Goal: Task Accomplishment & Management: Manage account settings

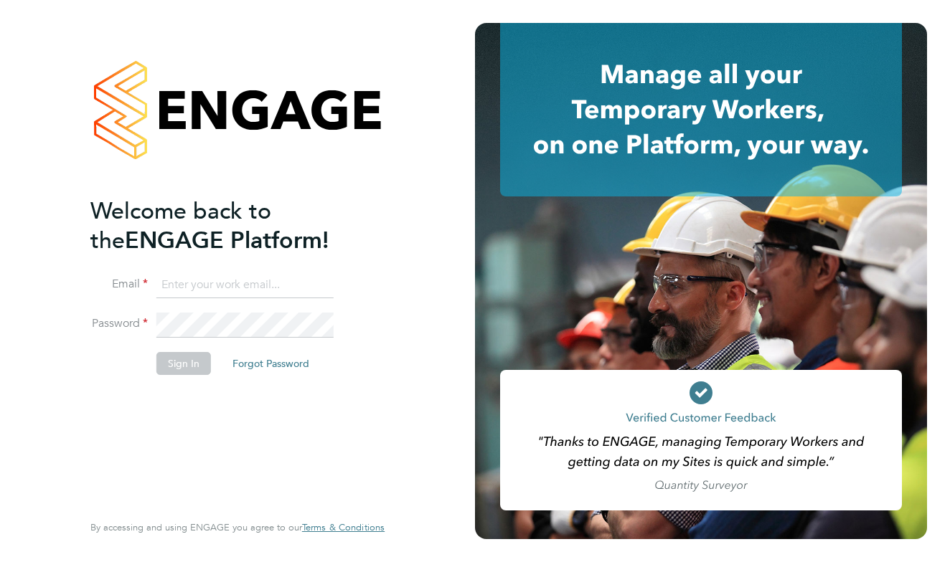
type input "[EMAIL_ADDRESS][DOMAIN_NAME]"
click at [199, 359] on button "Sign In" at bounding box center [183, 363] width 55 height 23
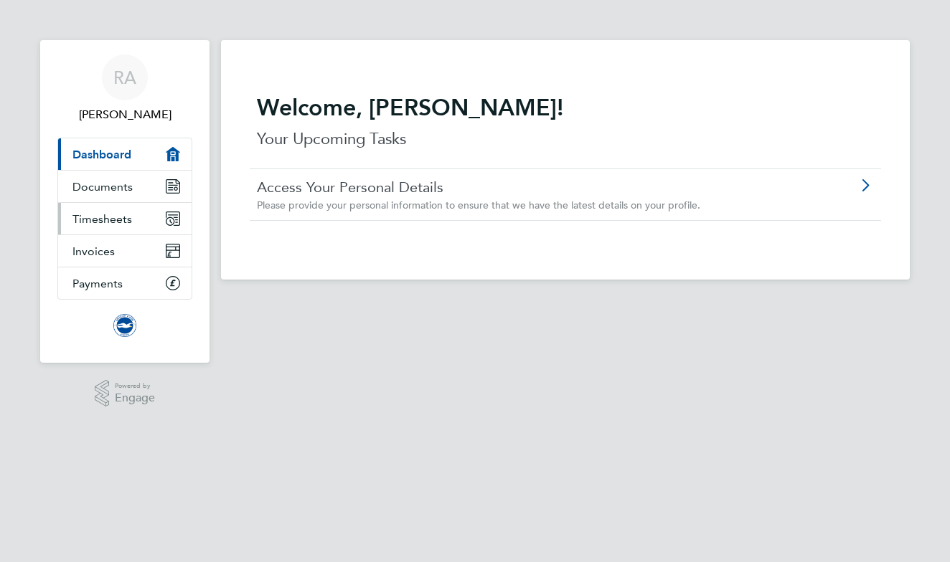
click at [123, 217] on span "Timesheets" at bounding box center [102, 219] width 60 height 14
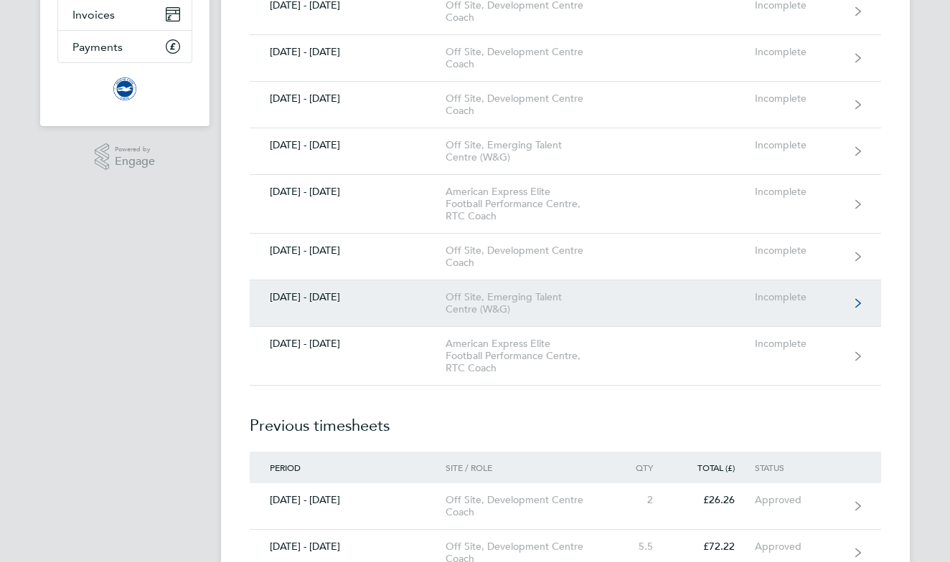
scroll to position [222, 0]
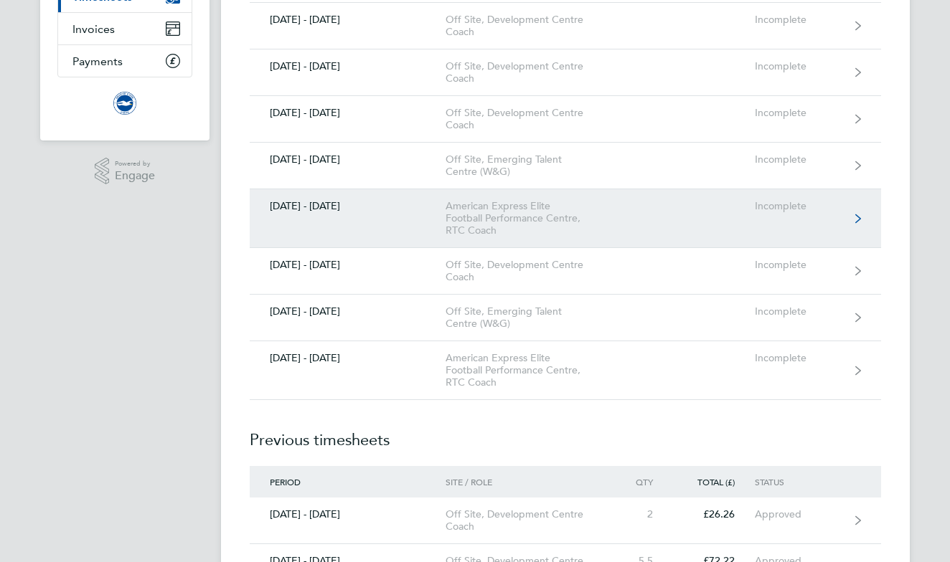
click at [461, 217] on div "American Express Elite Football Performance Centre, RTC Coach" at bounding box center [527, 218] width 164 height 37
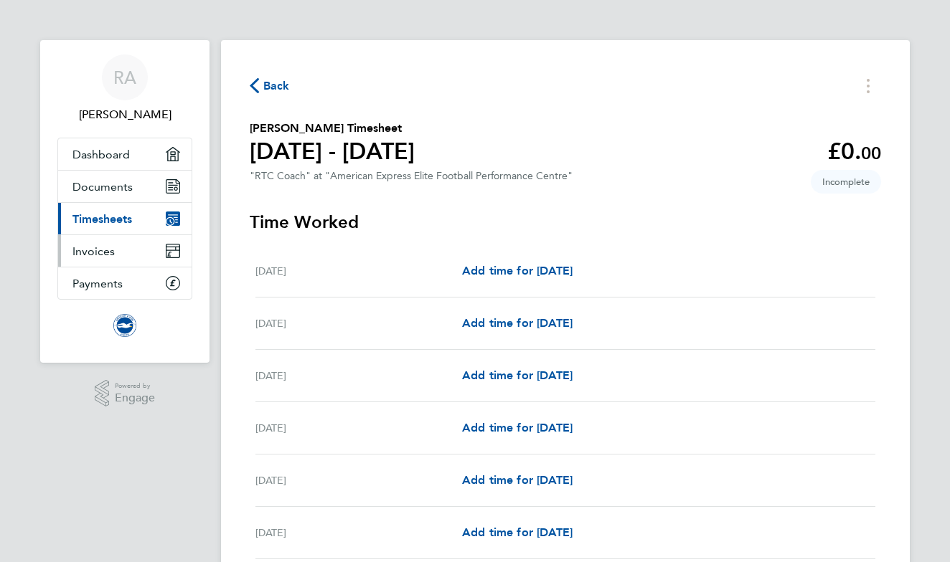
click at [169, 255] on icon "Main navigation" at bounding box center [173, 251] width 14 height 14
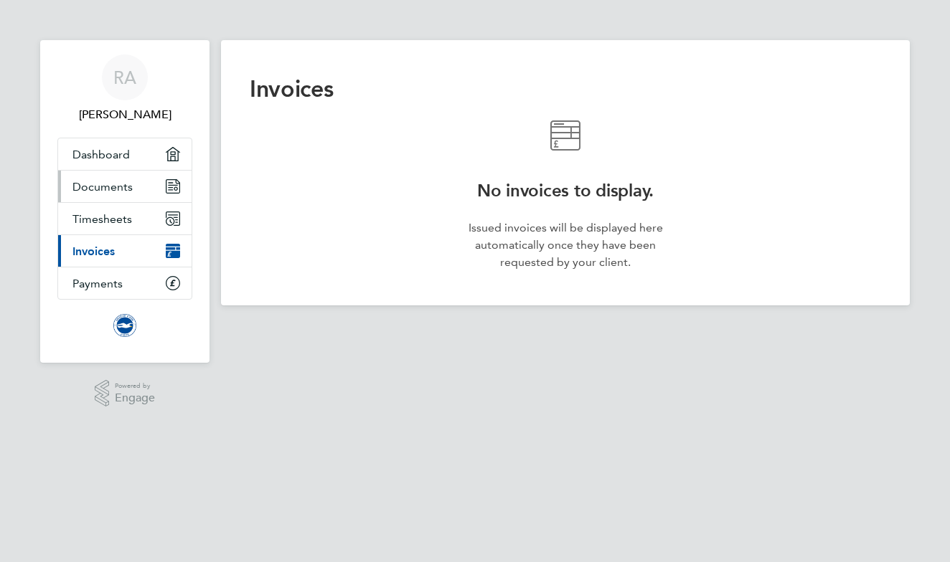
click at [147, 186] on link "Documents" at bounding box center [124, 187] width 133 height 32
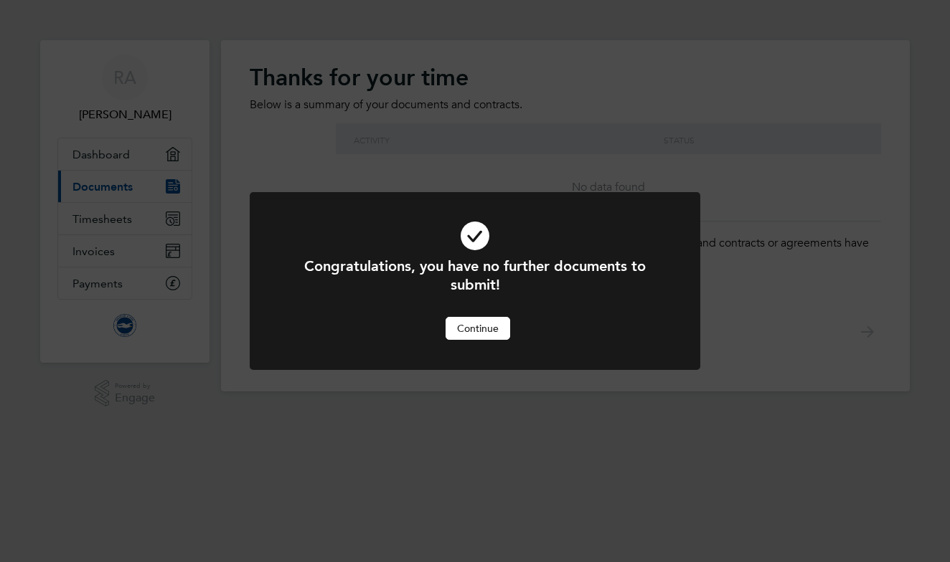
click at [497, 331] on button "Continue" at bounding box center [477, 328] width 65 height 23
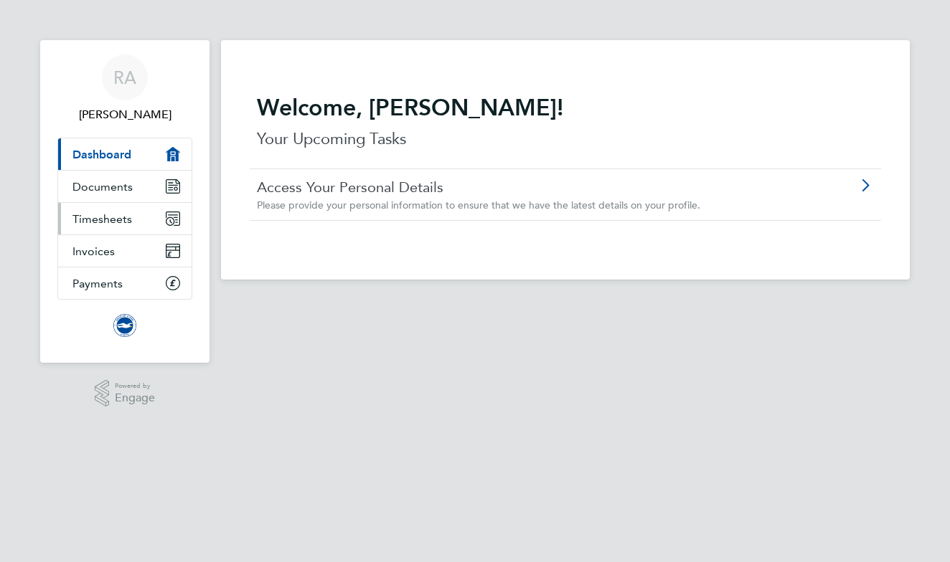
click at [156, 214] on link "Timesheets" at bounding box center [124, 219] width 133 height 32
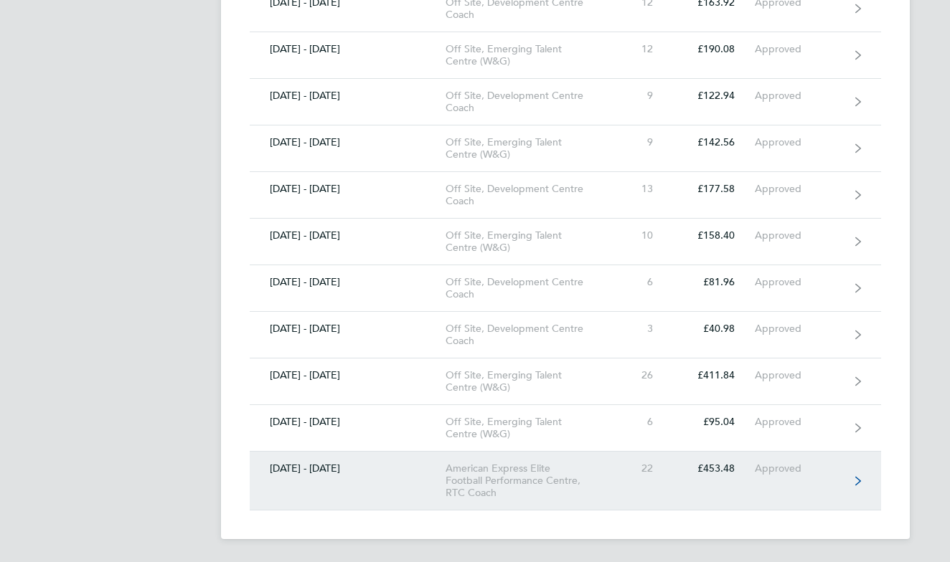
scroll to position [1620, 0]
click at [422, 474] on div "[DATE] - [DATE]" at bounding box center [348, 469] width 196 height 12
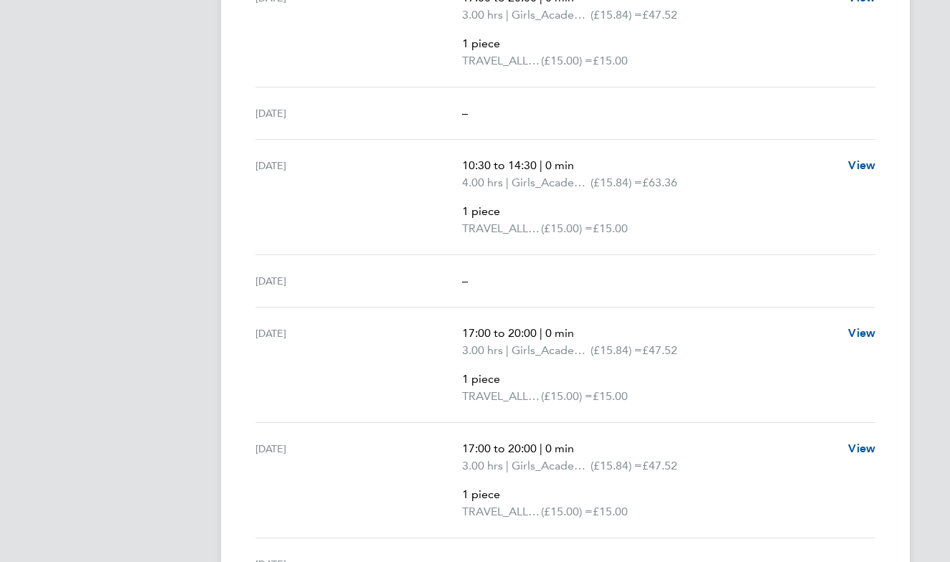
scroll to position [965, 0]
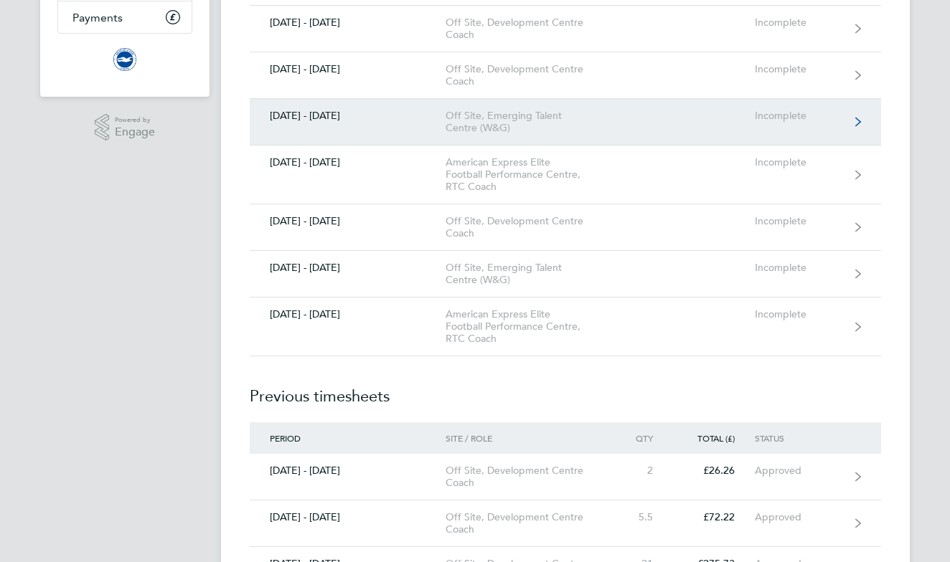
scroll to position [279, 0]
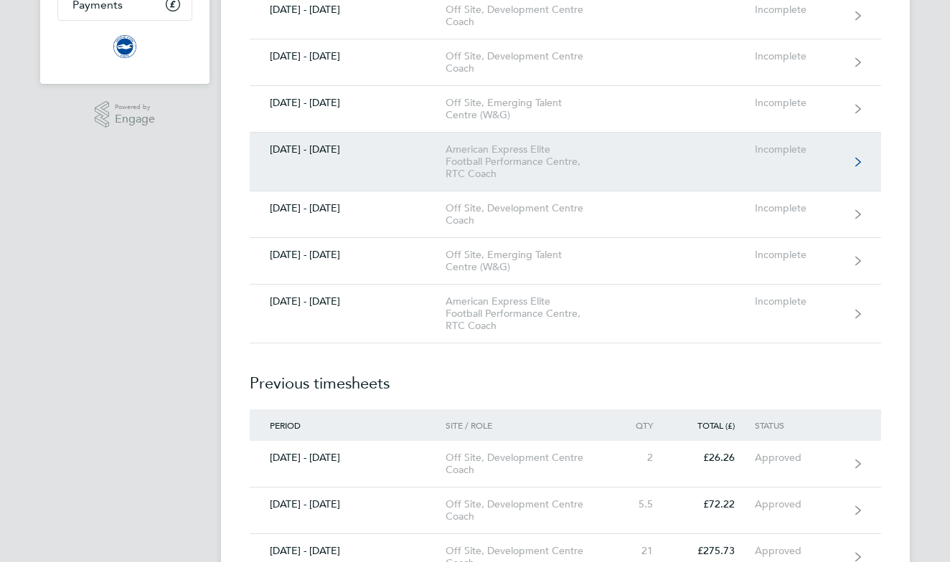
click at [498, 153] on div "American Express Elite Football Performance Centre, RTC Coach" at bounding box center [527, 161] width 164 height 37
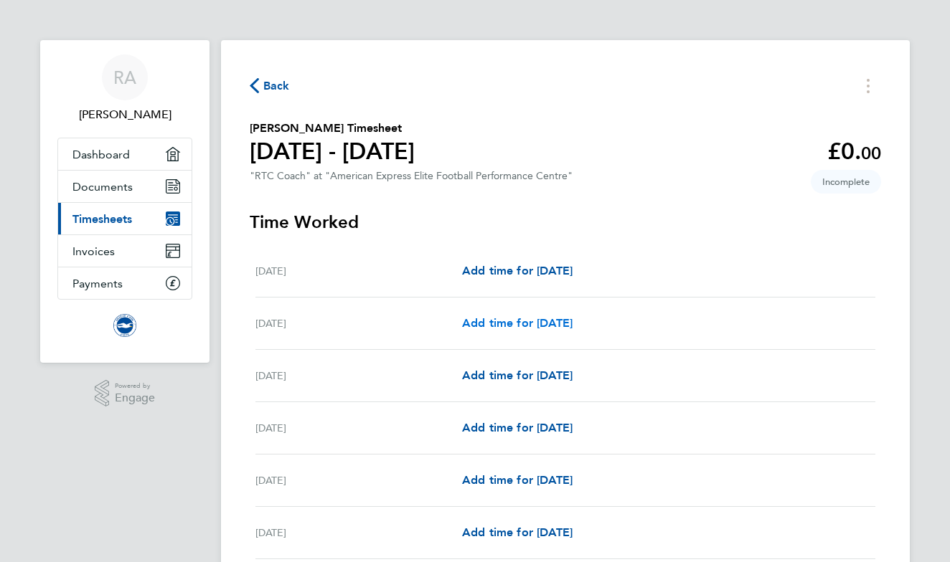
click at [507, 321] on span "Add time for [DATE]" at bounding box center [517, 323] width 110 height 14
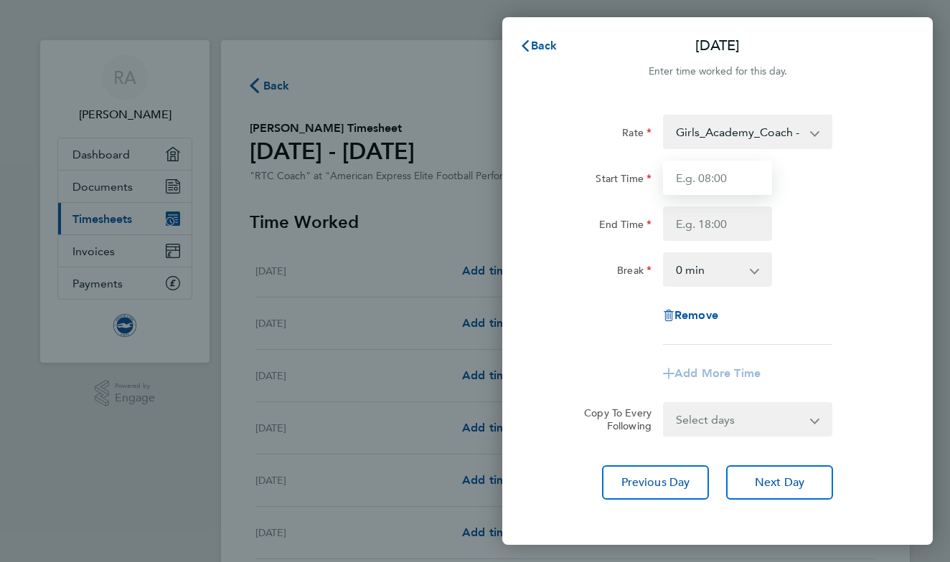
click at [713, 176] on input "Start Time" at bounding box center [717, 178] width 109 height 34
type input "10:00"
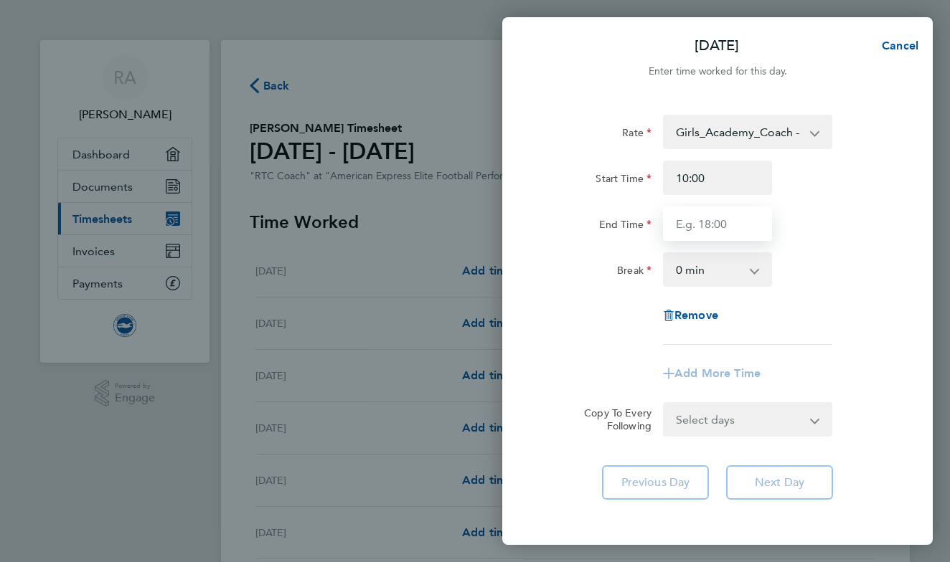
click at [703, 231] on input "End Time" at bounding box center [717, 224] width 109 height 34
type input "14:00"
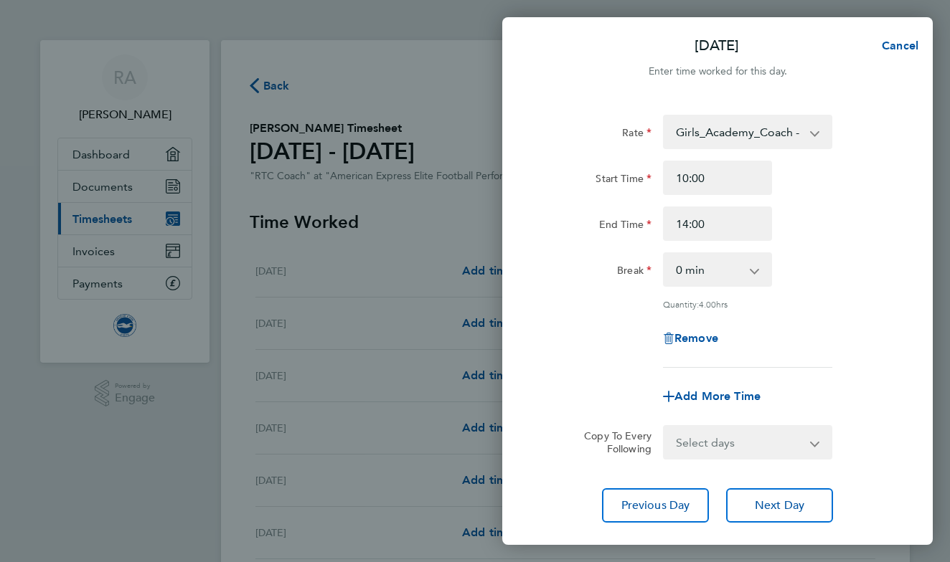
click at [795, 182] on div "Start Time 10:00" at bounding box center [716, 178] width 361 height 34
select select "MO"
select select "[DATE]"
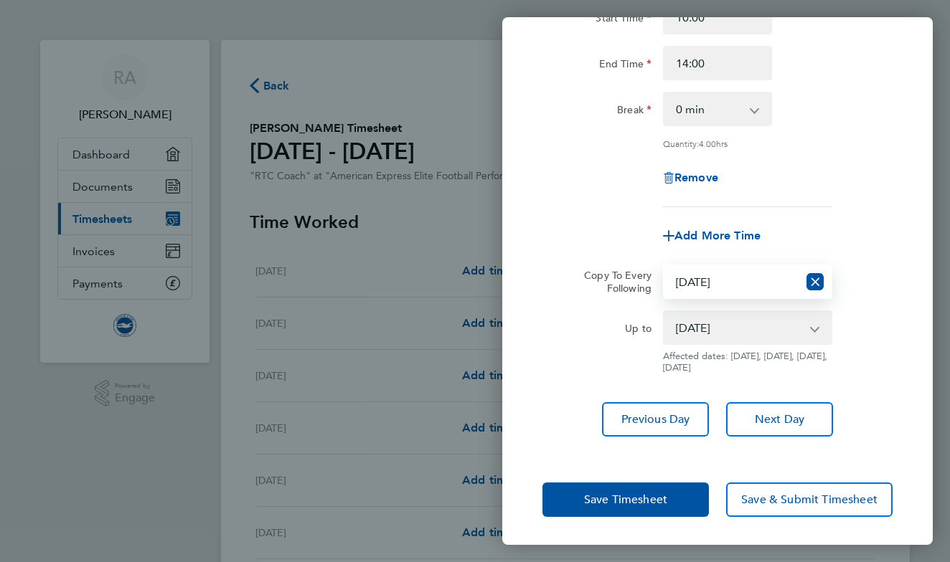
scroll to position [160, 0]
select select "SAT"
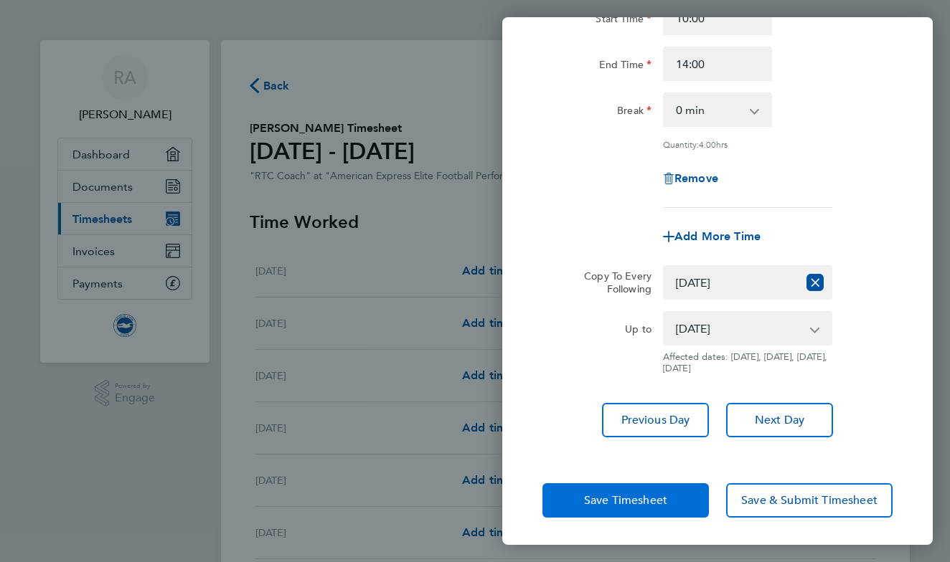
click at [640, 496] on span "Save Timesheet" at bounding box center [625, 500] width 83 height 14
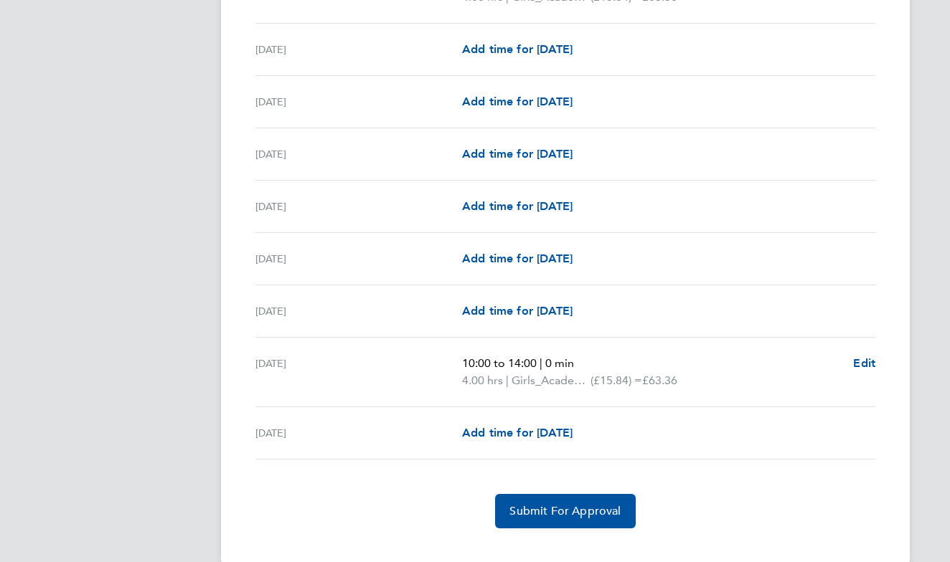
scroll to position [1655, 0]
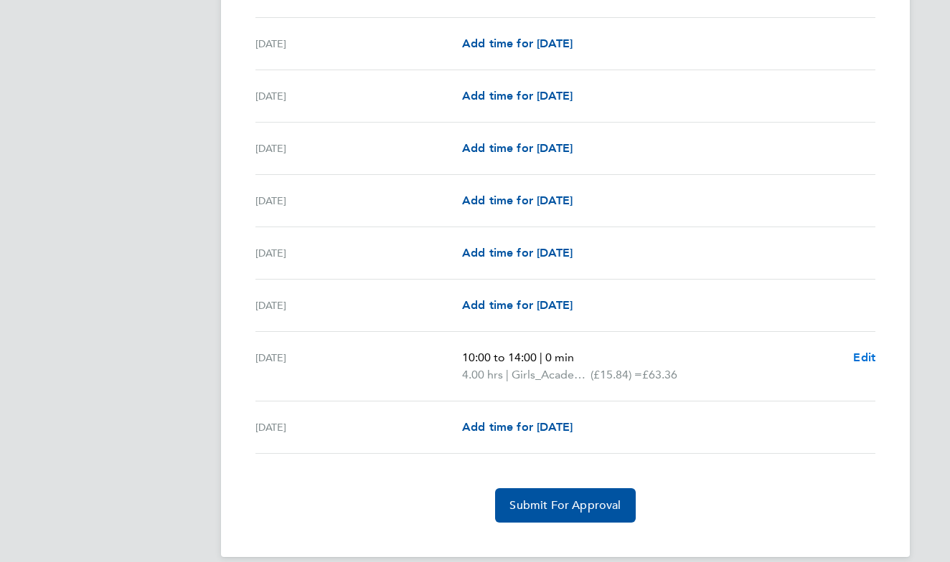
click at [861, 356] on span "Edit" at bounding box center [864, 358] width 22 height 14
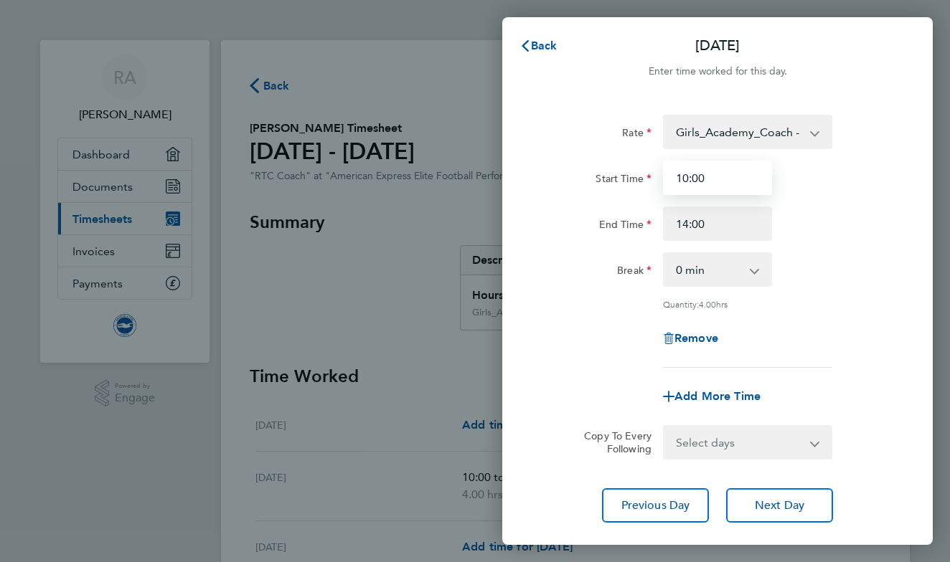
click at [686, 173] on input "10:00" at bounding box center [717, 178] width 109 height 34
type input "09:00"
click at [697, 230] on input "14:00" at bounding box center [717, 224] width 109 height 34
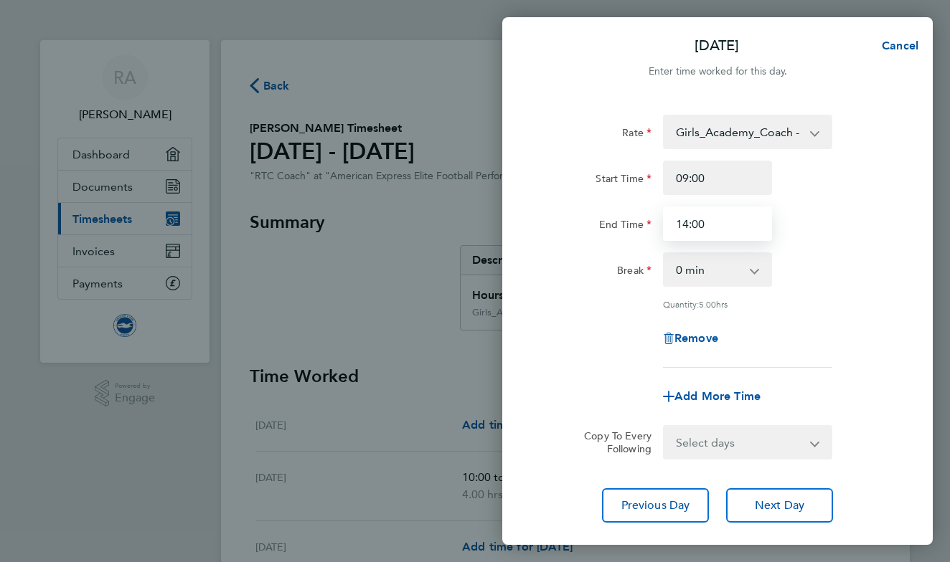
click at [697, 230] on input "14:00" at bounding box center [717, 224] width 109 height 34
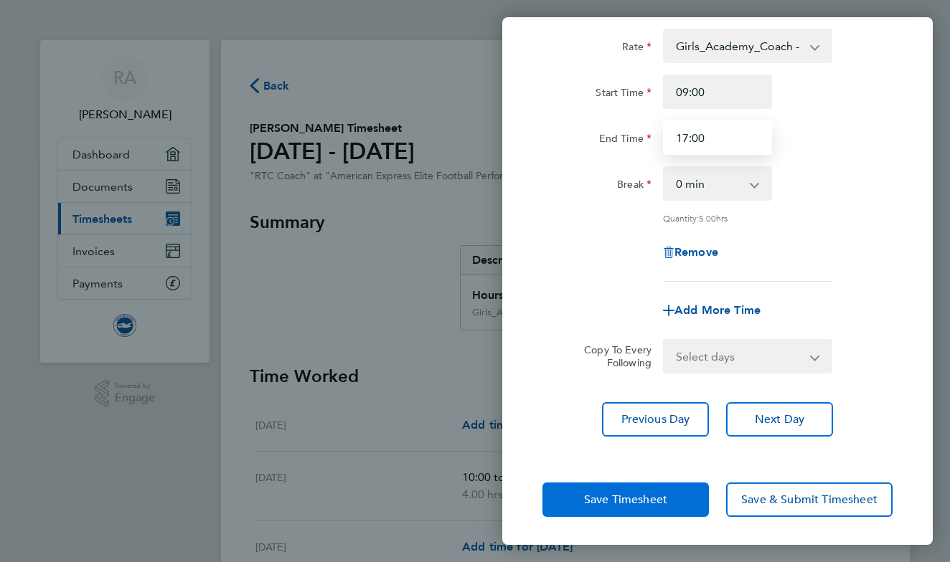
scroll to position [85, 0]
type input "17:00"
click at [642, 498] on span "Save Timesheet" at bounding box center [625, 500] width 83 height 14
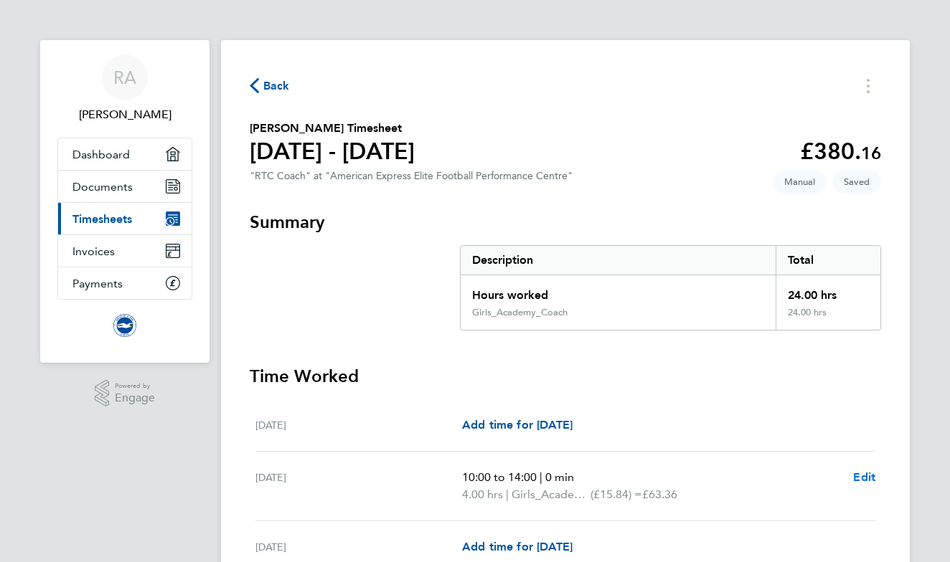
click at [856, 473] on span "Edit" at bounding box center [864, 478] width 22 height 14
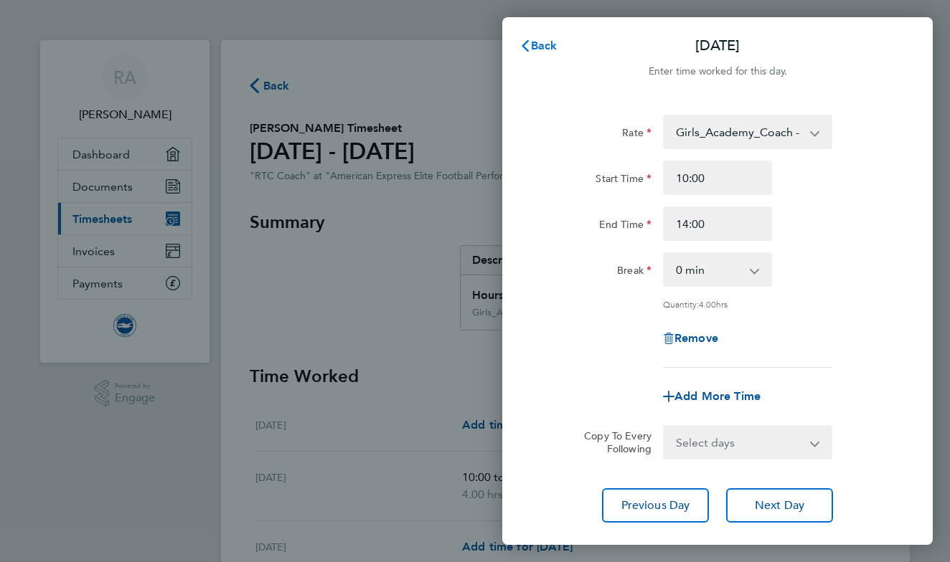
click at [532, 40] on span "Back" at bounding box center [544, 46] width 27 height 14
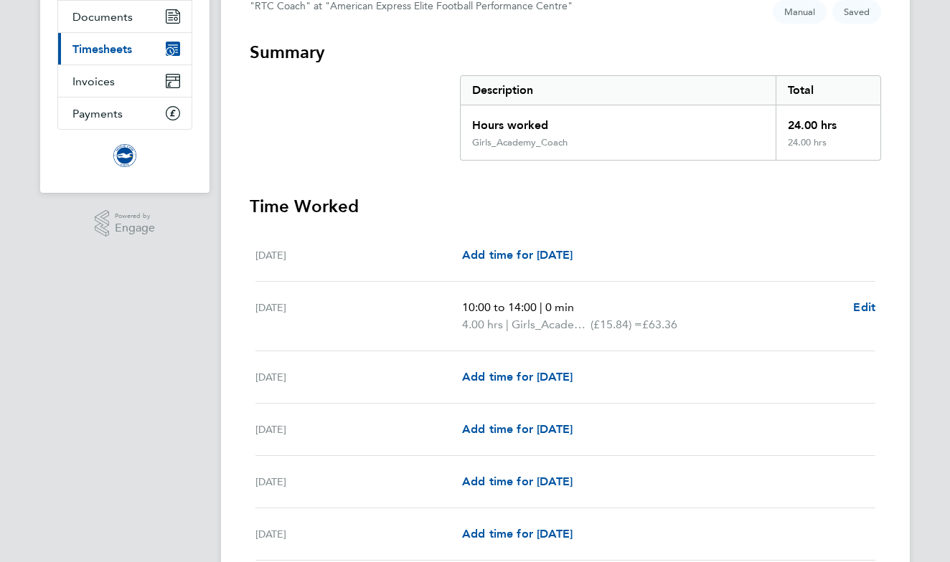
scroll to position [176, 0]
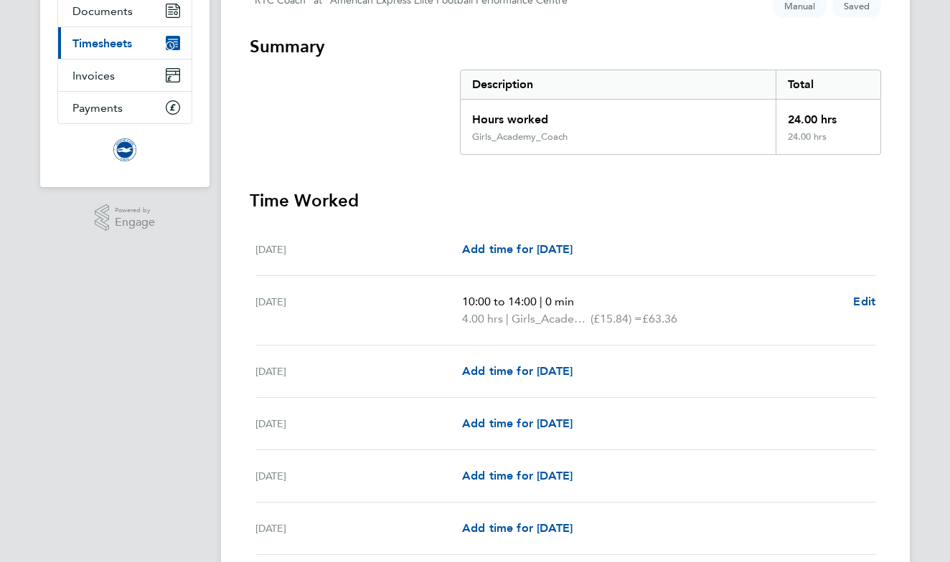
click at [316, 288] on div "[DATE] 10:00 to 14:00 | 0 min 4.00 hrs | Girls_Academy_Coach (£15.84) = £63.36 …" at bounding box center [565, 311] width 620 height 70
click at [434, 290] on div "[DATE] 10:00 to 14:00 | 0 min 4.00 hrs | Girls_Academy_Coach (£15.84) = £63.36 …" at bounding box center [565, 311] width 620 height 70
click at [869, 302] on span "Edit" at bounding box center [864, 302] width 22 height 14
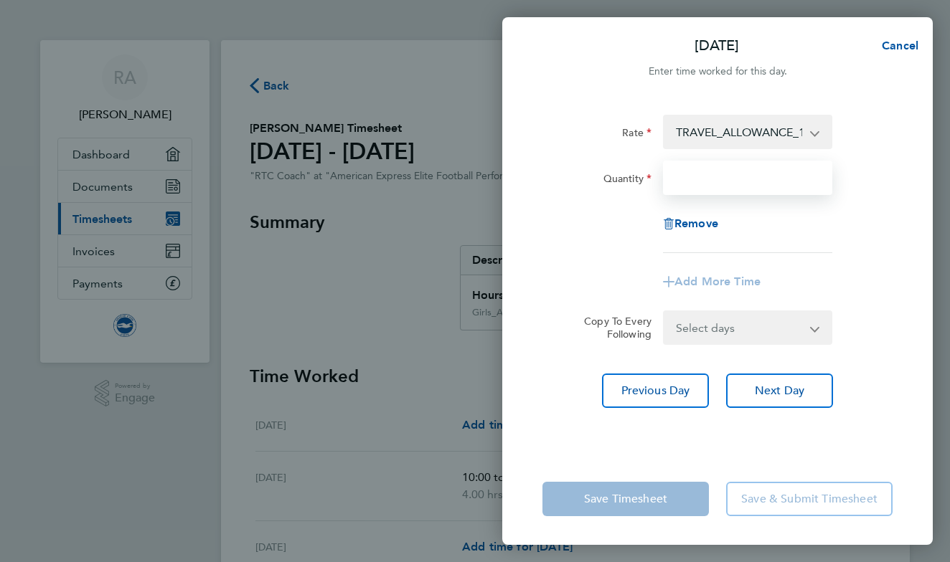
click at [734, 174] on input "Quantity" at bounding box center [747, 178] width 169 height 34
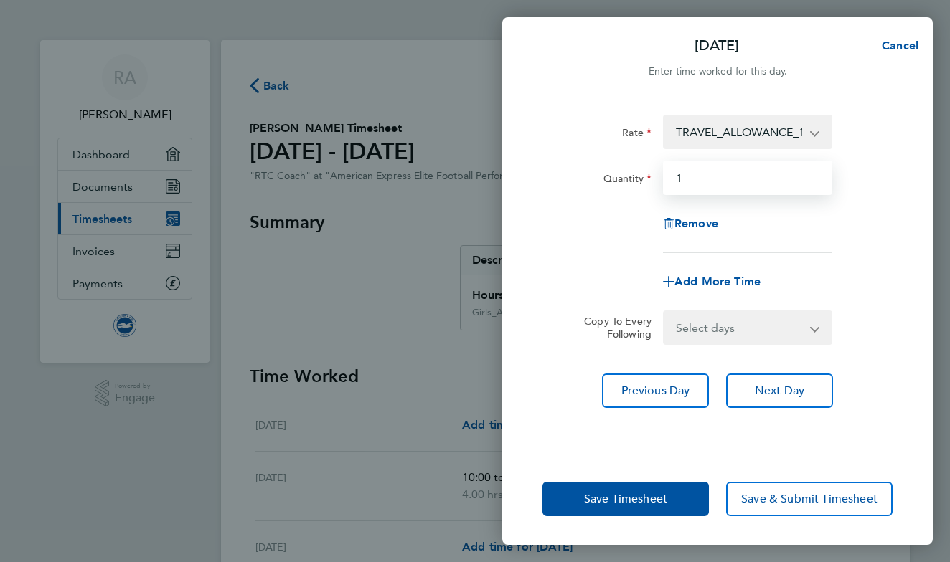
type input "1"
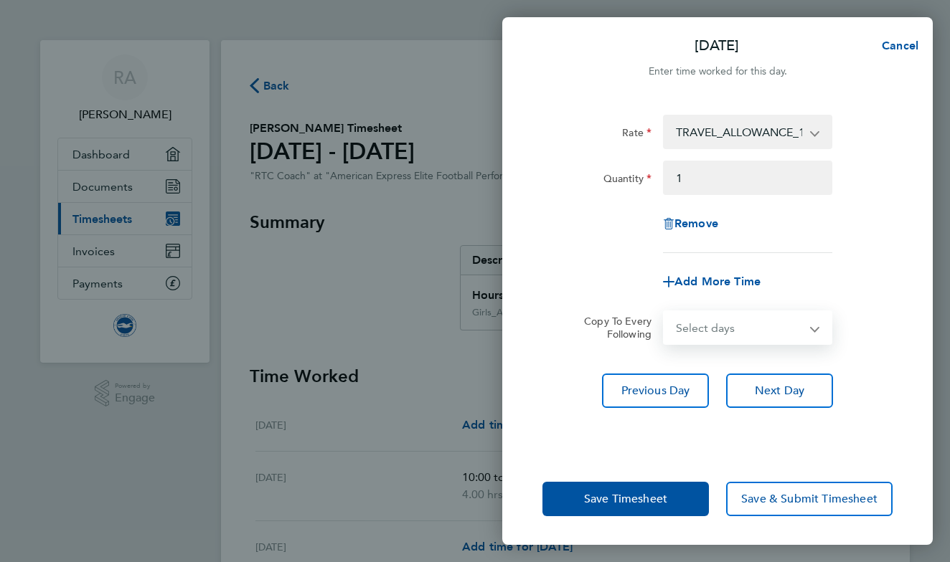
select select "SAT"
select select "[DATE]"
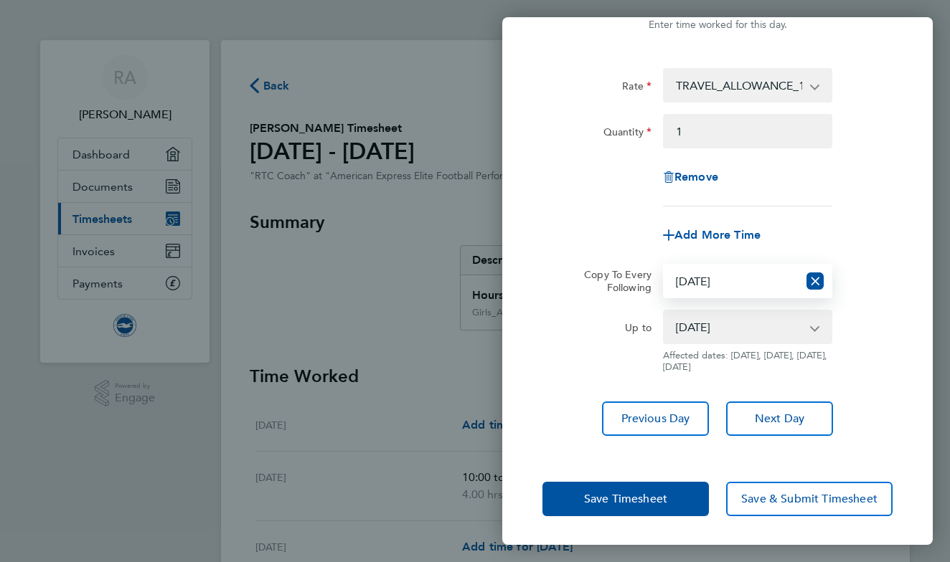
scroll to position [47, 0]
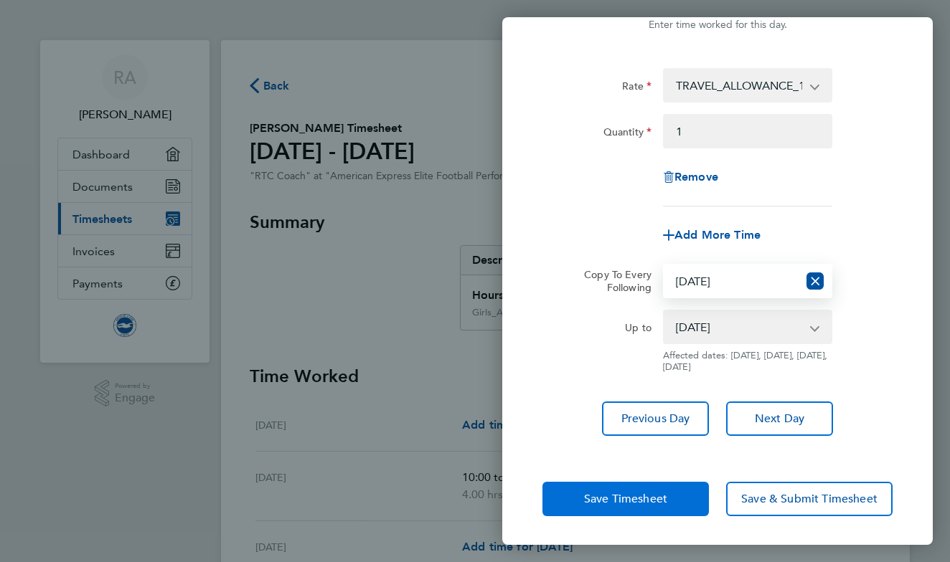
click at [679, 493] on button "Save Timesheet" at bounding box center [625, 499] width 166 height 34
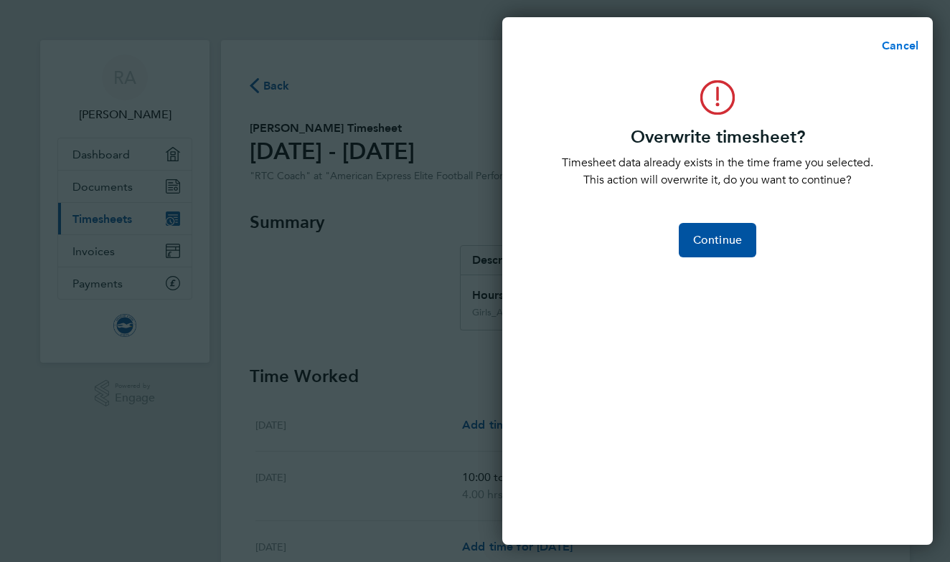
click at [889, 38] on button "Cancel" at bounding box center [896, 46] width 74 height 29
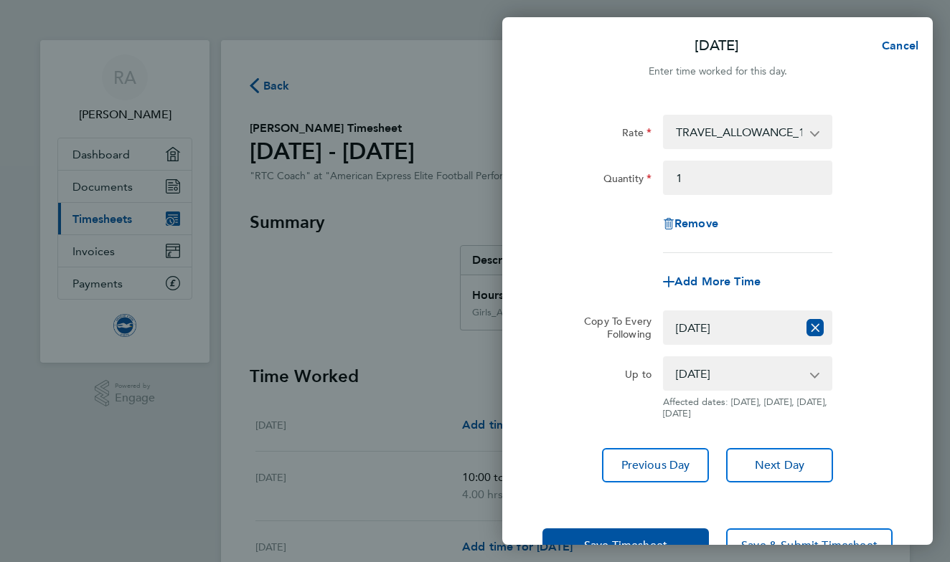
scroll to position [0, 0]
click at [895, 49] on span "Cancel" at bounding box center [897, 46] width 41 height 14
select select "0: null"
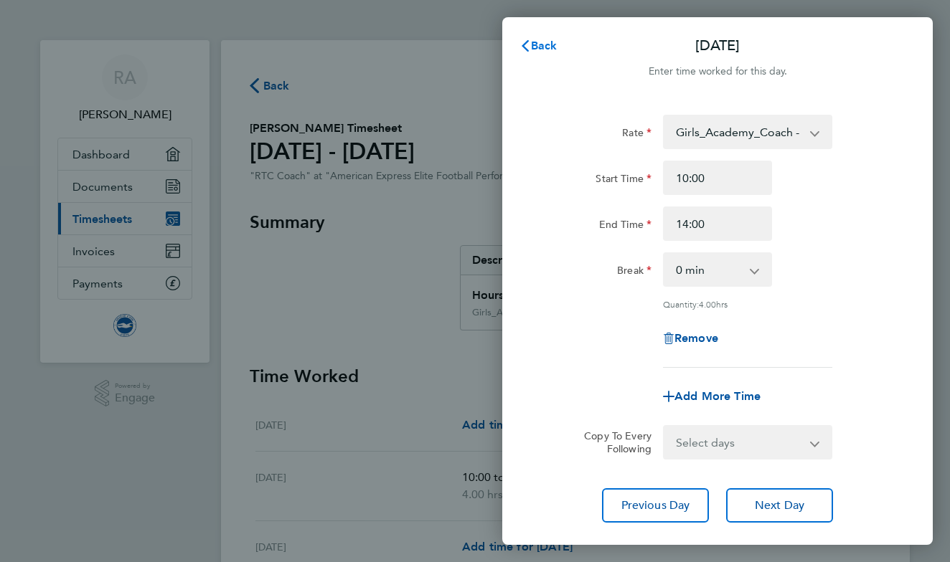
click at [548, 44] on span "Back" at bounding box center [544, 46] width 27 height 14
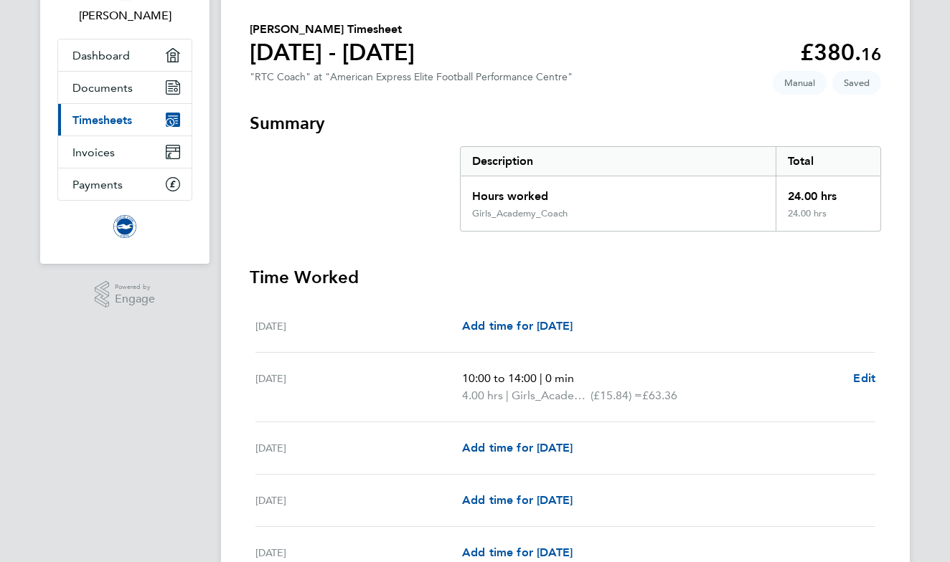
scroll to position [138, 0]
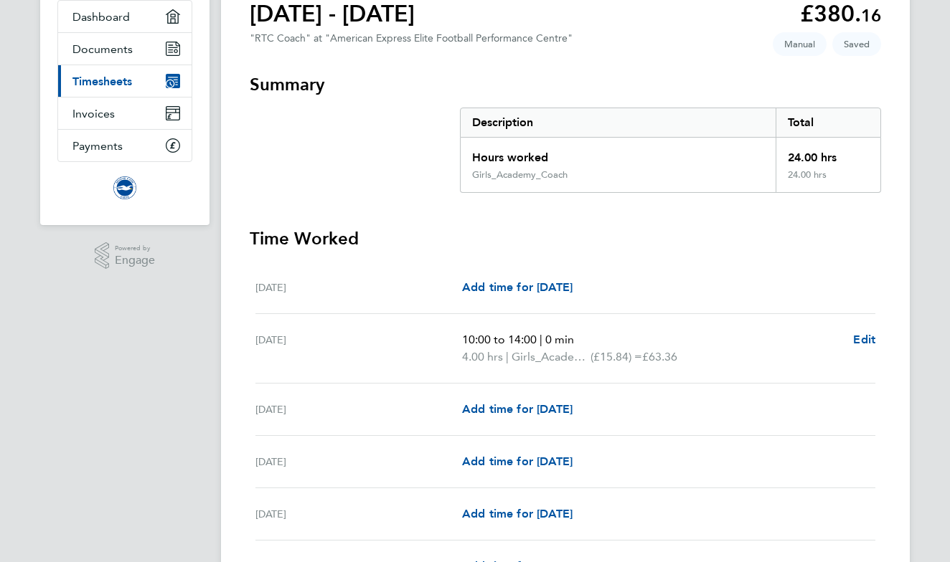
click at [404, 350] on div "[DATE]" at bounding box center [358, 348] width 207 height 34
click at [860, 339] on span "Edit" at bounding box center [864, 340] width 22 height 14
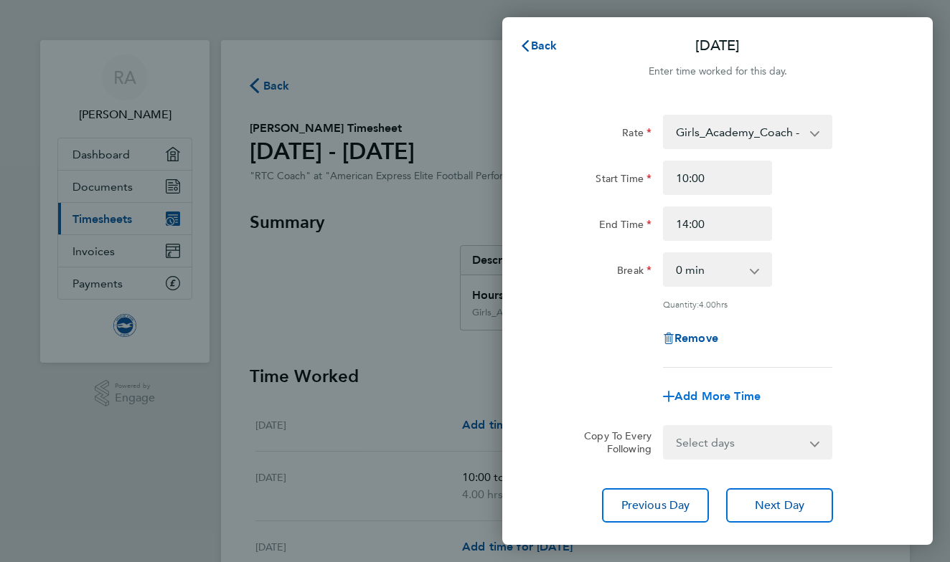
click at [702, 394] on span "Add More Time" at bounding box center [717, 396] width 86 height 14
select select "null"
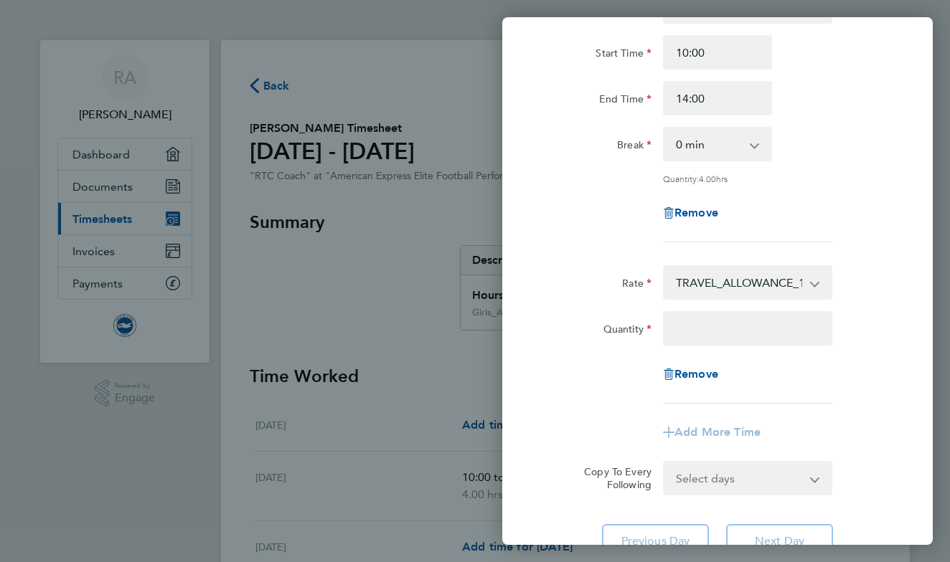
scroll to position [142, 0]
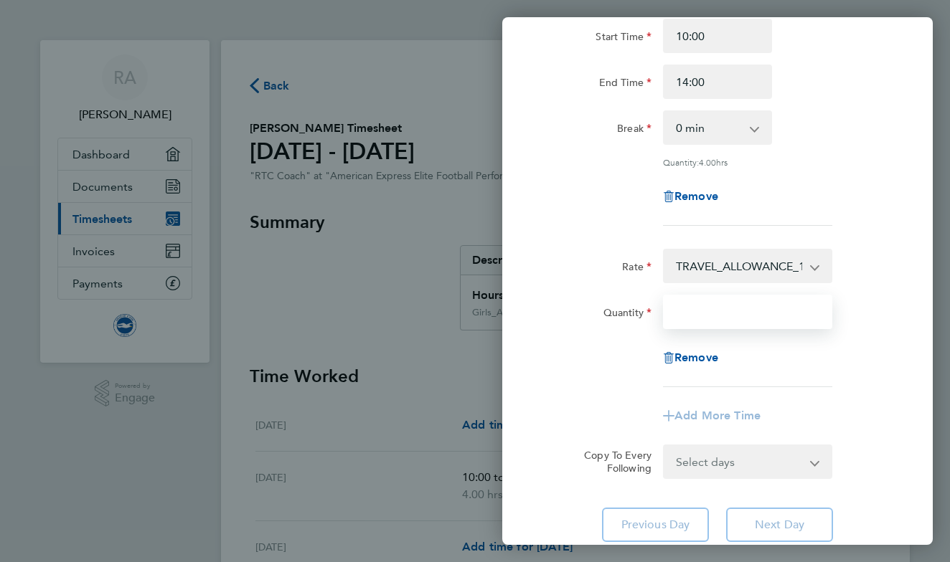
click at [712, 317] on input "Quantity" at bounding box center [747, 312] width 169 height 34
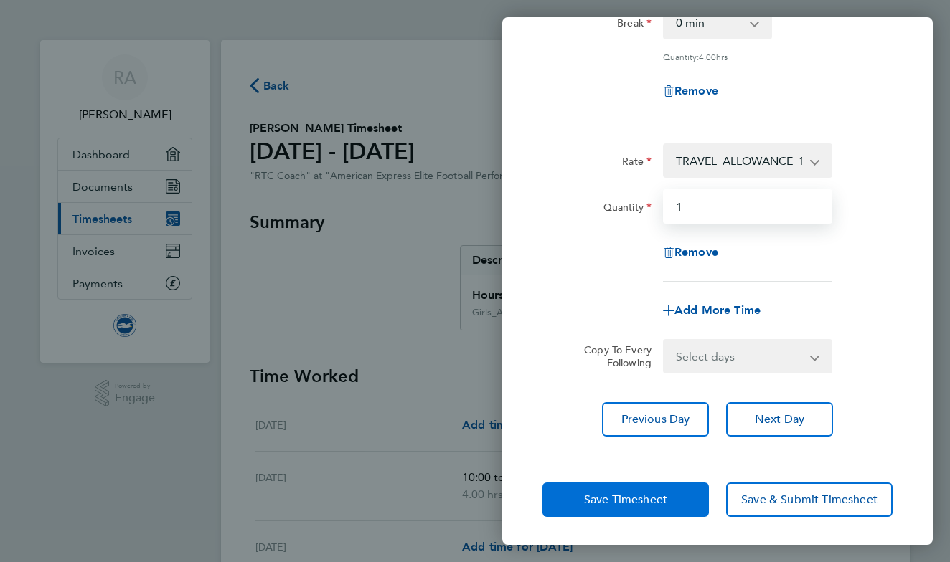
scroll to position [247, 0]
type input "1"
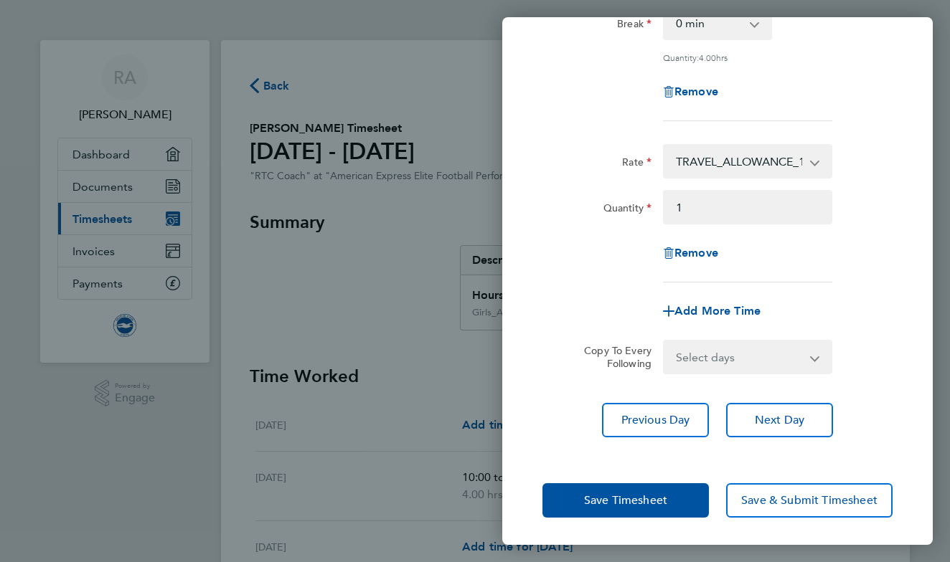
click at [734, 367] on select "Select days Day Weekday (Mon-Fri) Weekend (Sat-Sun) [DATE] [DATE] [DATE] [DATE]…" at bounding box center [739, 357] width 151 height 32
select select "SAT"
select select "[DATE]"
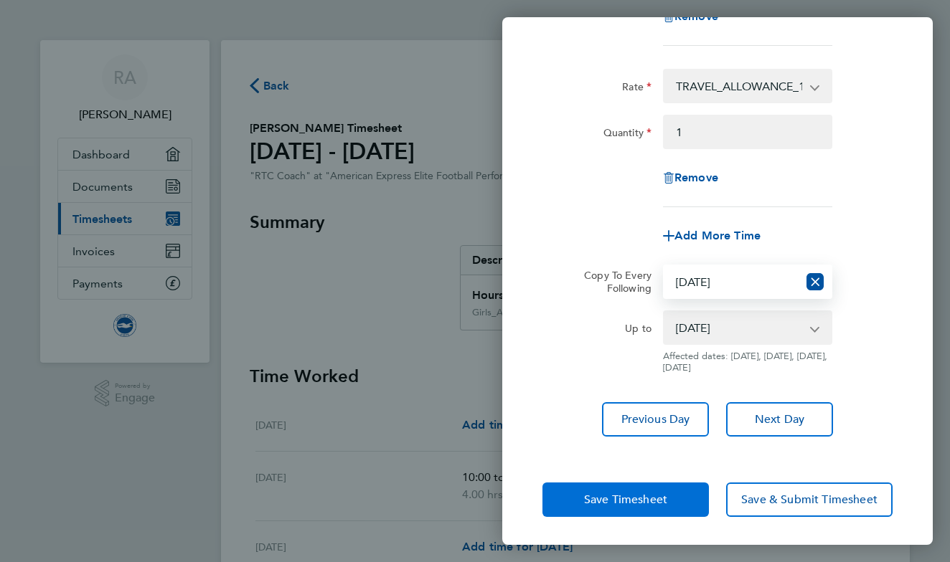
scroll to position [321, 0]
click at [666, 500] on span "Save Timesheet" at bounding box center [625, 500] width 83 height 14
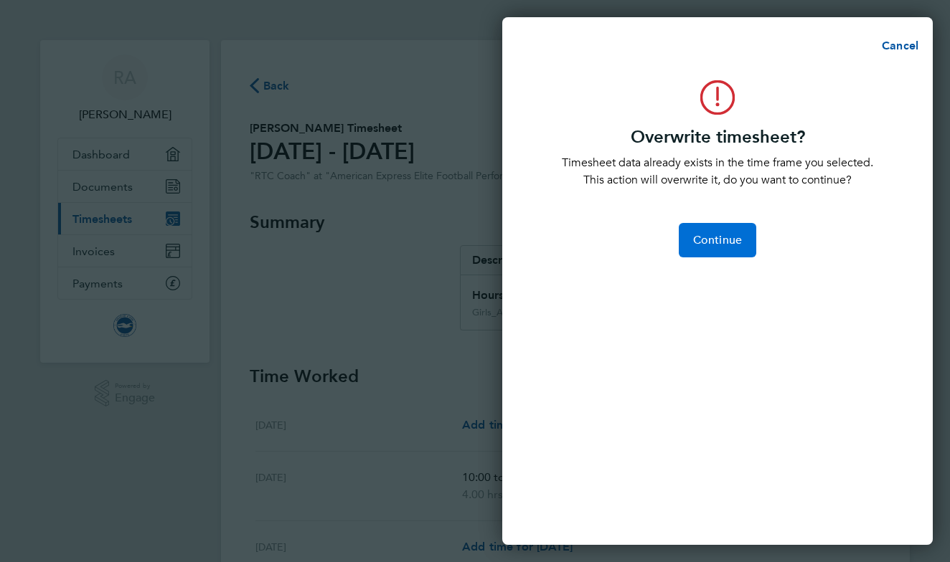
click at [714, 238] on span "Continue" at bounding box center [717, 240] width 49 height 14
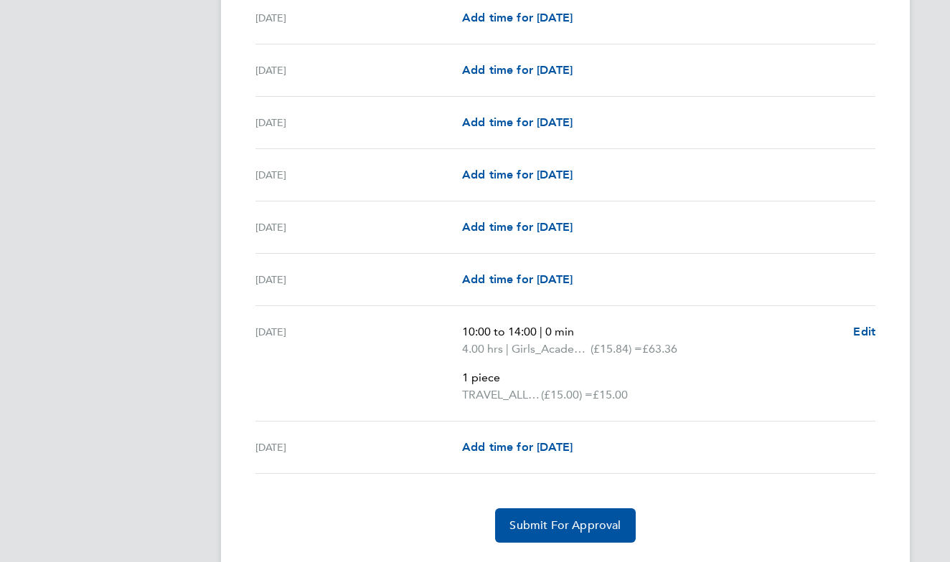
scroll to position [1922, 0]
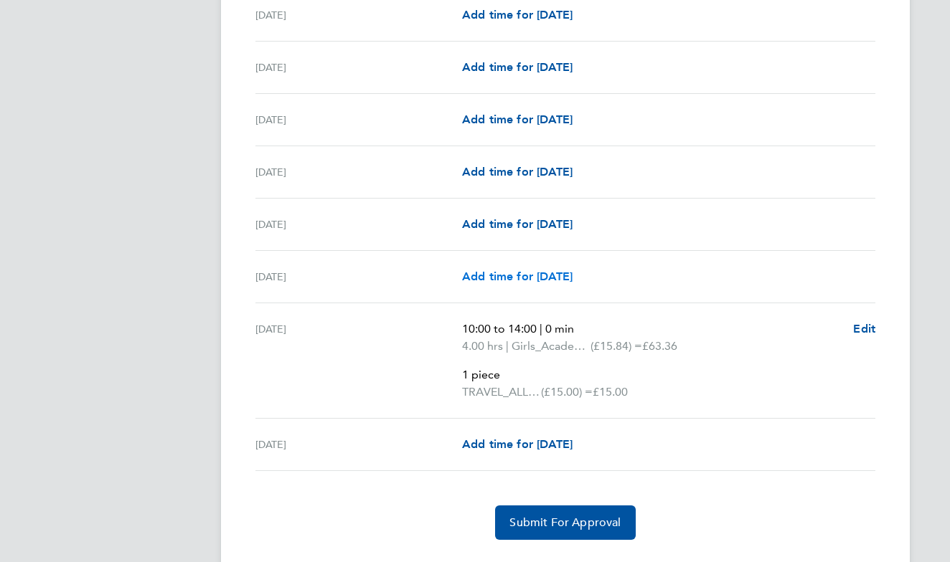
click at [564, 276] on span "Add time for [DATE]" at bounding box center [517, 277] width 110 height 14
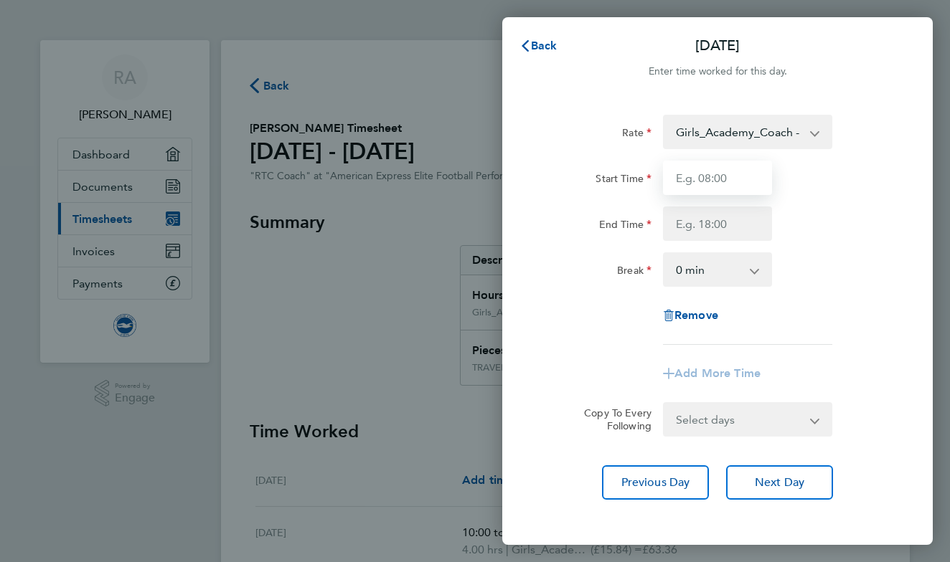
click at [730, 181] on input "Start Time" at bounding box center [717, 178] width 109 height 34
type input "1"
type input "10:00"
click at [709, 224] on input "End Time" at bounding box center [717, 224] width 109 height 34
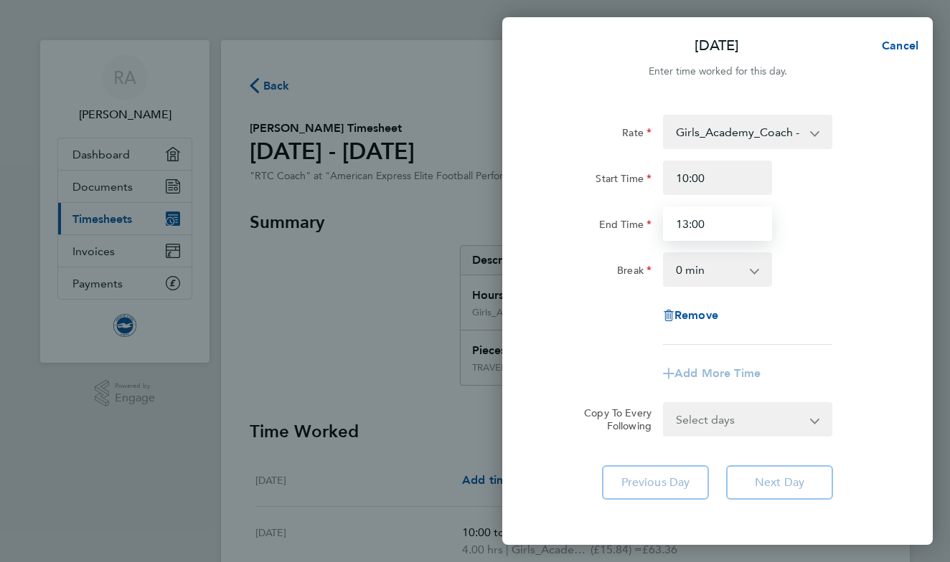
type input "13:00"
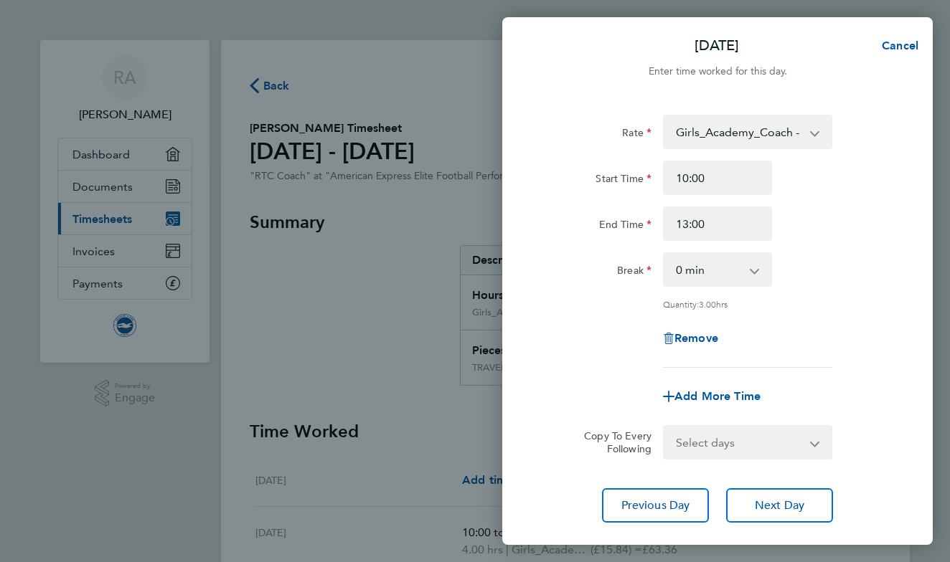
click at [774, 344] on div "Rate Girls_Academy_Coach - 15.84 TRAVEL_ALLOWANCE_15 - 15.00 Start Time 10:00 E…" at bounding box center [717, 241] width 350 height 253
click at [747, 392] on span "Add More Time" at bounding box center [717, 396] width 86 height 14
select select "null"
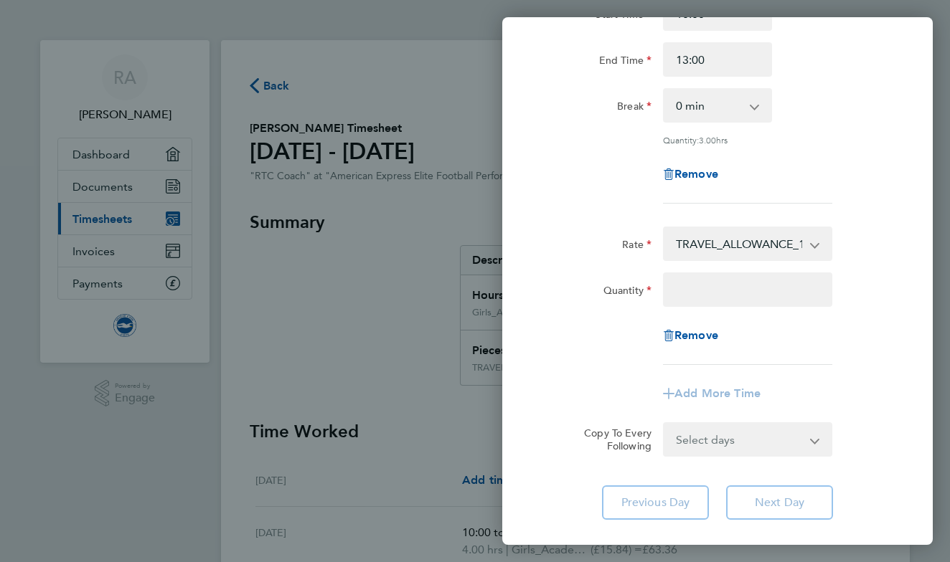
scroll to position [186, 0]
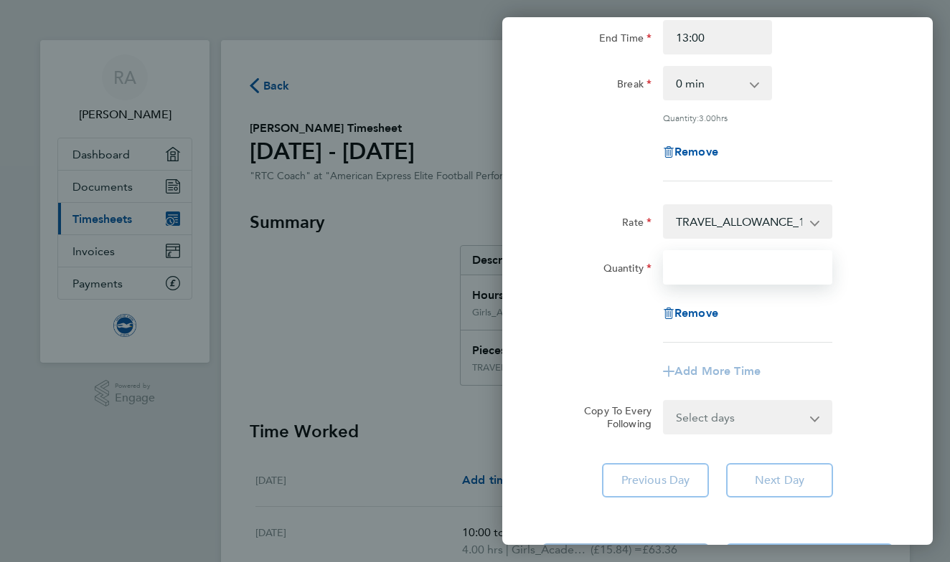
click at [716, 269] on input "Quantity" at bounding box center [747, 267] width 169 height 34
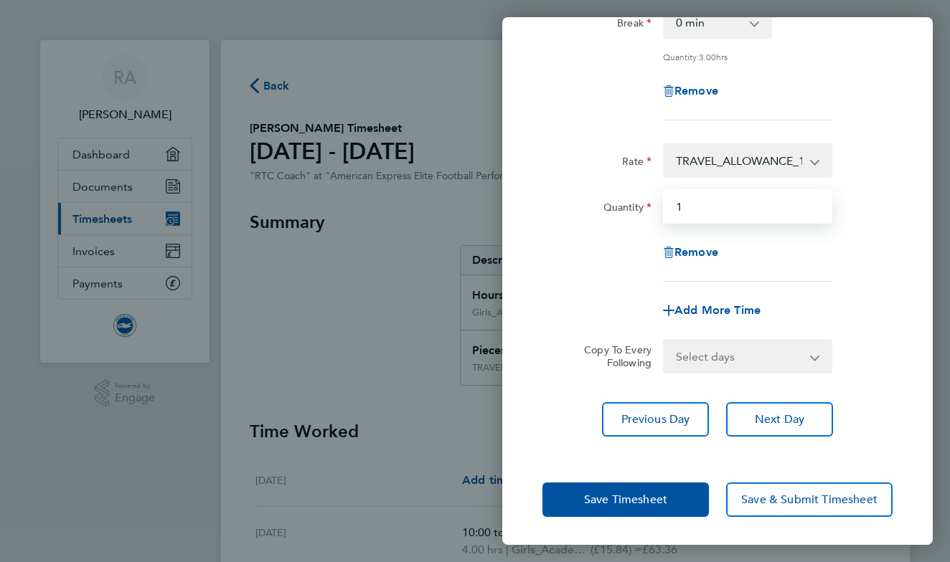
scroll to position [247, 0]
type input "1"
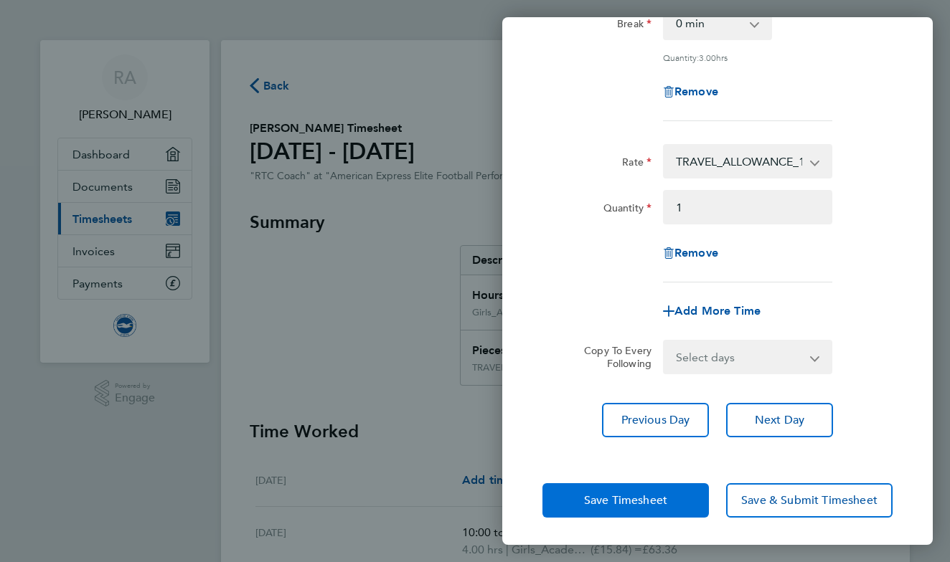
click at [664, 501] on span "Save Timesheet" at bounding box center [625, 500] width 83 height 14
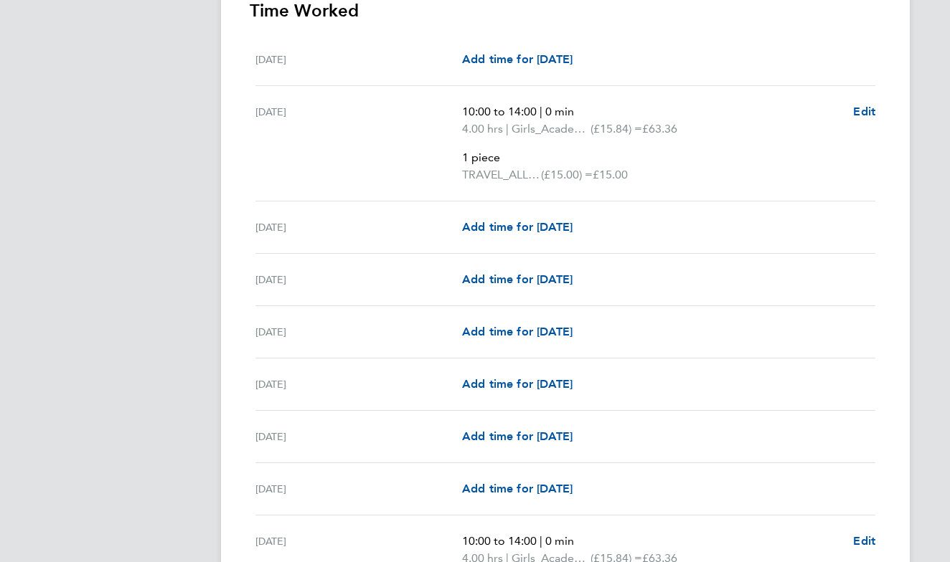
scroll to position [424, 0]
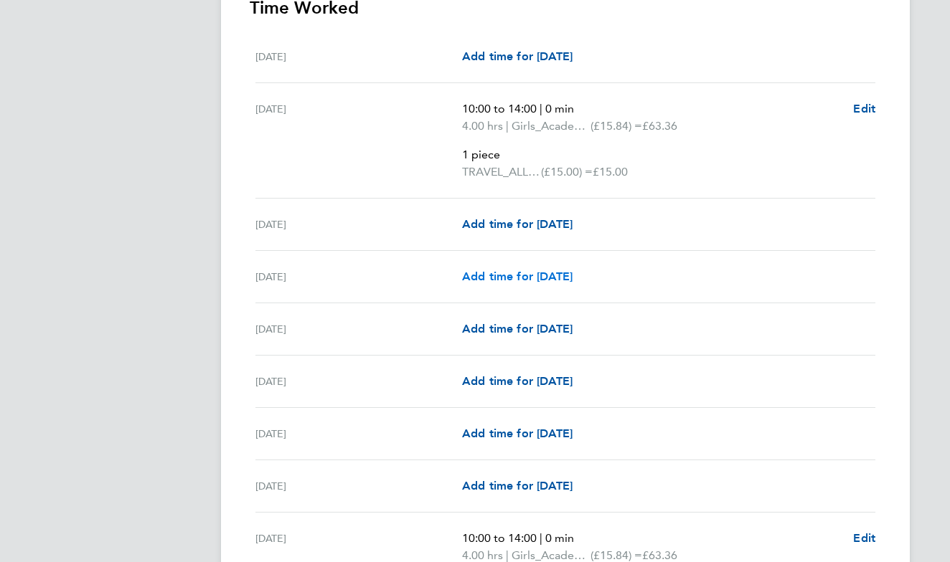
click at [572, 277] on span "Add time for [DATE]" at bounding box center [517, 277] width 110 height 14
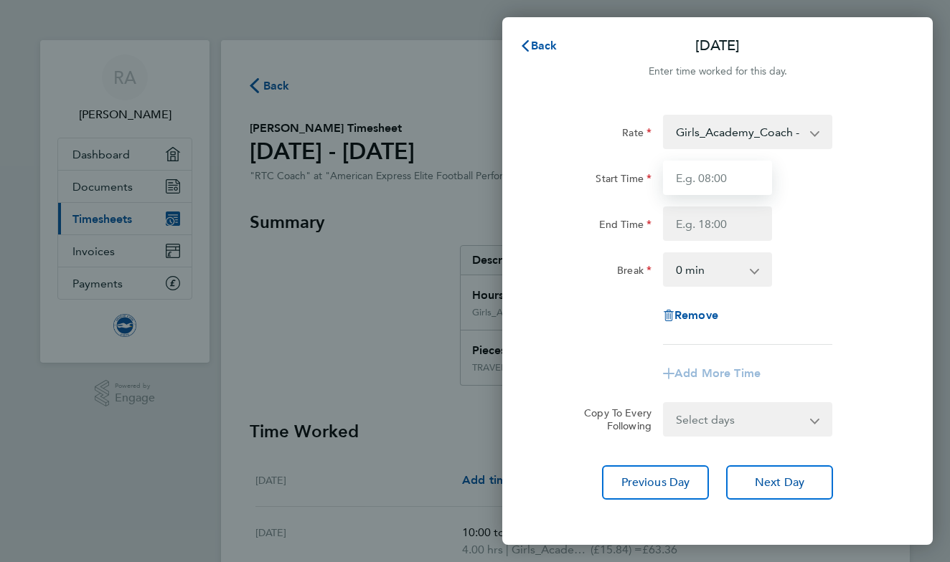
click at [739, 178] on input "Start Time" at bounding box center [717, 178] width 109 height 34
type input "17:00"
click at [694, 235] on input "End Time" at bounding box center [717, 224] width 109 height 34
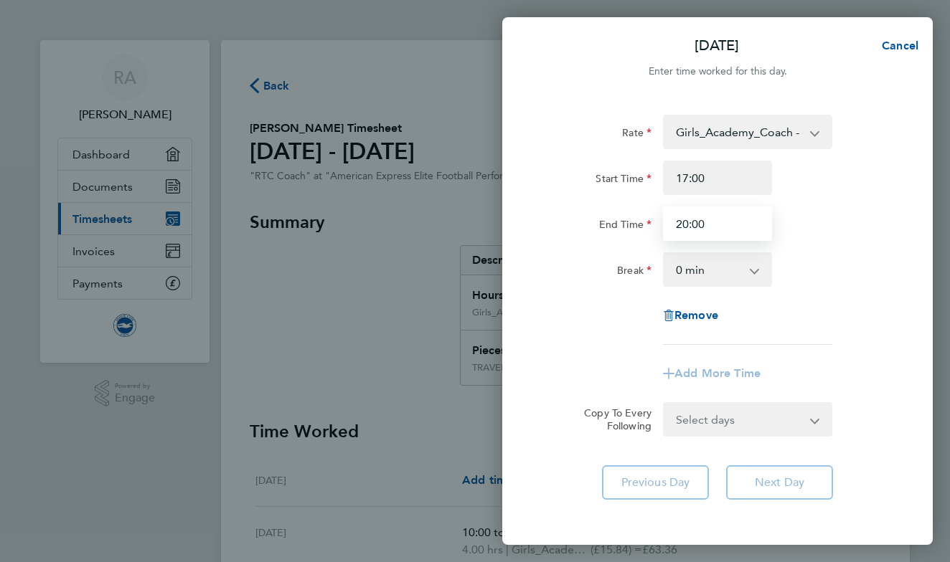
type input "20:00"
click at [762, 377] on app-timesheet-line-form-group "Rate Girls_Academy_Coach - 15.84 TRAVEL_ALLOWANCE_15 - 15.00 Start Time 17:00 E…" at bounding box center [717, 253] width 350 height 276
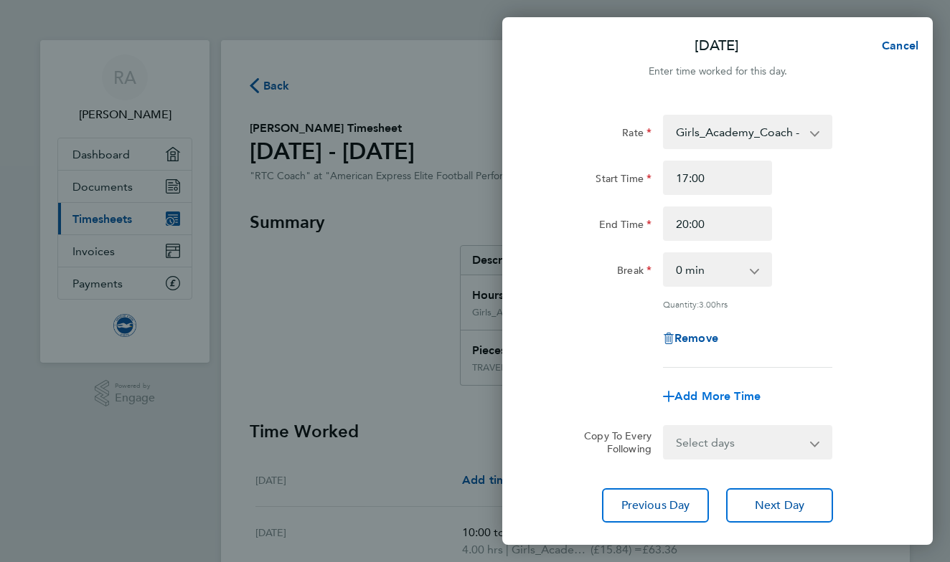
click at [743, 392] on span "Add More Time" at bounding box center [717, 396] width 86 height 14
select select "null"
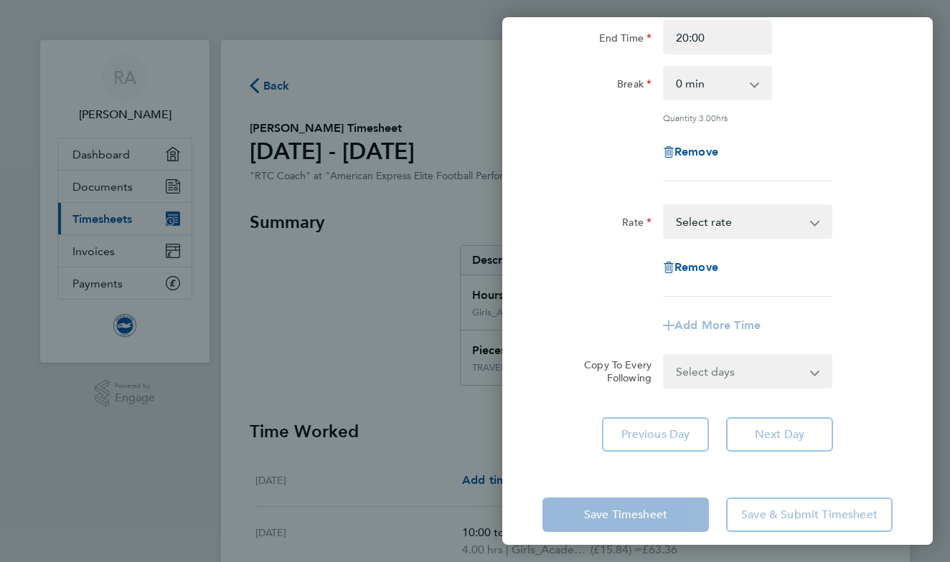
scroll to position [199, 0]
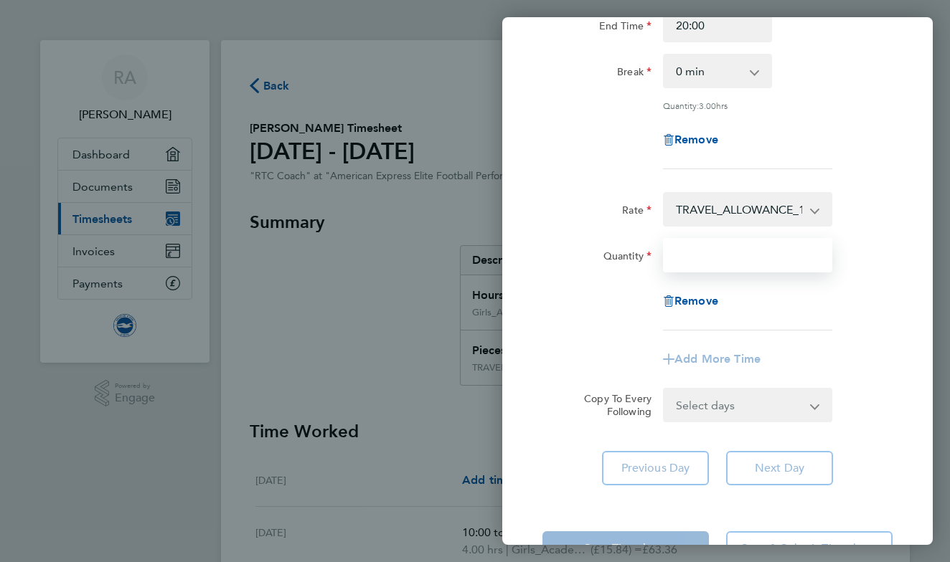
click at [717, 260] on input "Quantity" at bounding box center [747, 255] width 169 height 34
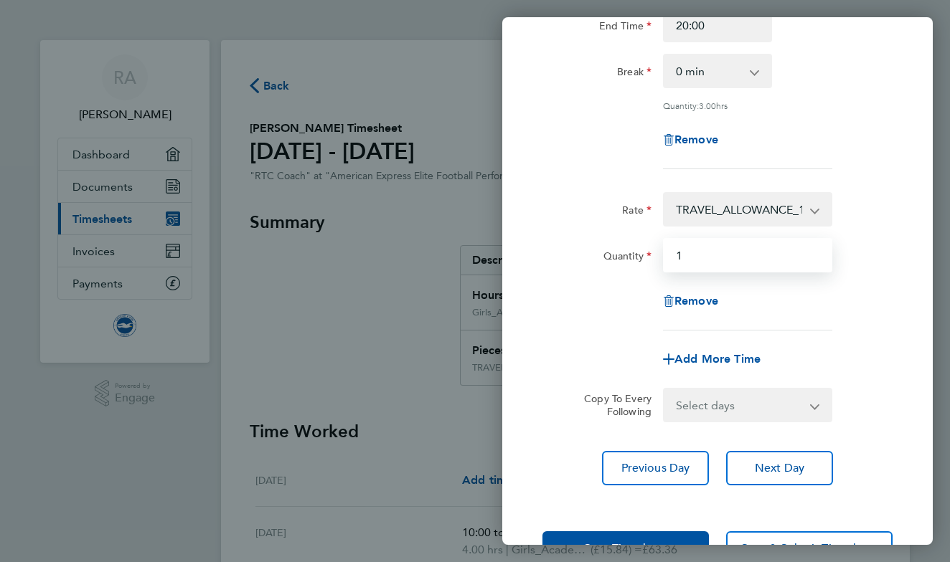
type input "1"
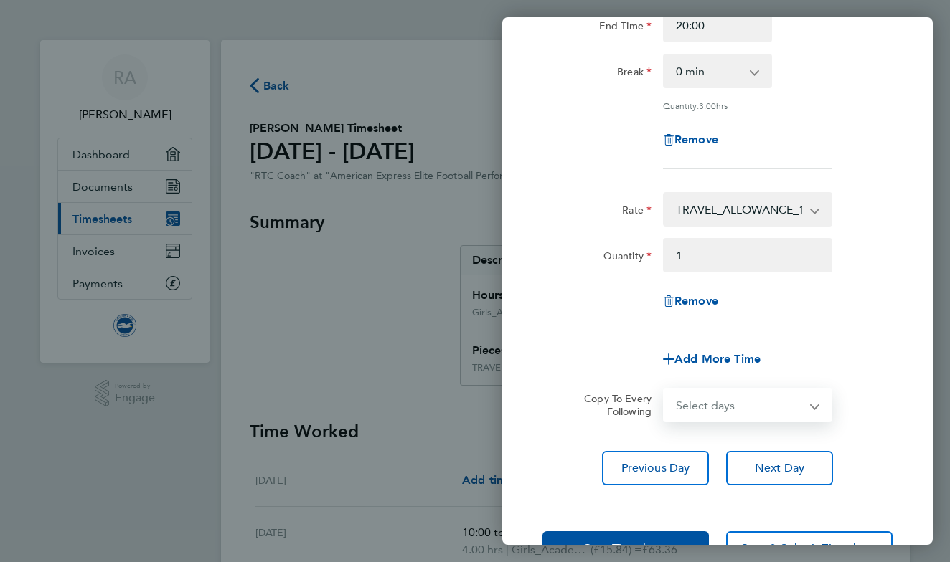
select select "MO"
select select "[DATE]"
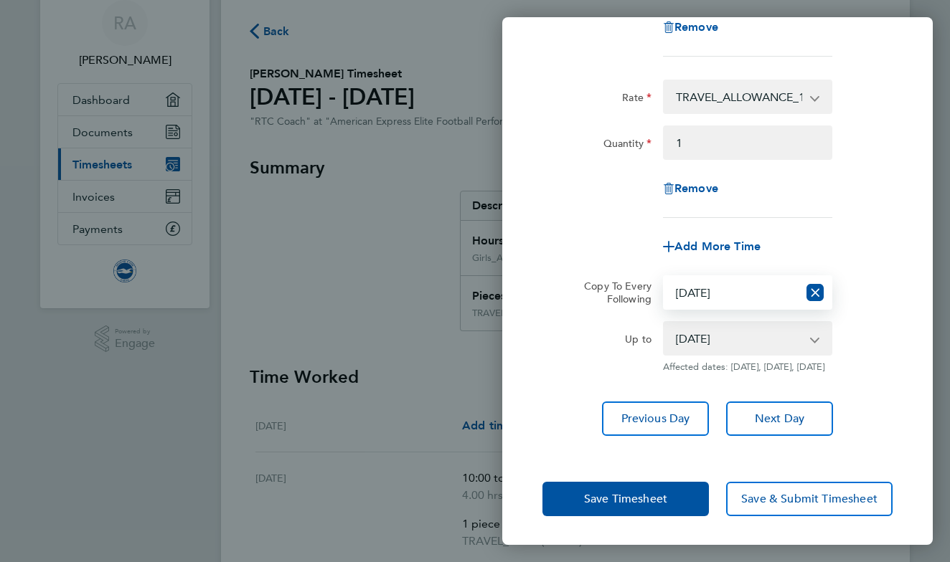
scroll to position [52, 0]
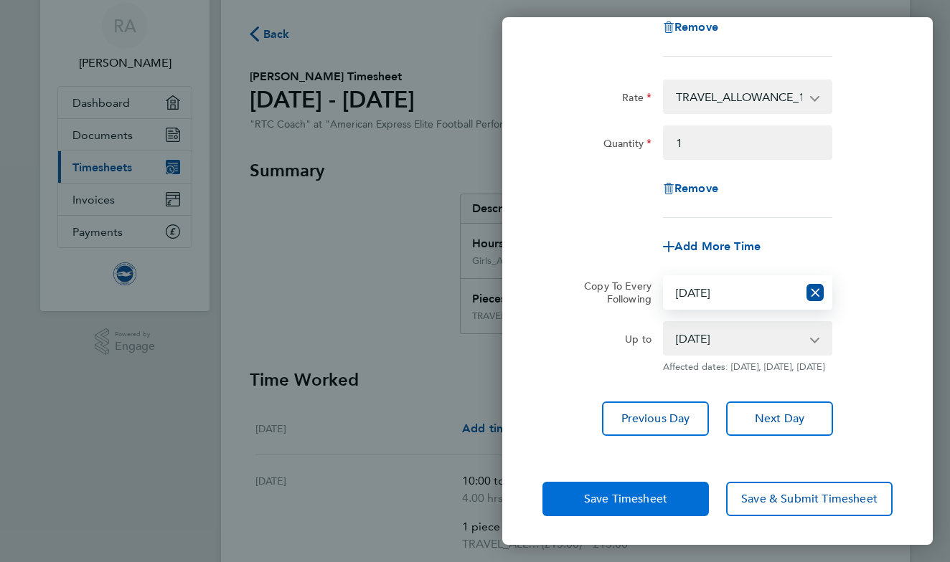
click at [658, 499] on span "Save Timesheet" at bounding box center [625, 499] width 83 height 14
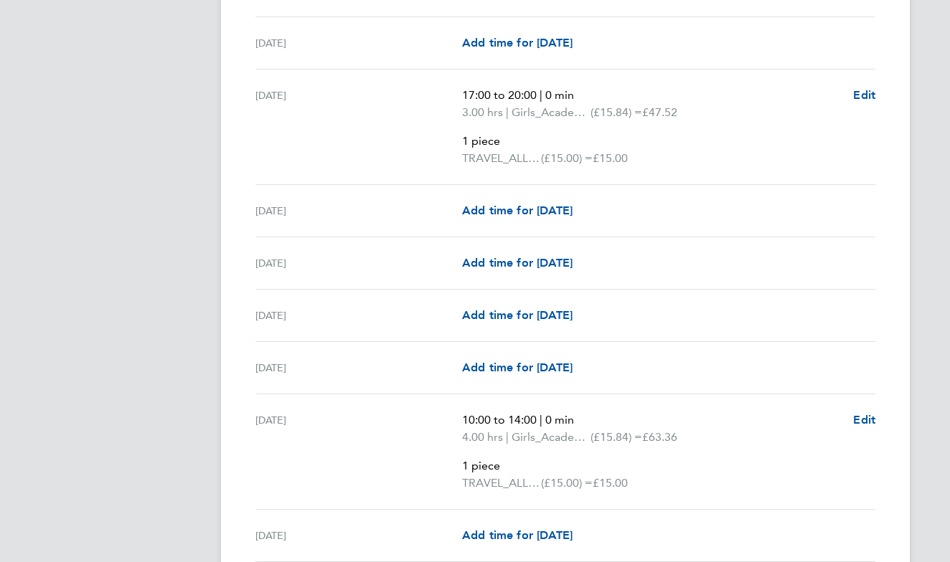
scroll to position [625, 0]
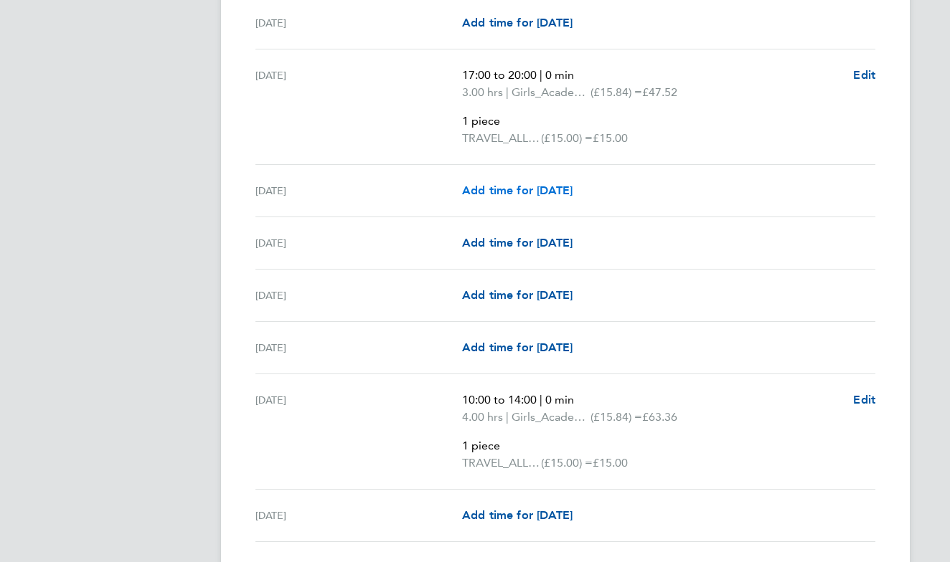
click at [560, 184] on span "Add time for [DATE]" at bounding box center [517, 191] width 110 height 14
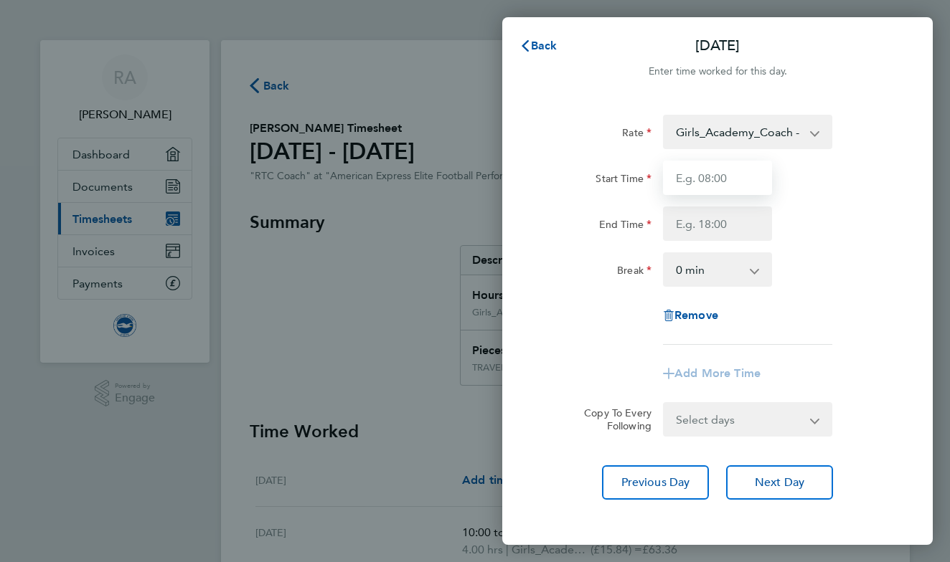
click at [709, 188] on input "Start Time" at bounding box center [717, 178] width 109 height 34
type input "18:00"
click at [704, 228] on input "End Time" at bounding box center [717, 224] width 109 height 34
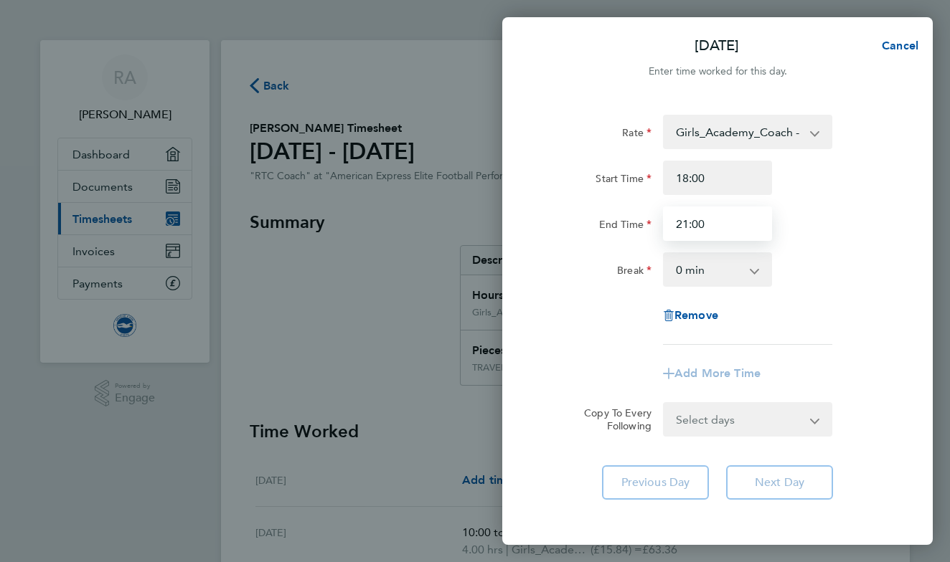
type input "21:00"
click at [769, 318] on div "Rate Girls_Academy_Coach - 15.84 TRAVEL_ALLOWANCE_15 - 15.00 Start Time 18:00 E…" at bounding box center [717, 230] width 350 height 230
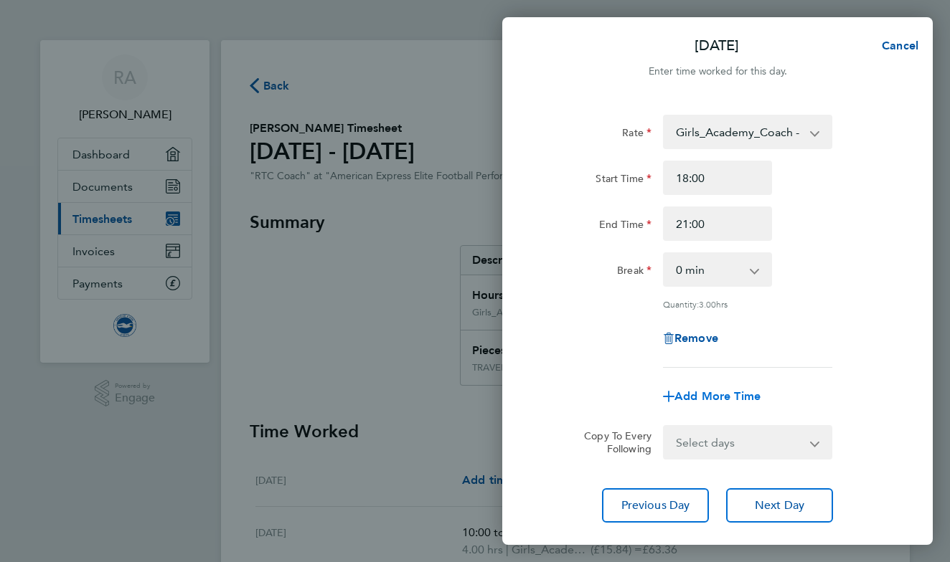
click at [718, 399] on span "Add More Time" at bounding box center [717, 396] width 86 height 14
select select "null"
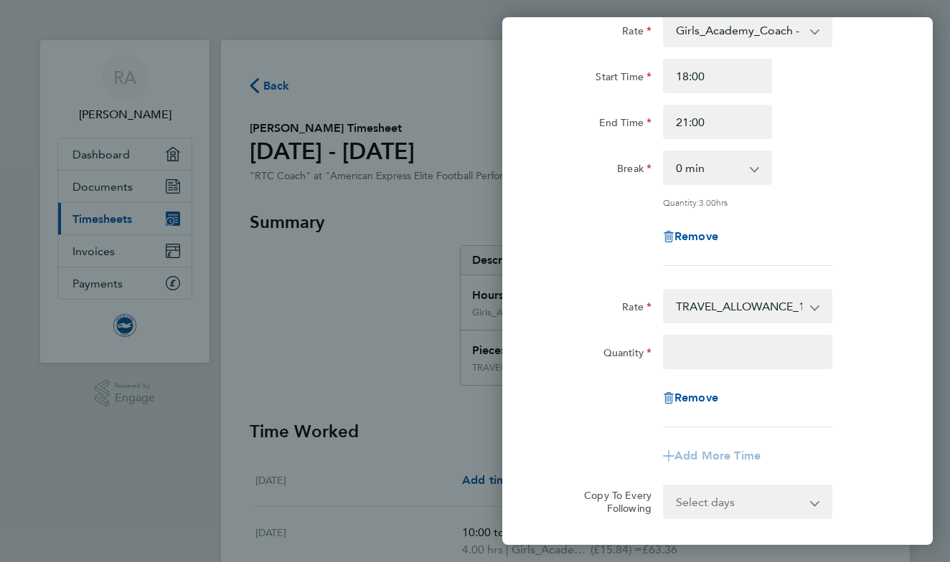
scroll to position [122, 0]
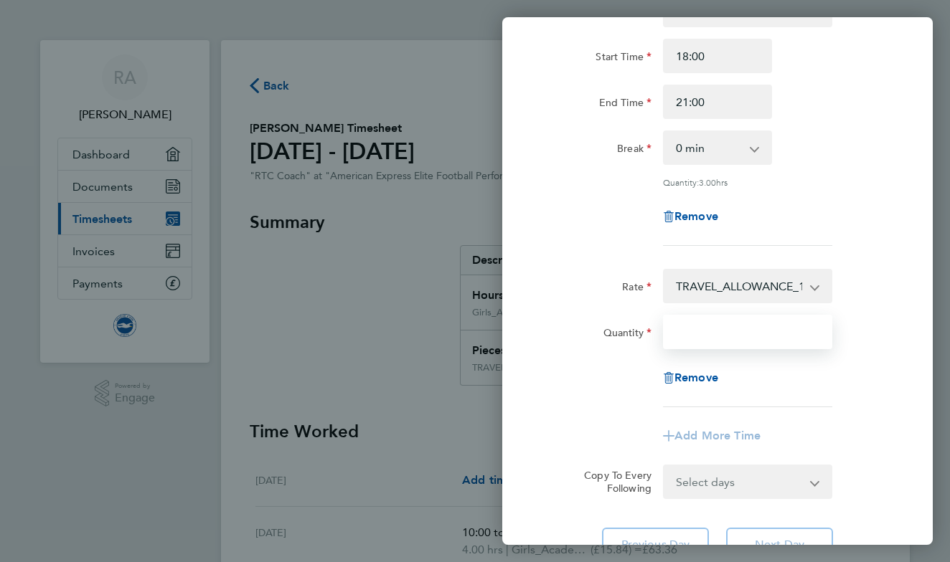
click at [715, 341] on input "Quantity" at bounding box center [747, 332] width 169 height 34
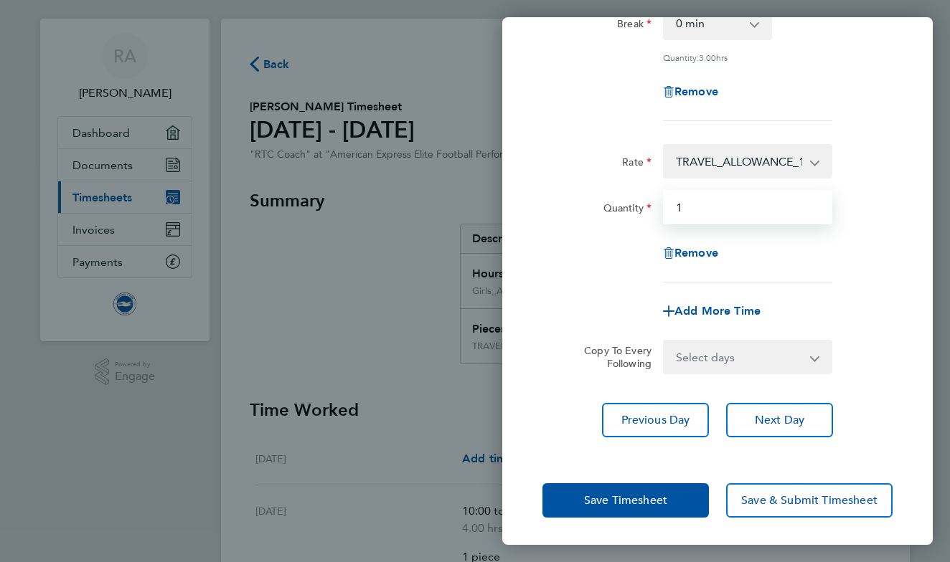
scroll to position [43, 0]
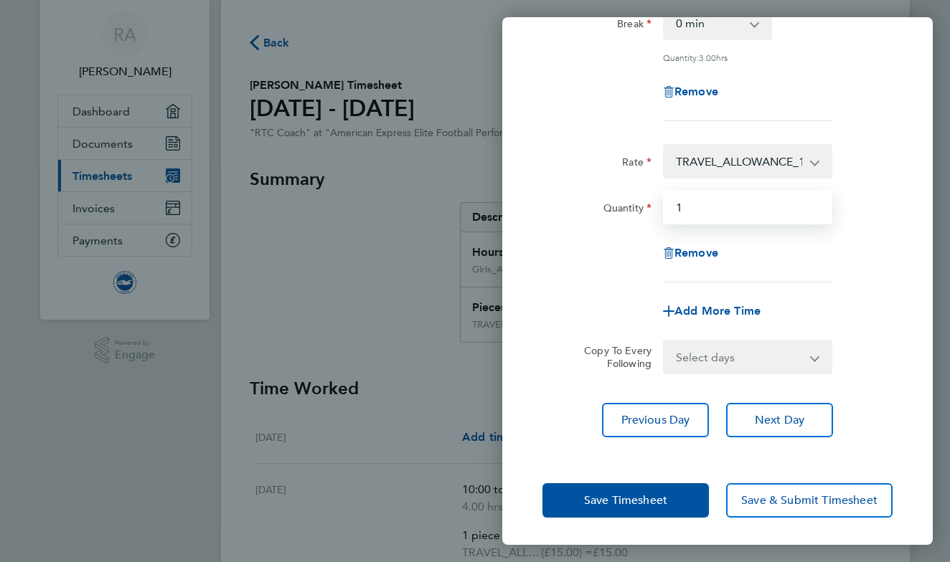
type input "1"
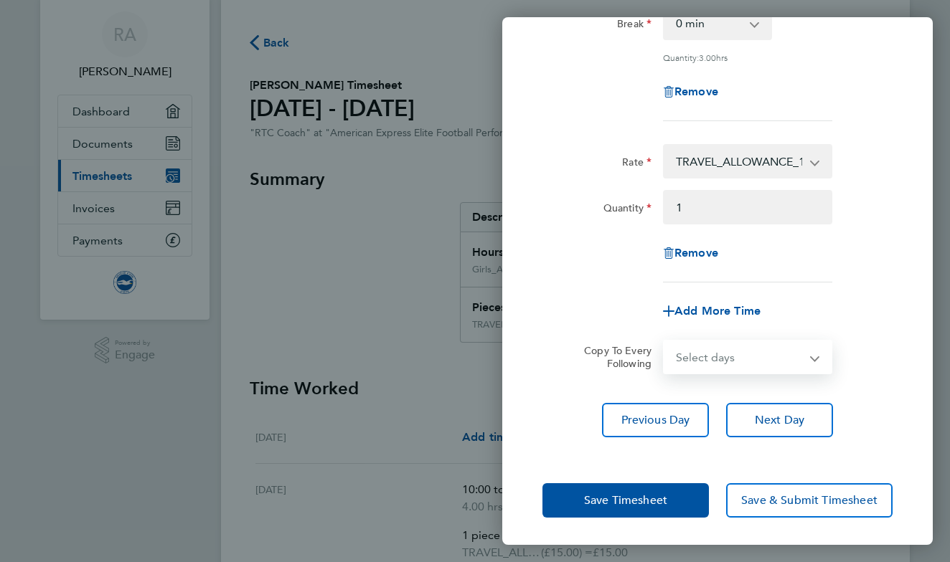
select select "TUE"
select select "[DATE]"
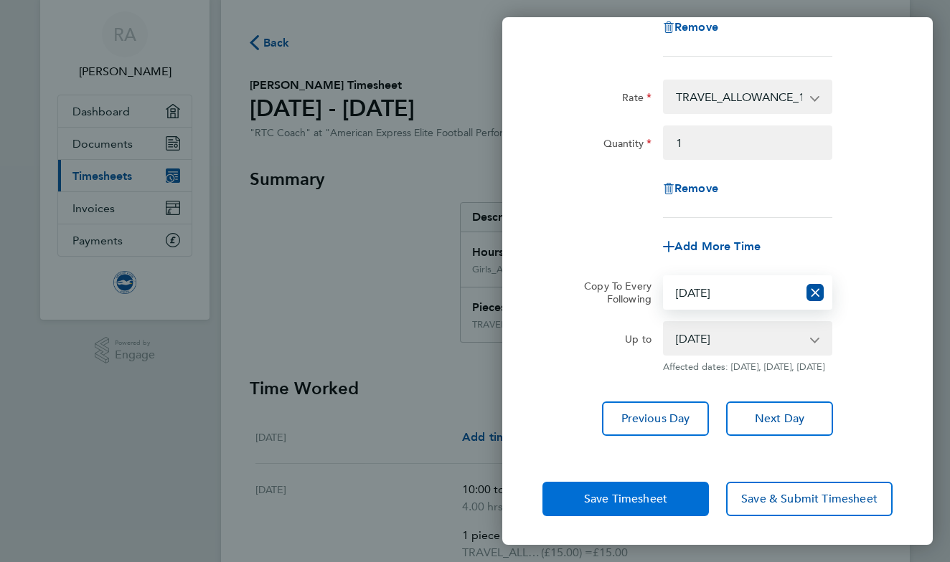
scroll to position [321, 0]
click at [642, 501] on span "Save Timesheet" at bounding box center [625, 499] width 83 height 14
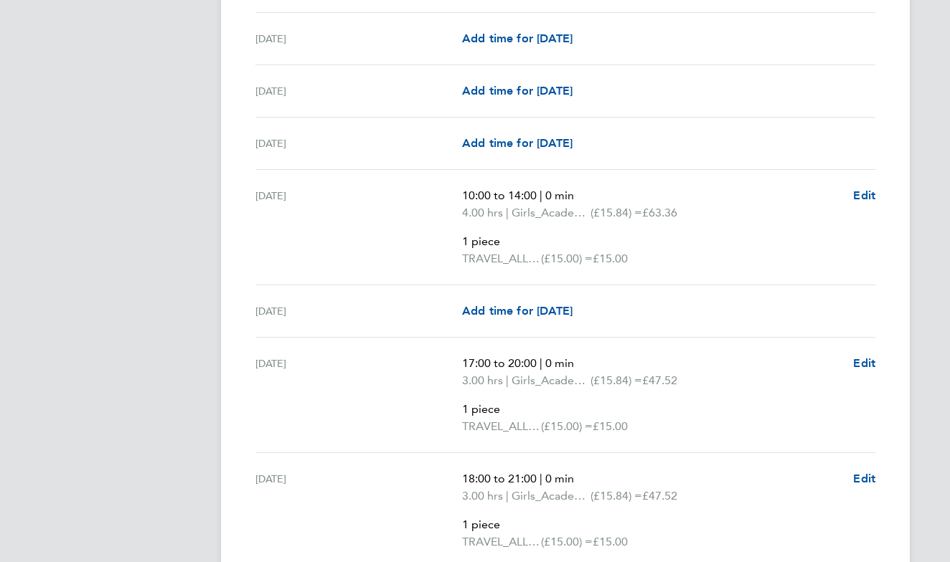
scroll to position [1444, 0]
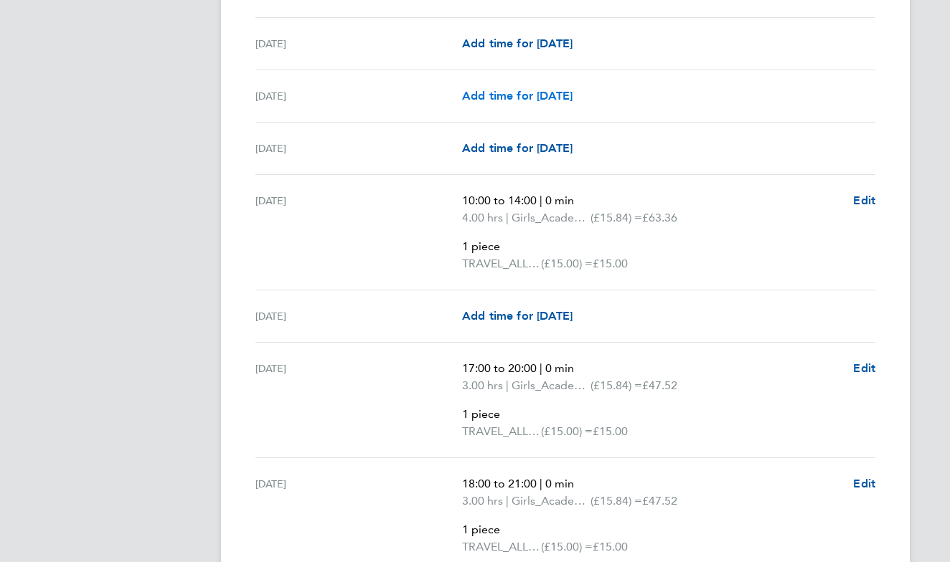
click at [544, 92] on span "Add time for [DATE]" at bounding box center [517, 96] width 110 height 14
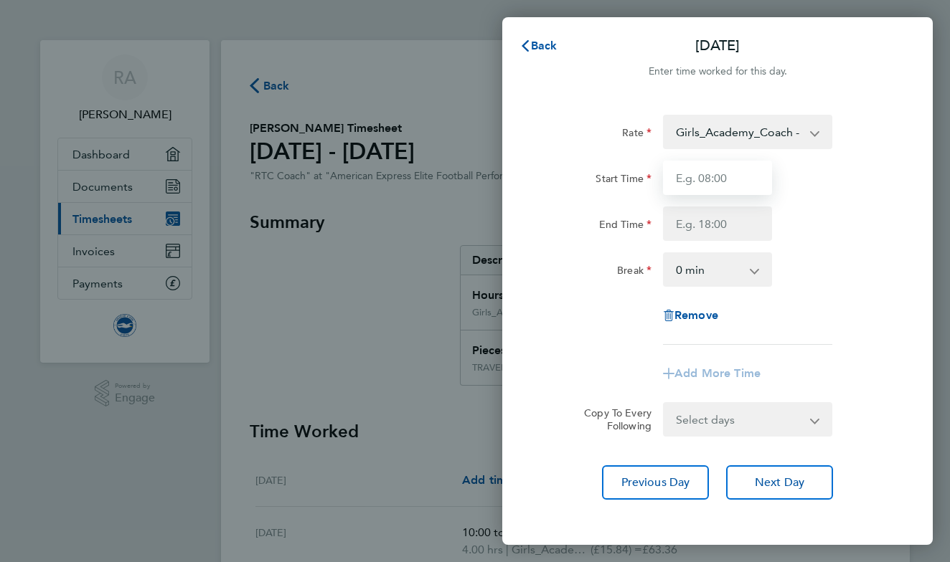
click at [724, 184] on input "Start Time" at bounding box center [717, 178] width 109 height 34
type input "13:00"
click at [740, 228] on input "End Time" at bounding box center [717, 224] width 109 height 34
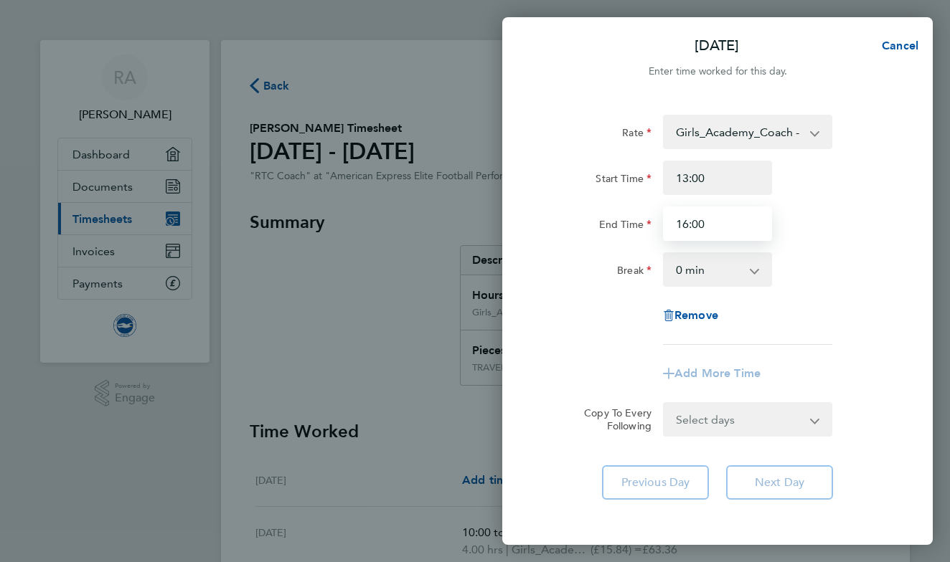
type input "16:00"
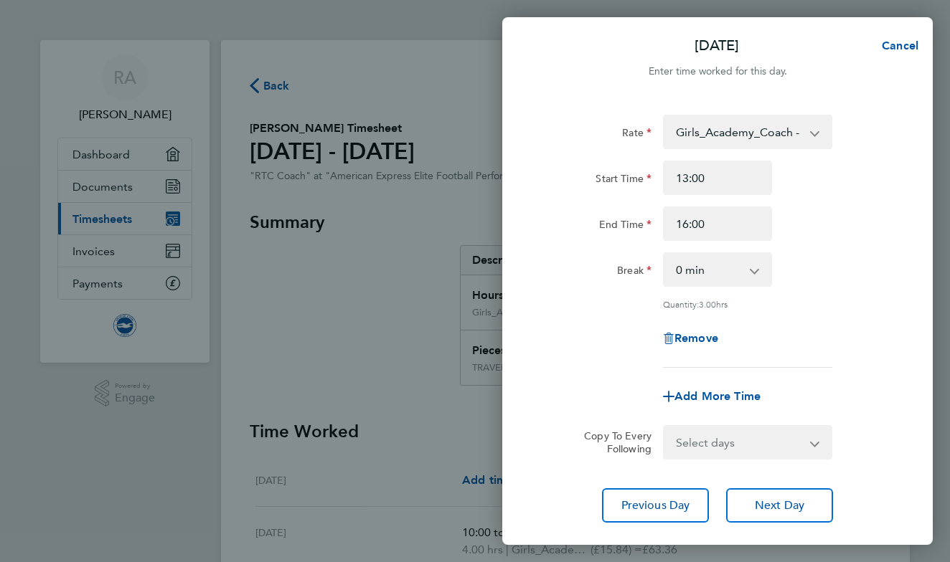
click at [770, 336] on div "Rate Girls_Academy_Coach - 15.84 TRAVEL_ALLOWANCE_15 - 15.00 Start Time 13:00 E…" at bounding box center [717, 241] width 350 height 253
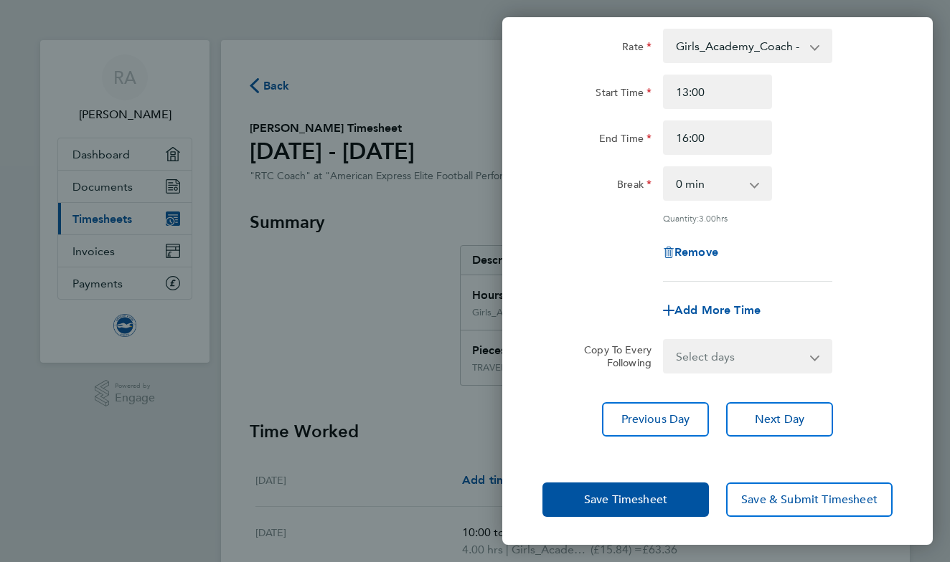
scroll to position [85, 0]
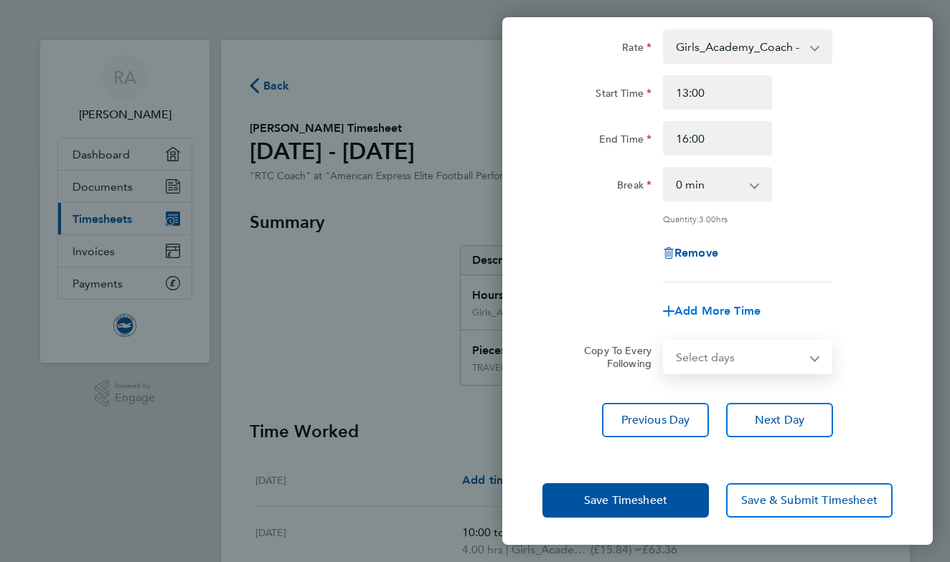
click at [745, 307] on span "Add More Time" at bounding box center [717, 311] width 86 height 14
select select "null"
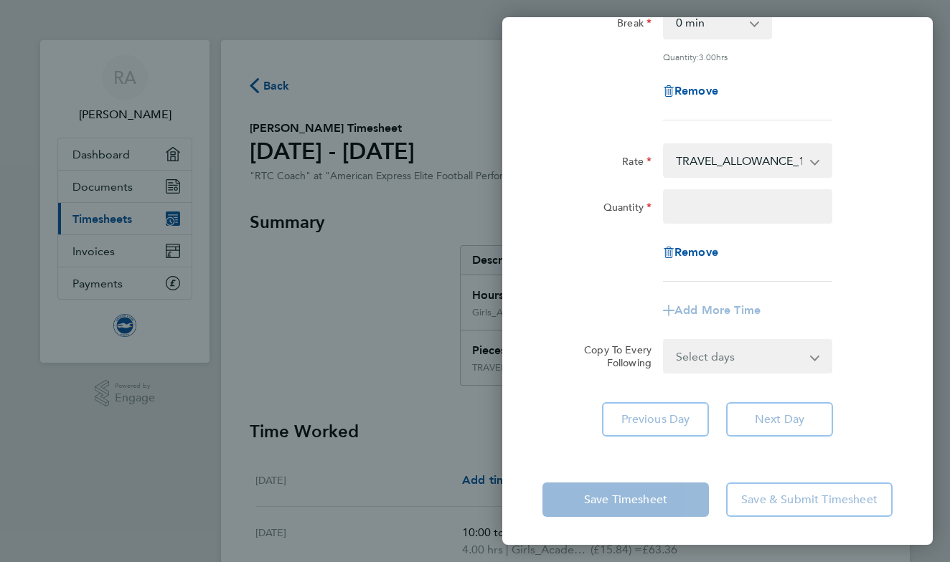
scroll to position [247, 0]
click at [755, 205] on input "Quantity" at bounding box center [747, 207] width 169 height 34
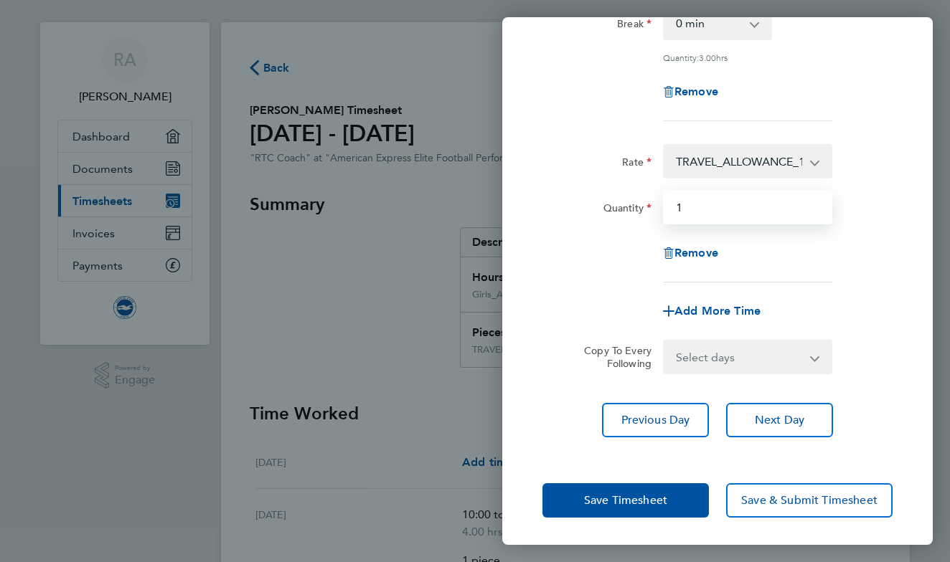
scroll to position [44, 0]
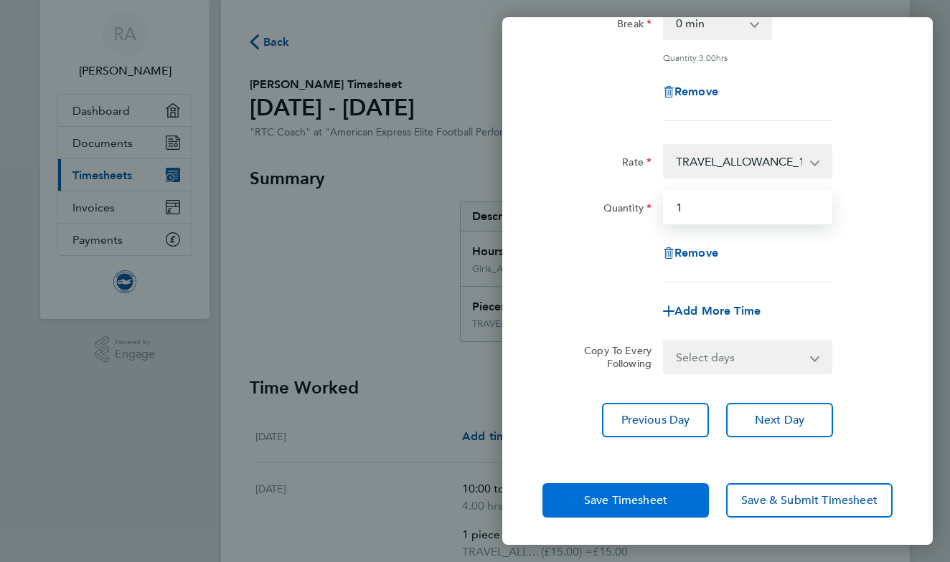
type input "1"
click at [647, 502] on span "Save Timesheet" at bounding box center [625, 500] width 83 height 14
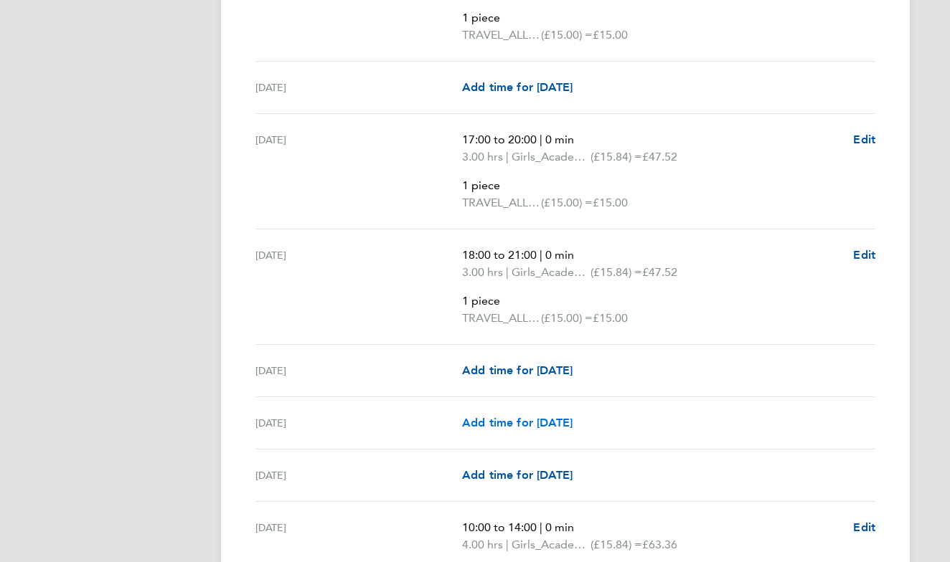
scroll to position [594, 0]
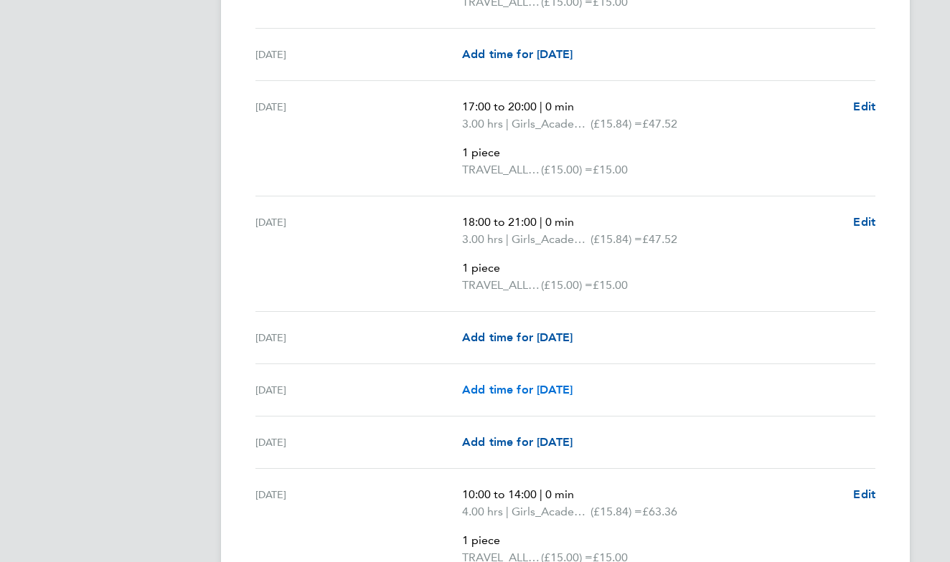
click at [548, 389] on span "Add time for [DATE]" at bounding box center [517, 390] width 110 height 14
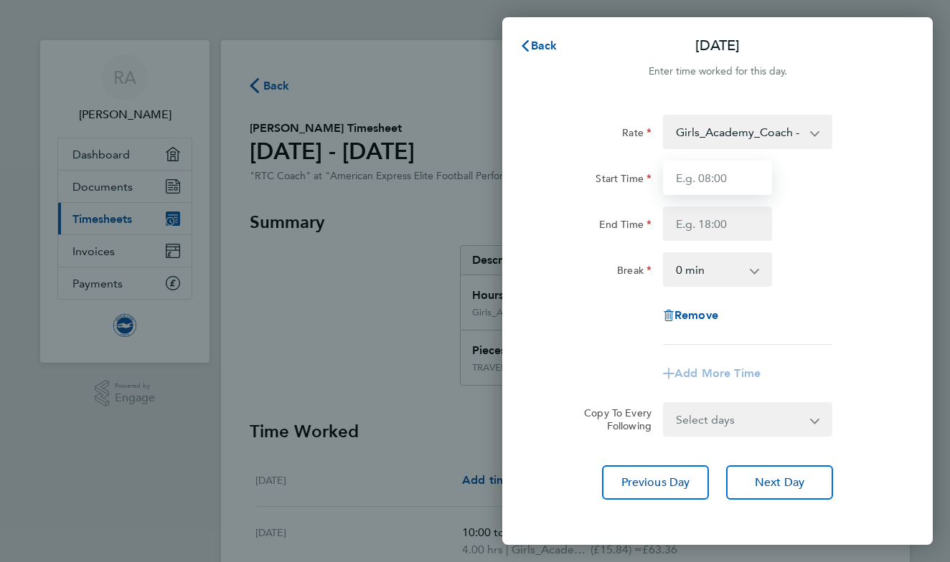
click at [727, 174] on input "Start Time" at bounding box center [717, 178] width 109 height 34
type input "18:00"
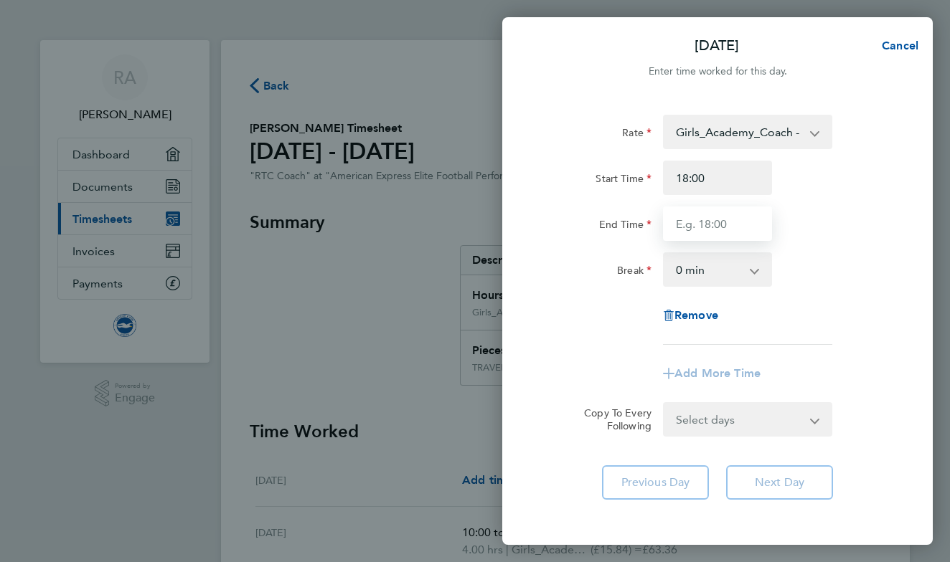
click at [697, 231] on input "End Time" at bounding box center [717, 224] width 109 height 34
type input "21:00"
click at [750, 309] on div "Rate Girls_Academy_Coach - 15.84 TRAVEL_ALLOWANCE_15 - 15.00 Start Time 18:00 E…" at bounding box center [717, 230] width 350 height 230
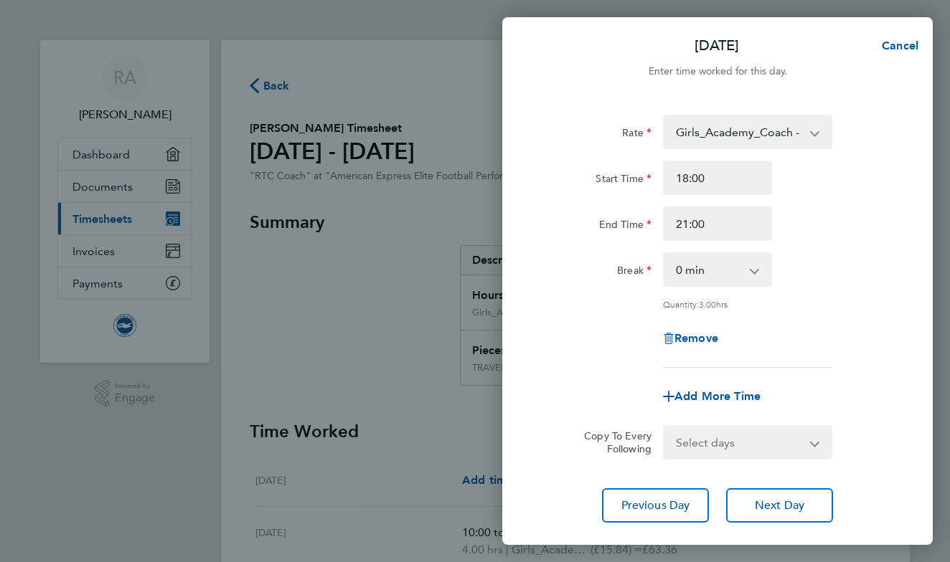
click at [717, 402] on div "Add More Time" at bounding box center [717, 396] width 120 height 34
click at [719, 394] on span "Add More Time" at bounding box center [717, 396] width 86 height 14
select select "null"
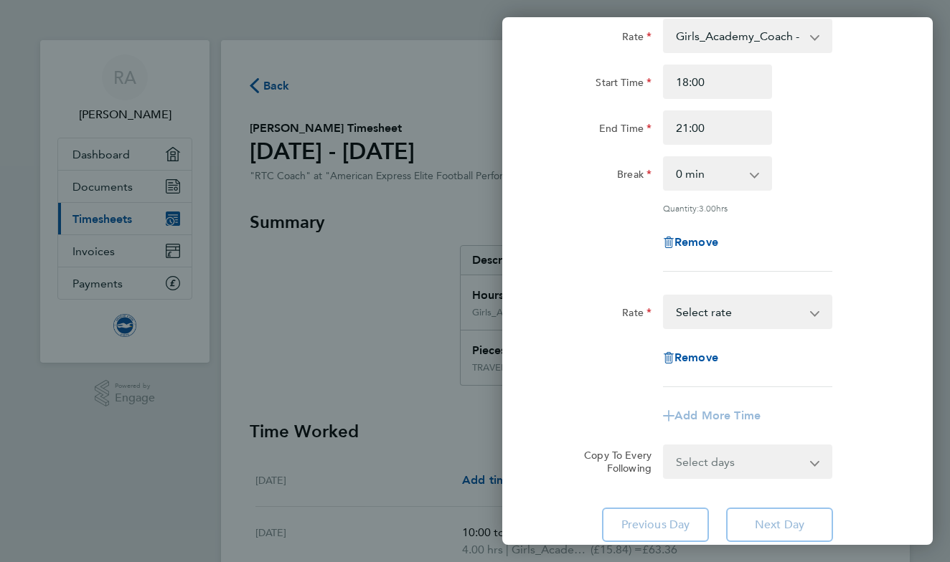
scroll to position [167, 0]
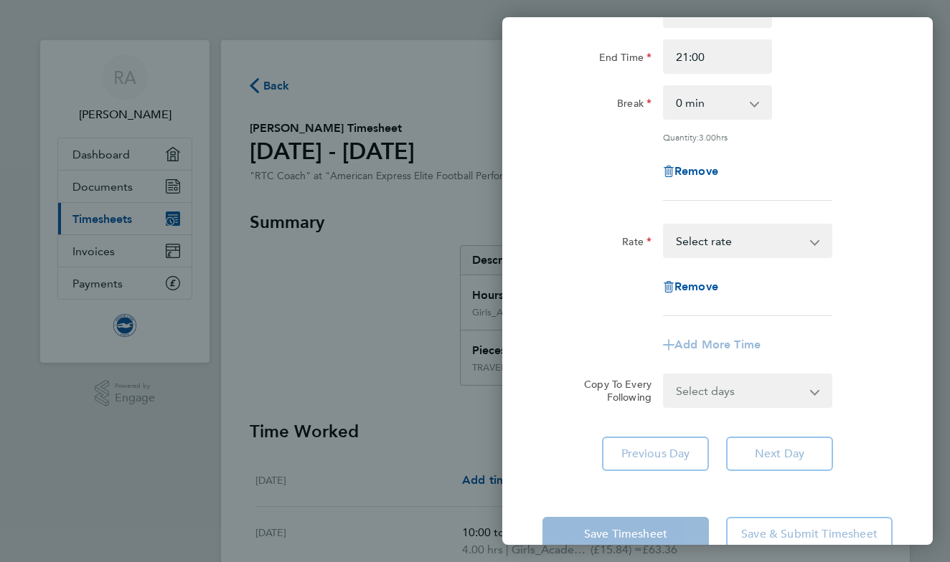
click at [749, 224] on div "TRAVEL_ALLOWANCE_15 - 15.00 Girls_Academy_Coach - 15.84 Select rate" at bounding box center [747, 241] width 169 height 34
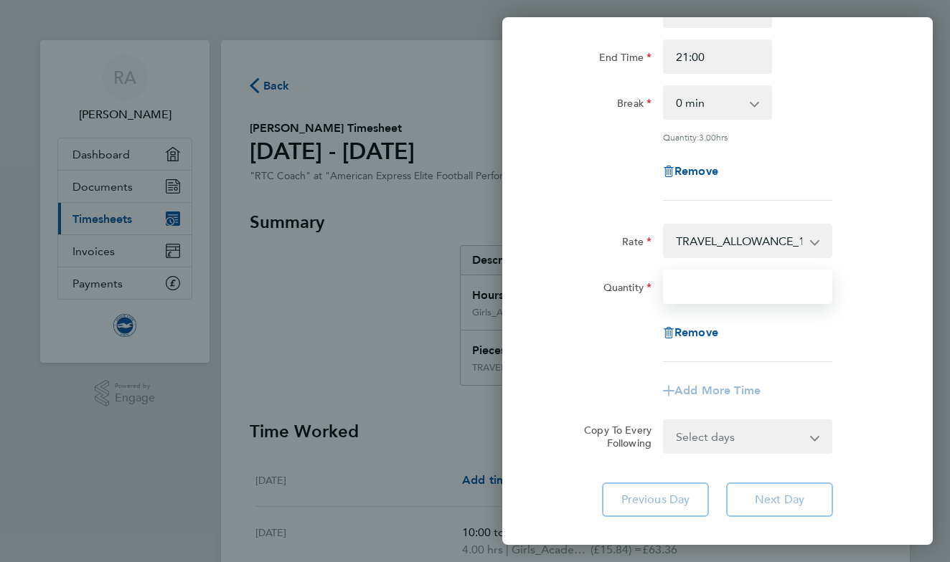
click at [729, 283] on input "Quantity" at bounding box center [747, 287] width 169 height 34
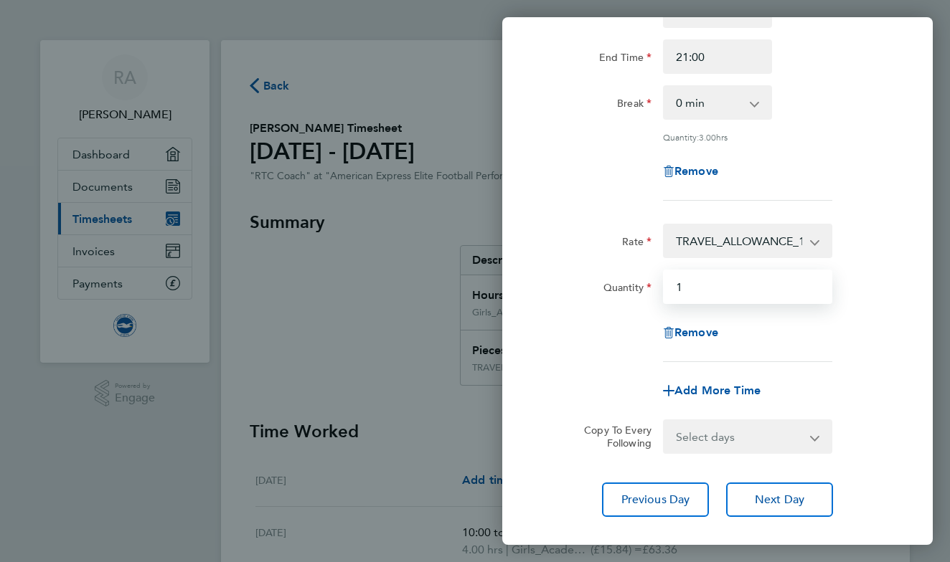
type input "1"
click at [775, 331] on div "Remove" at bounding box center [717, 333] width 120 height 34
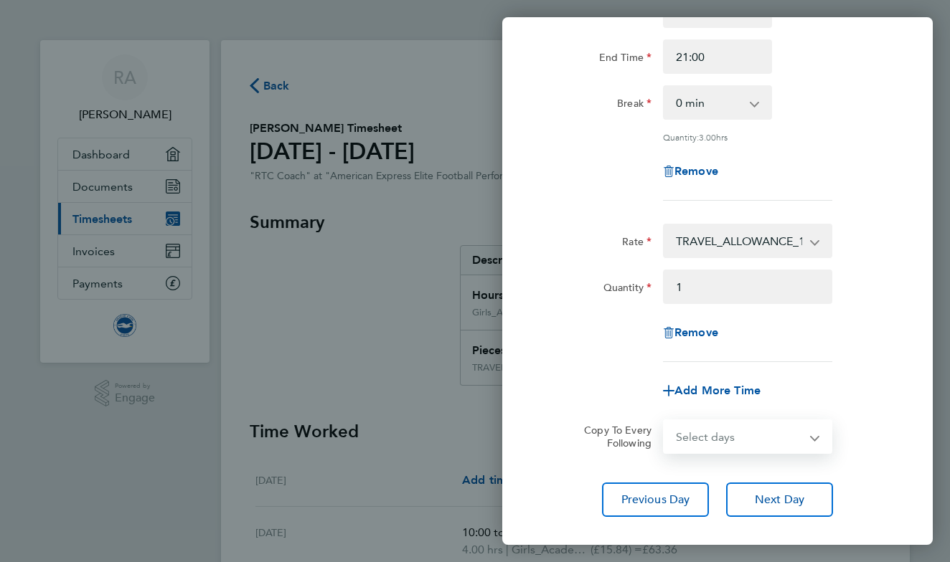
select select "THU"
select select "[DATE]"
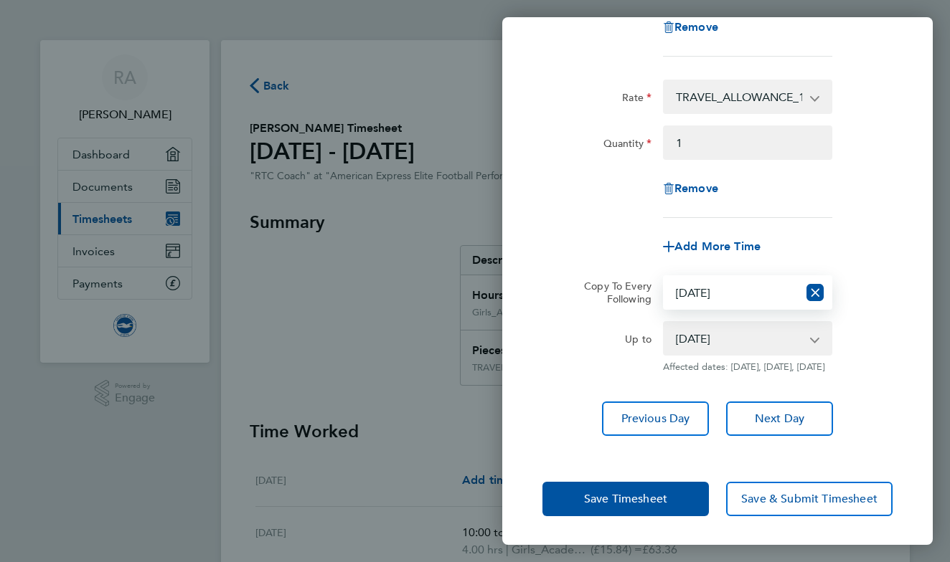
scroll to position [321, 0]
click at [722, 336] on select "[DATE] [DATE] [DATE] [DATE] [DATE] [DATE] [DATE] [DATE] [DATE] [DATE] [DATE] [D…" at bounding box center [738, 339] width 149 height 32
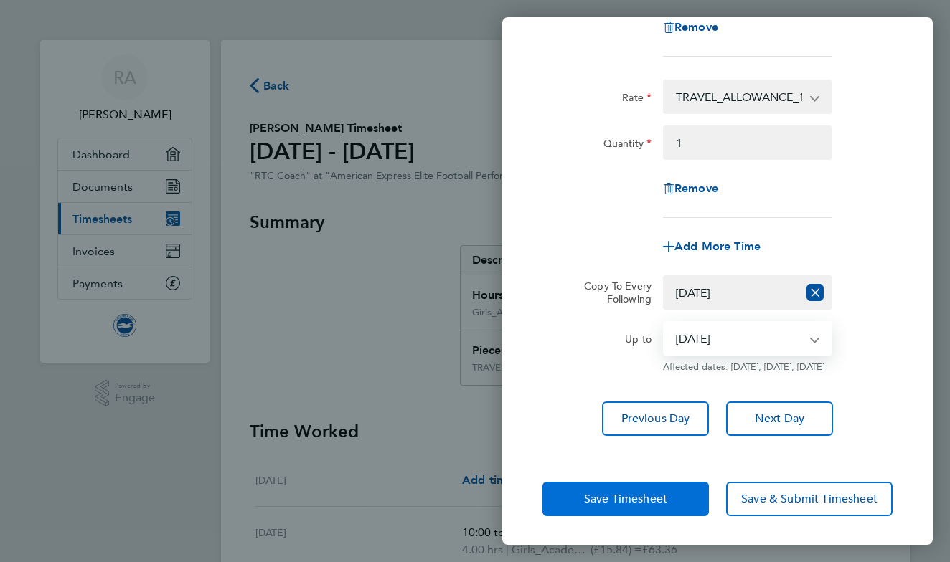
click at [655, 496] on span "Save Timesheet" at bounding box center [625, 499] width 83 height 14
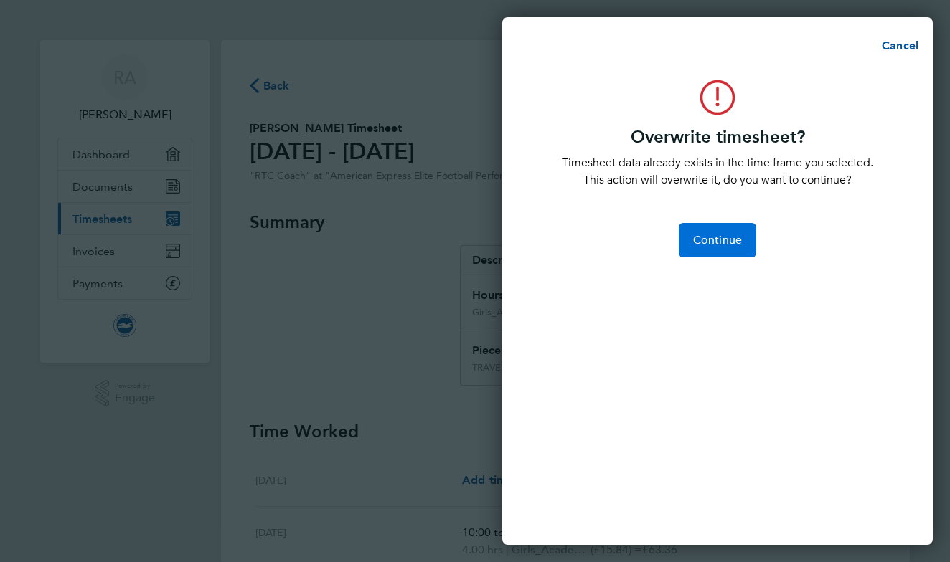
click at [722, 251] on button "Continue" at bounding box center [717, 240] width 77 height 34
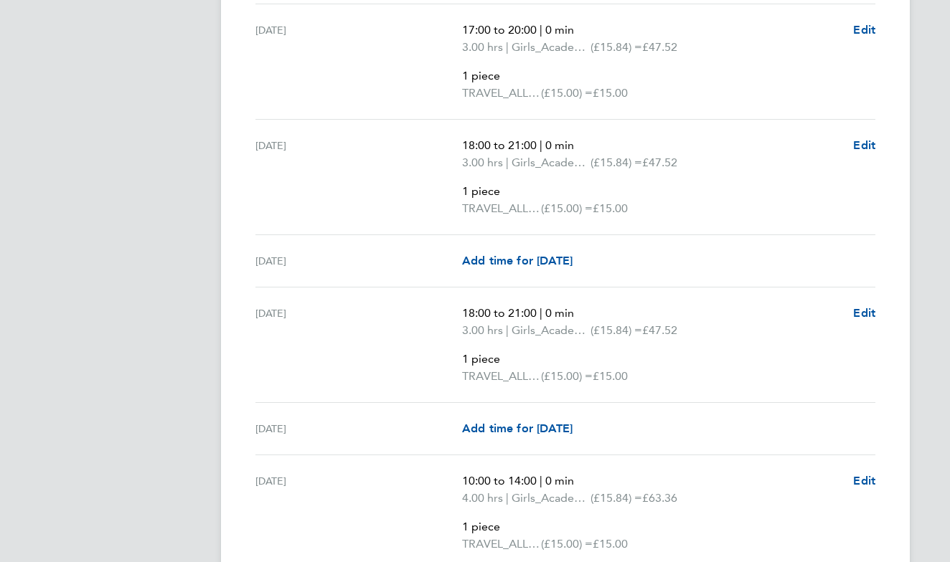
scroll to position [1310, 0]
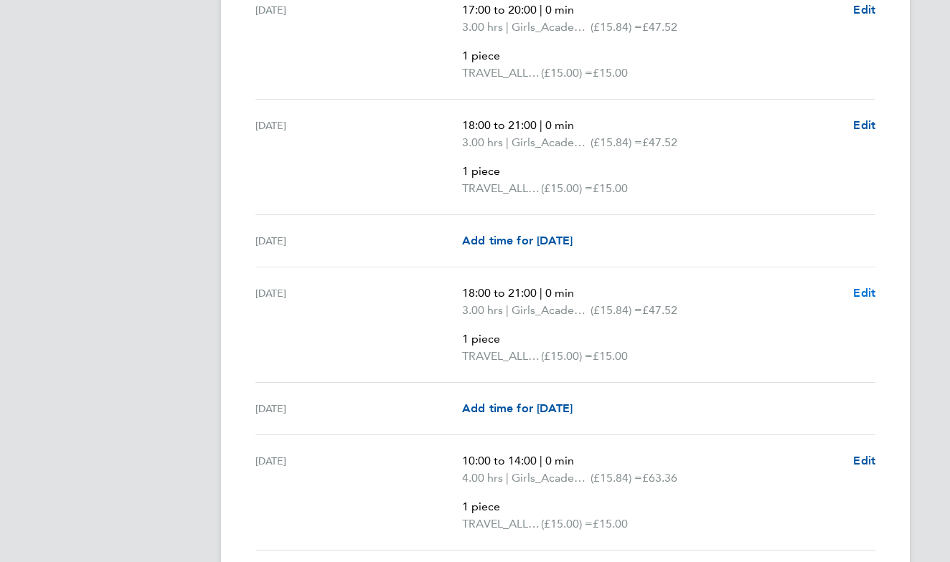
click at [858, 290] on span "Edit" at bounding box center [864, 293] width 22 height 14
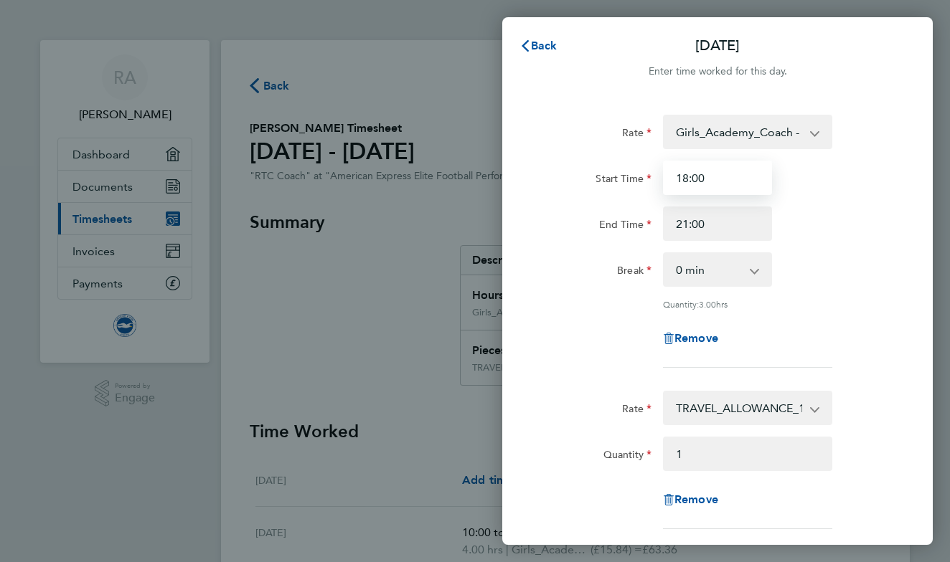
click at [704, 176] on input "18:00" at bounding box center [717, 178] width 109 height 34
type input "13:00"
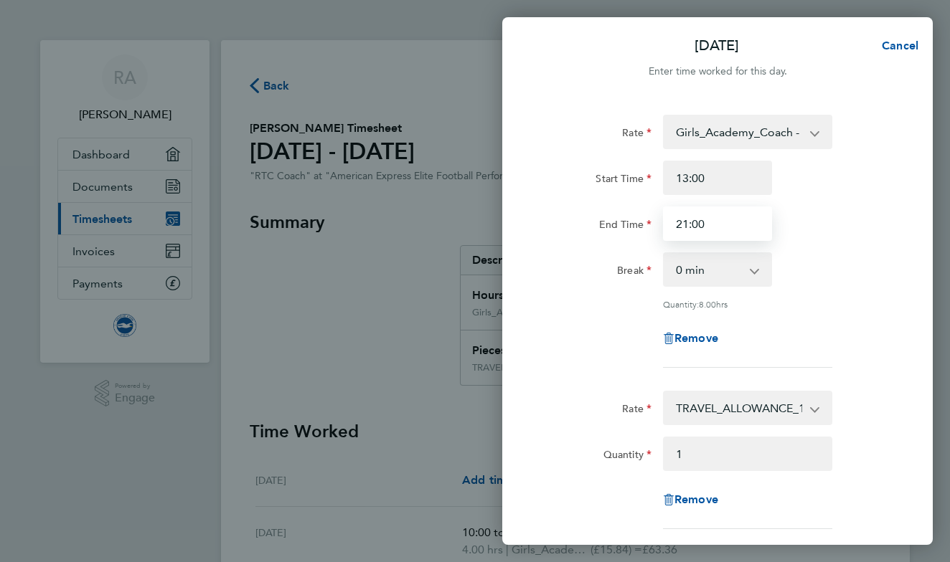
click at [713, 230] on input "21:00" at bounding box center [717, 224] width 109 height 34
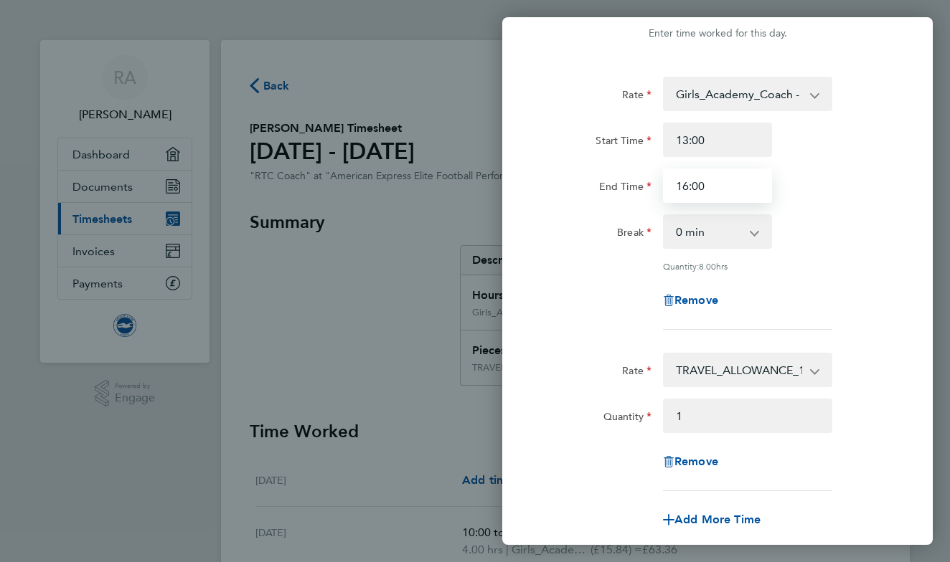
scroll to position [42, 0]
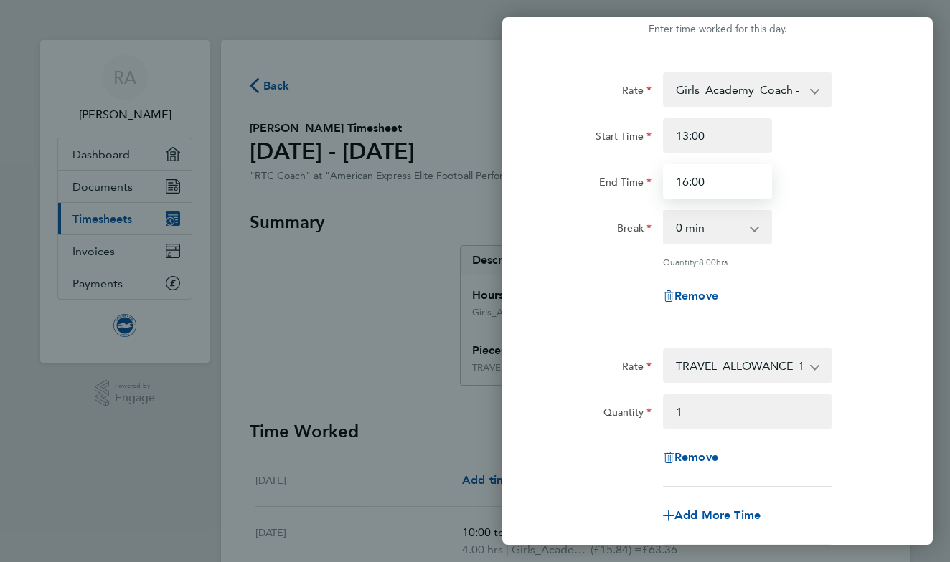
type input "16:00"
click at [837, 269] on div "Rate Girls_Academy_Coach - 15.84 Start Time 13:00 End Time 16:00 Break 0 min 15…" at bounding box center [717, 198] width 350 height 253
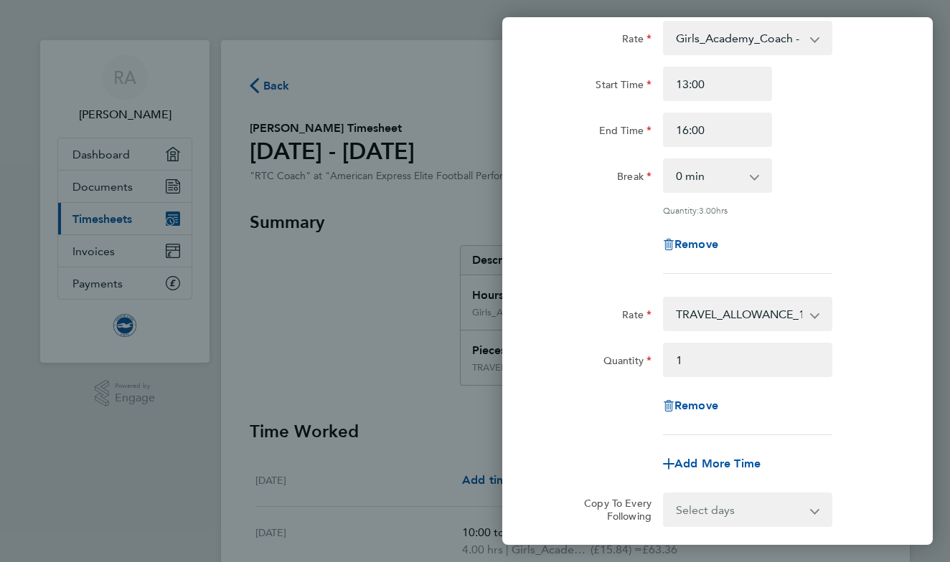
scroll to position [111, 0]
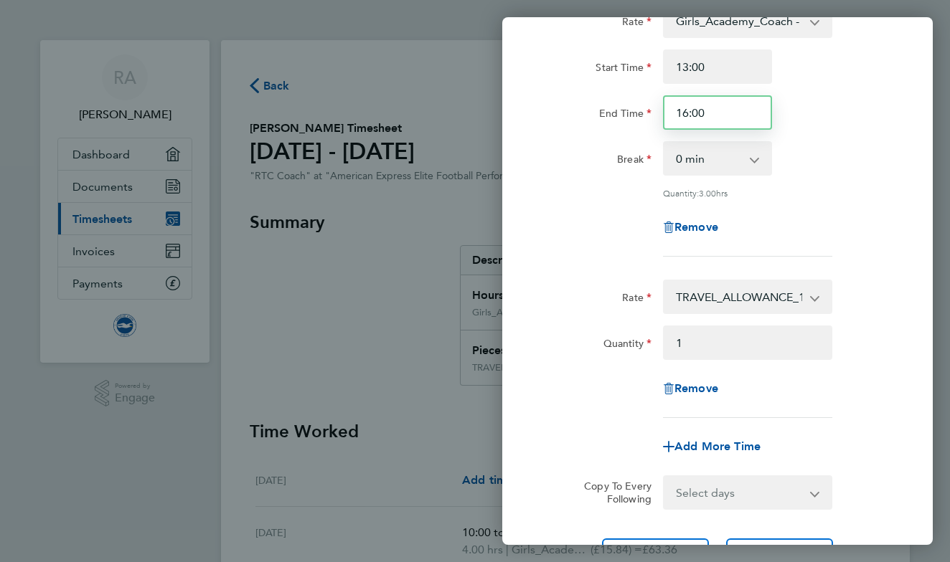
click at [689, 114] on input "16:00" at bounding box center [717, 112] width 109 height 34
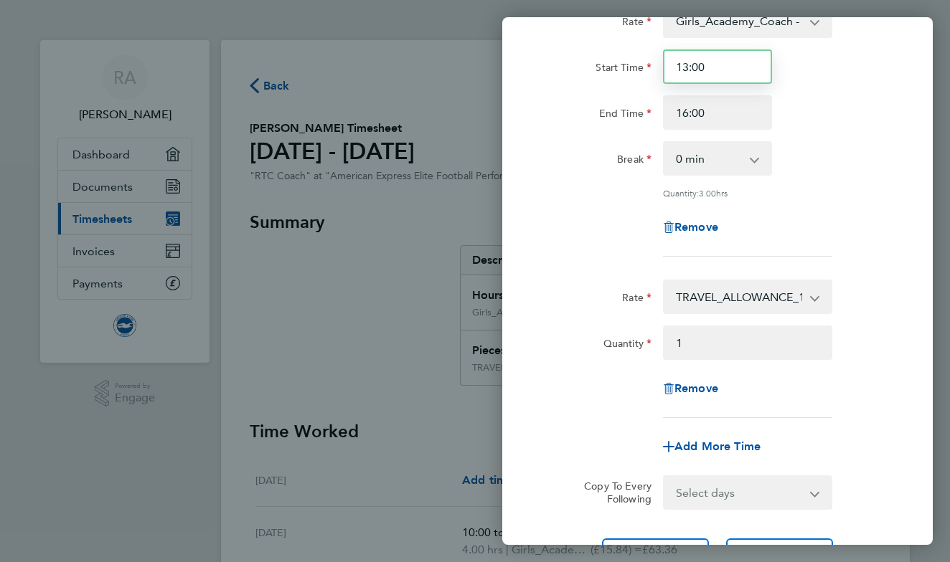
click at [688, 65] on input "13:00" at bounding box center [717, 66] width 109 height 34
type input "12:00"
click at [813, 190] on div "Quantity: 3.00 hrs" at bounding box center [747, 192] width 169 height 11
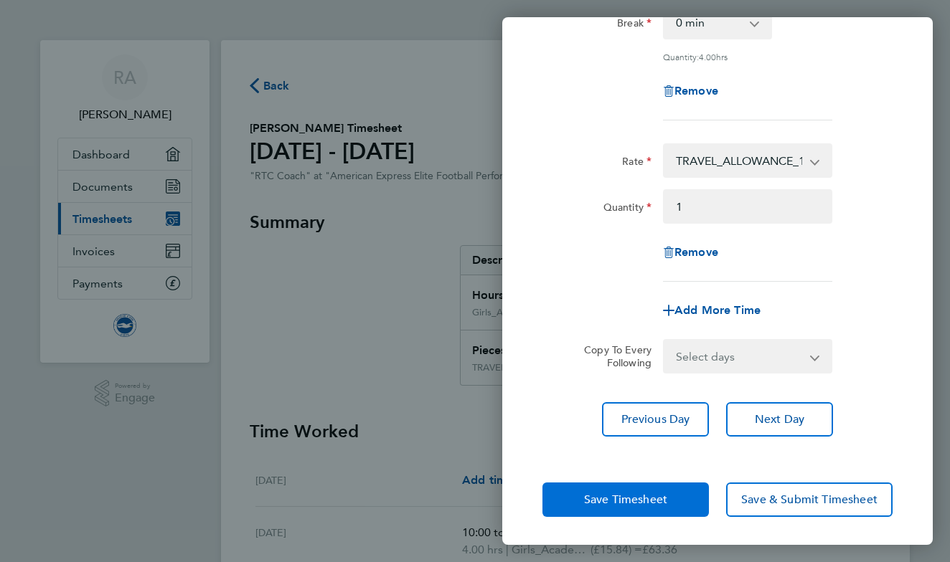
scroll to position [247, 0]
click at [635, 506] on span "Save Timesheet" at bounding box center [625, 500] width 83 height 14
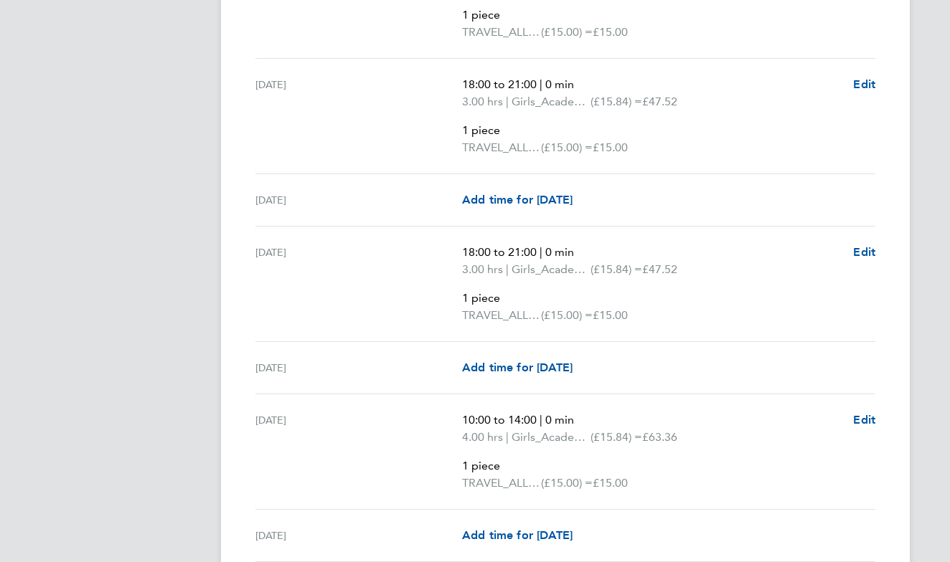
scroll to position [739, 0]
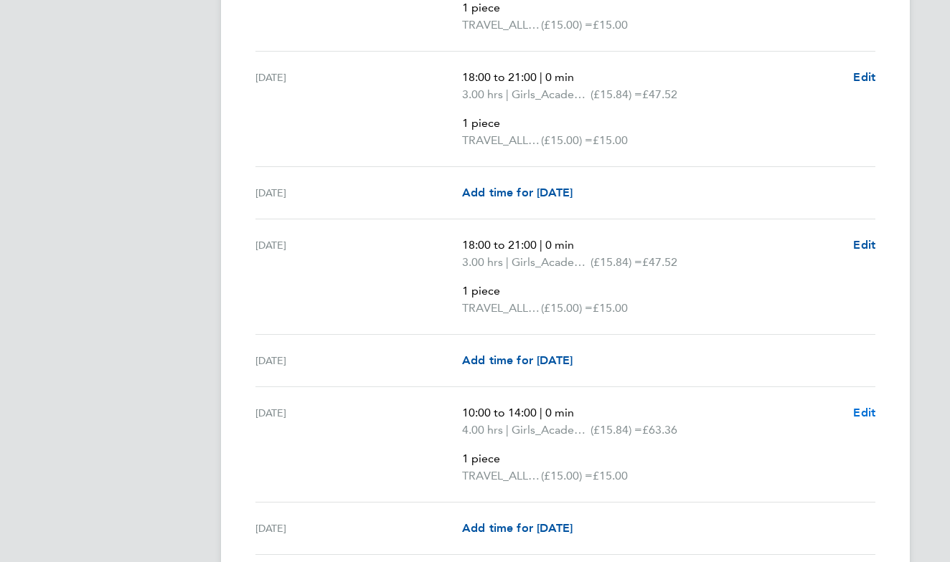
click at [869, 406] on span "Edit" at bounding box center [864, 413] width 22 height 14
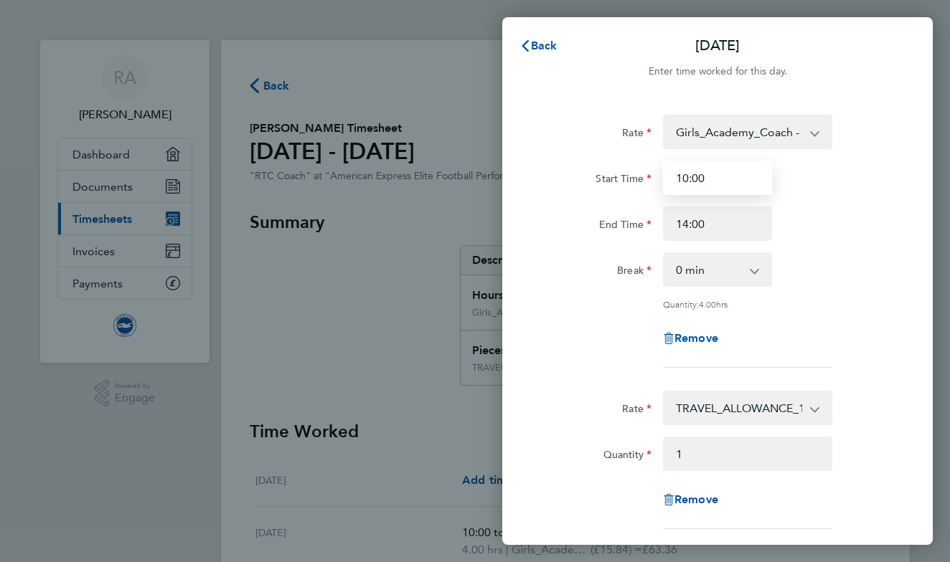
click at [689, 177] on input "10:00" at bounding box center [717, 178] width 109 height 34
type input "09:00"
click at [717, 219] on input "14:00" at bounding box center [717, 224] width 109 height 34
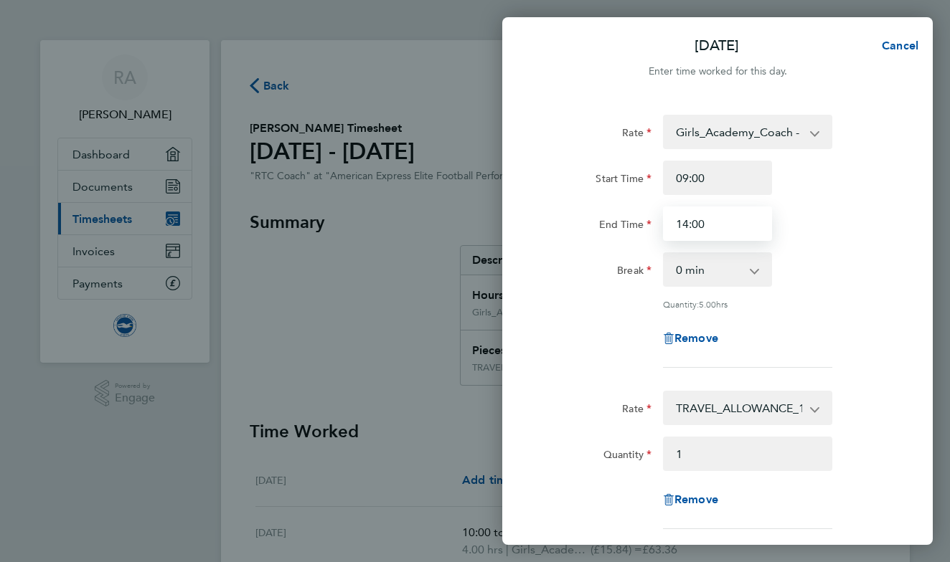
click at [717, 219] on input "14:00" at bounding box center [717, 224] width 109 height 34
type input "16:00"
click at [836, 218] on div "End Time 16:00" at bounding box center [716, 224] width 361 height 34
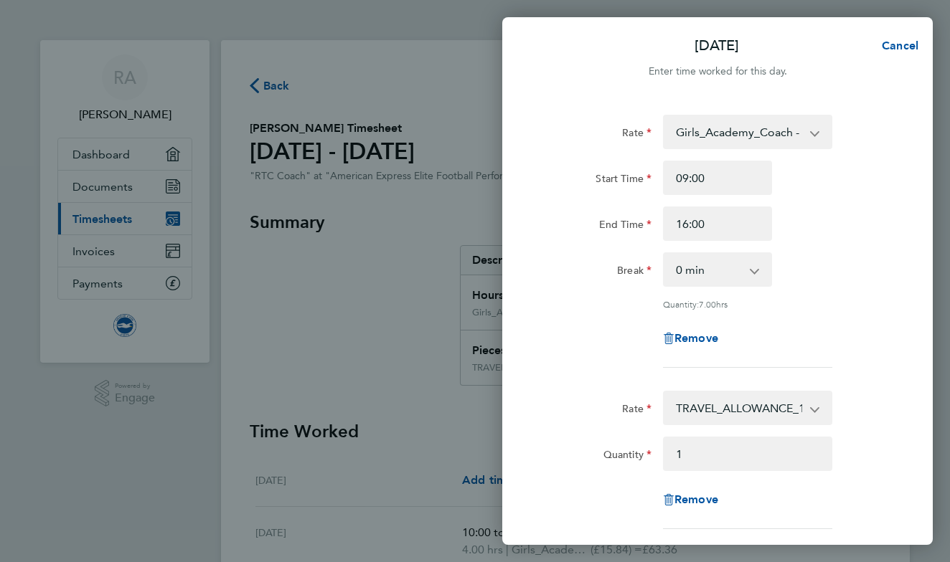
click at [810, 140] on select "Girls_Academy_Coach - 15.84" at bounding box center [738, 132] width 149 height 32
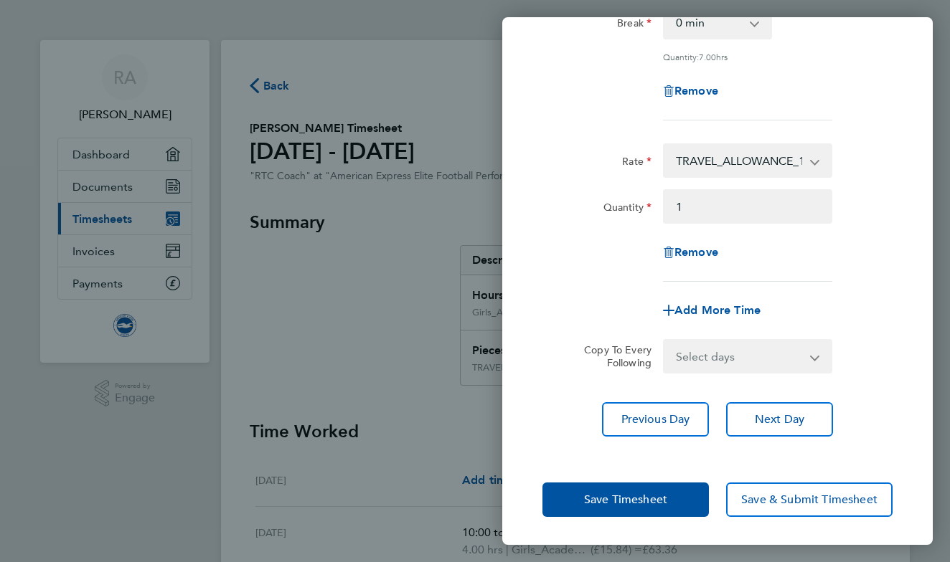
scroll to position [247, 0]
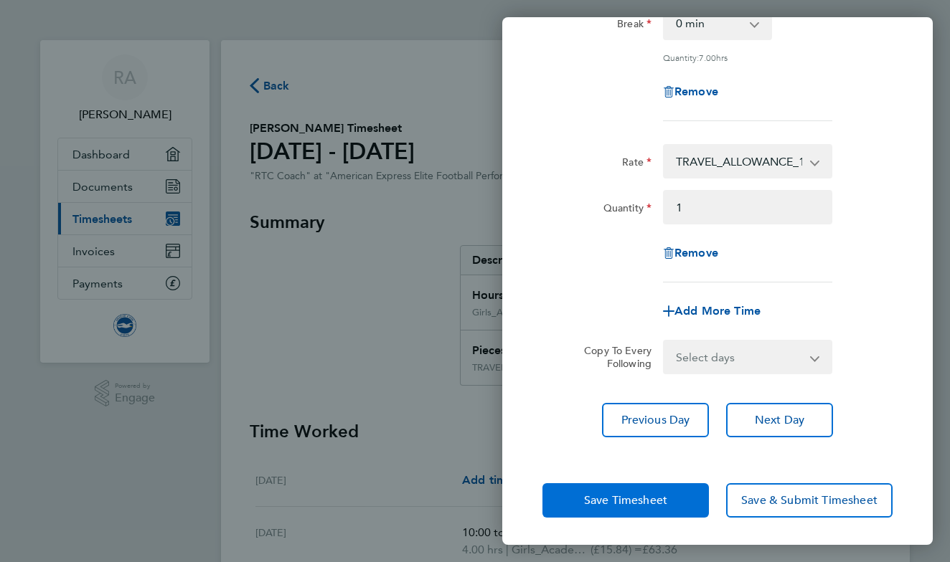
click at [628, 488] on button "Save Timesheet" at bounding box center [625, 500] width 166 height 34
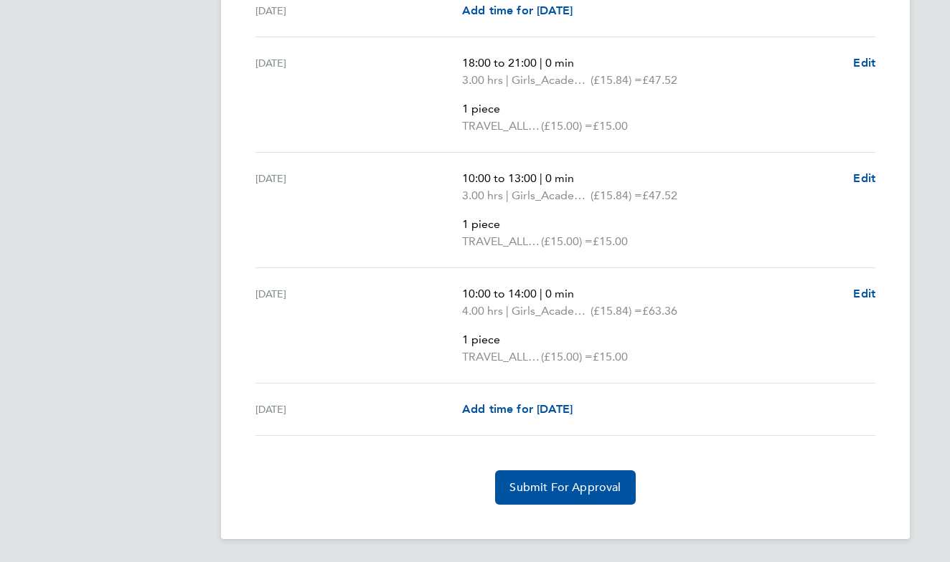
scroll to position [2778, 0]
click at [868, 294] on span "Edit" at bounding box center [864, 294] width 22 height 14
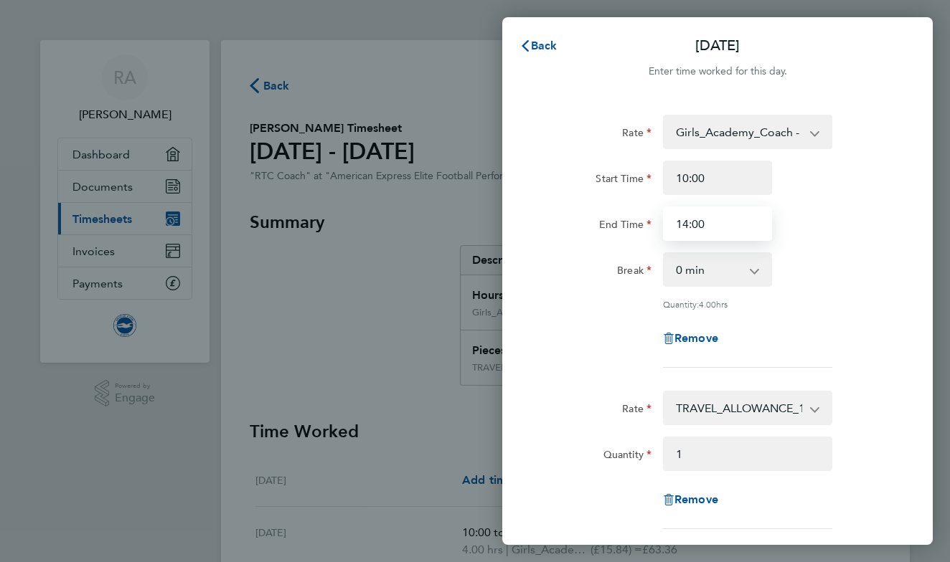
click at [686, 224] on input "14:00" at bounding box center [717, 224] width 109 height 34
type input "17:00"
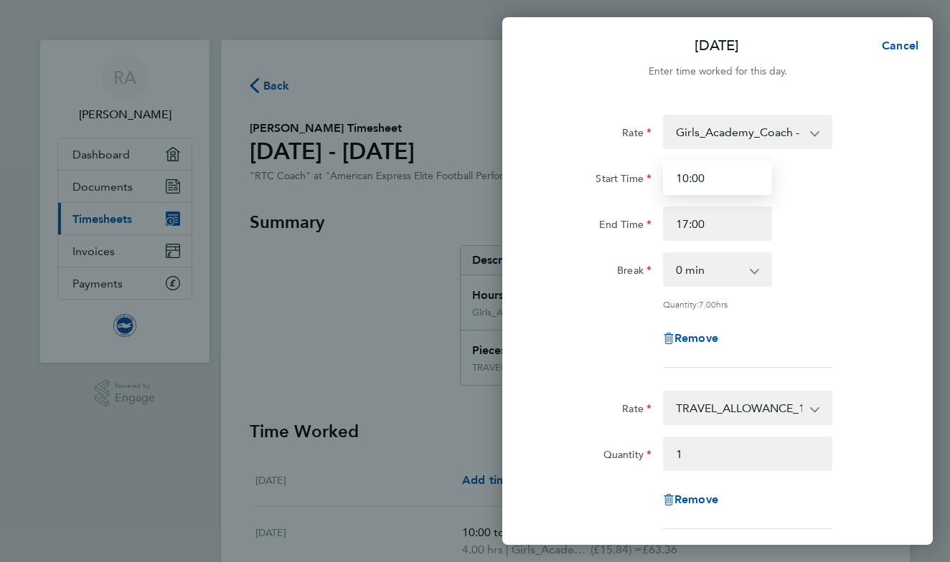
click at [688, 180] on input "10:00" at bounding box center [717, 178] width 109 height 34
type input "09:00"
click at [815, 260] on div "Break 0 min 15 min 30 min 45 min 60 min 75 min 90 min" at bounding box center [716, 269] width 361 height 34
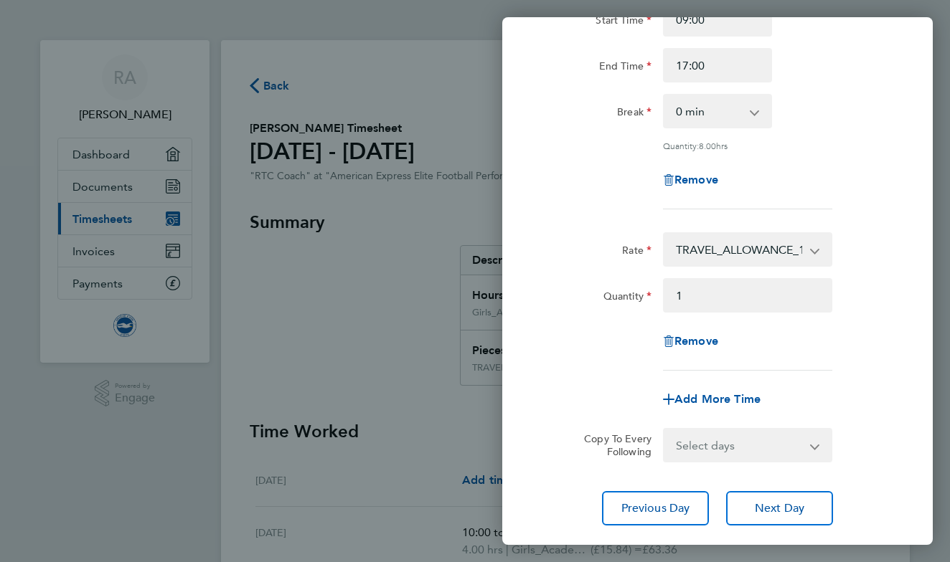
scroll to position [166, 0]
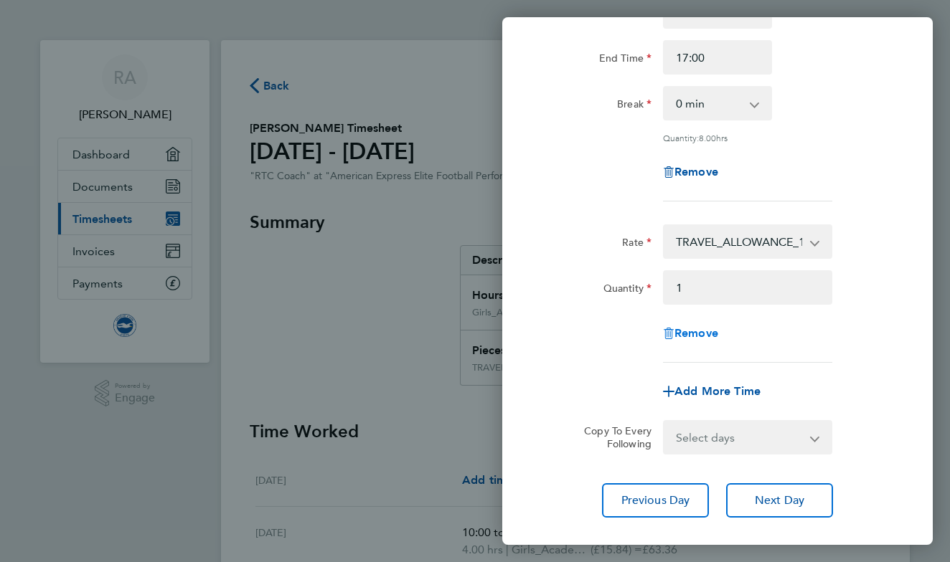
click at [717, 328] on span "Remove" at bounding box center [696, 333] width 44 height 14
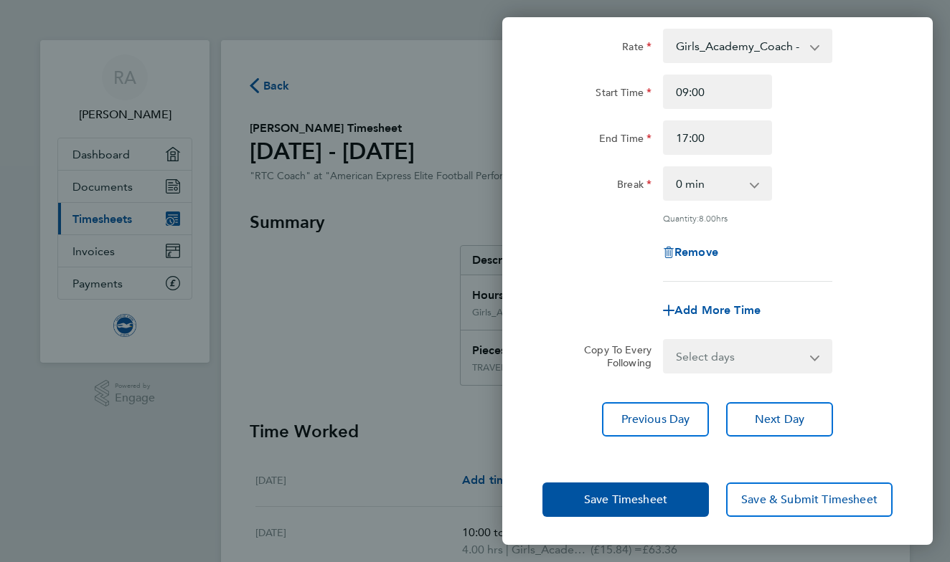
scroll to position [85, 0]
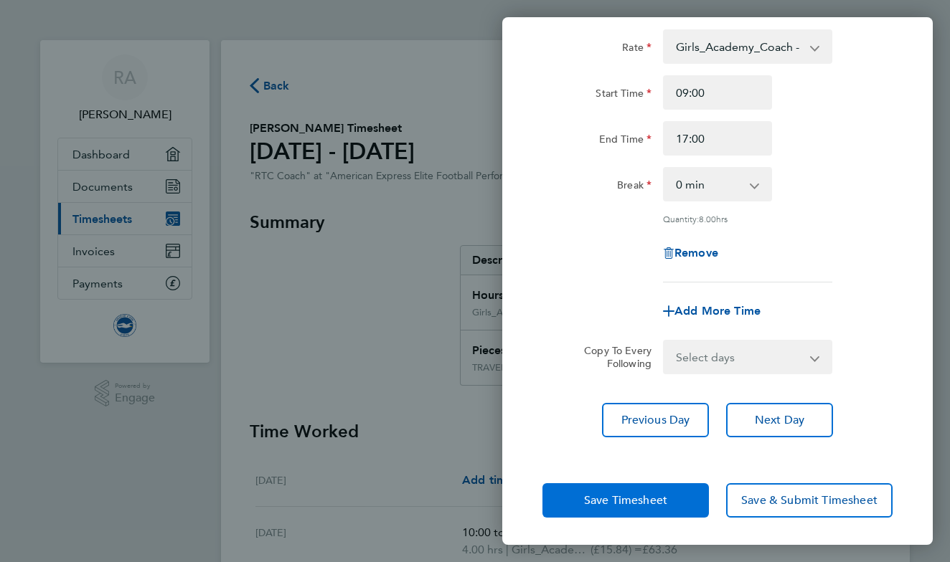
click at [665, 504] on span "Save Timesheet" at bounding box center [625, 500] width 83 height 14
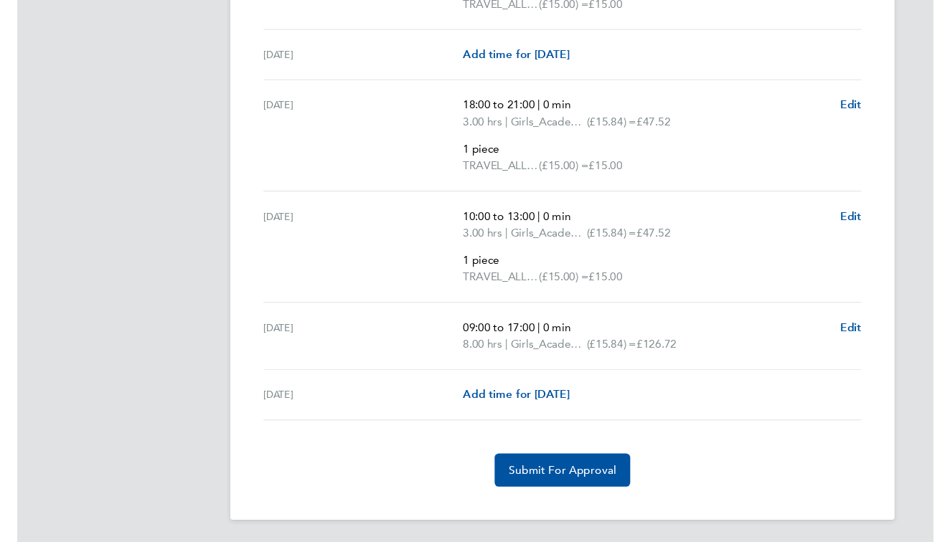
scroll to position [2732, 0]
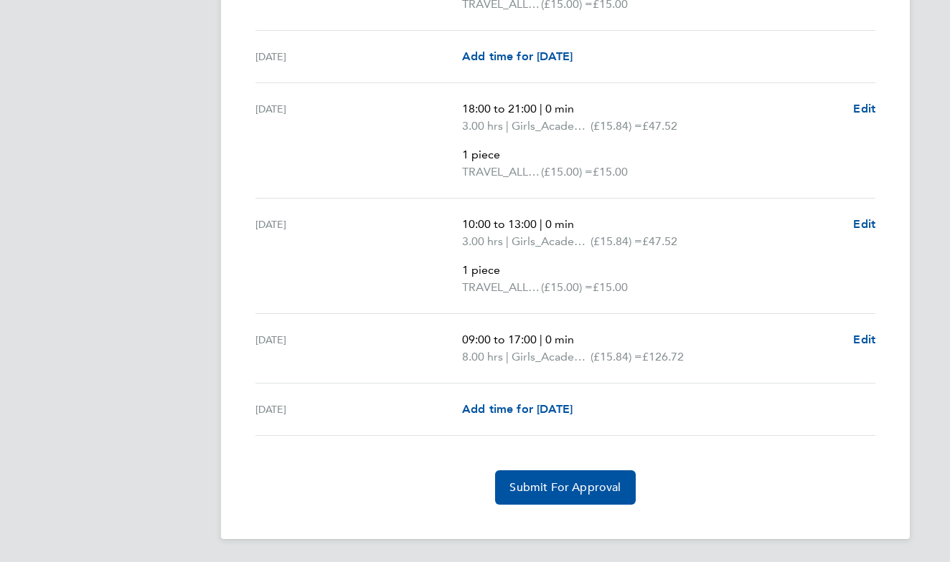
drag, startPoint x: 590, startPoint y: 357, endPoint x: 568, endPoint y: 354, distance: 22.4
click at [568, 354] on span "Girls_Academy_Coach" at bounding box center [550, 357] width 79 height 17
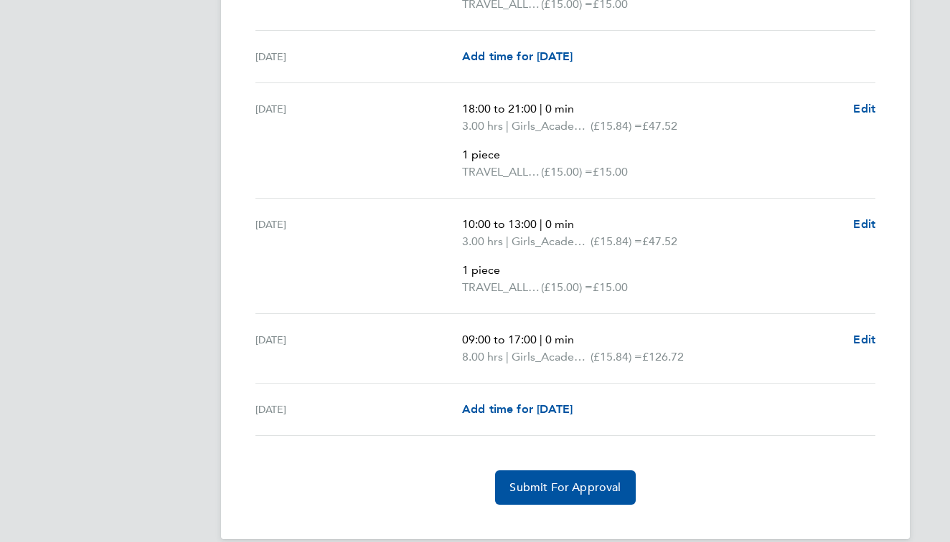
scroll to position [2716, 0]
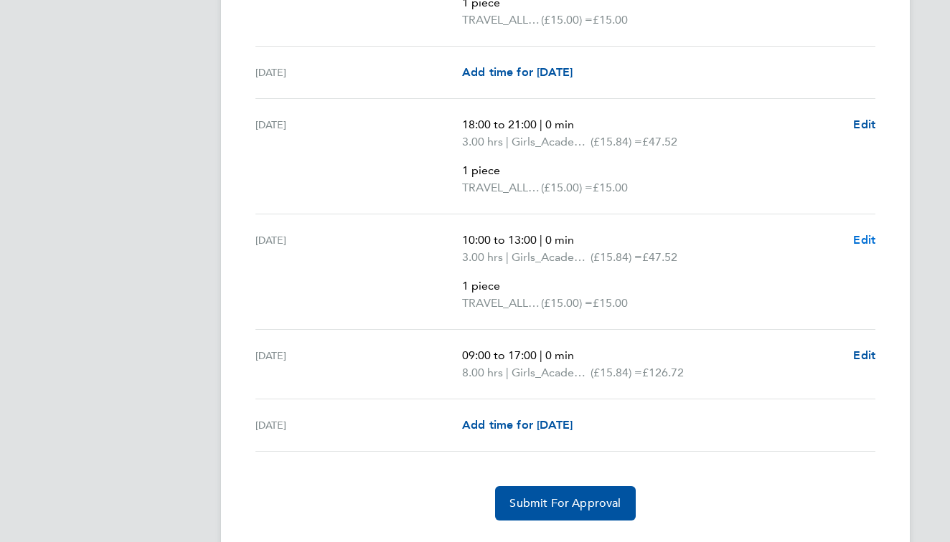
click at [860, 237] on span "Edit" at bounding box center [864, 240] width 22 height 14
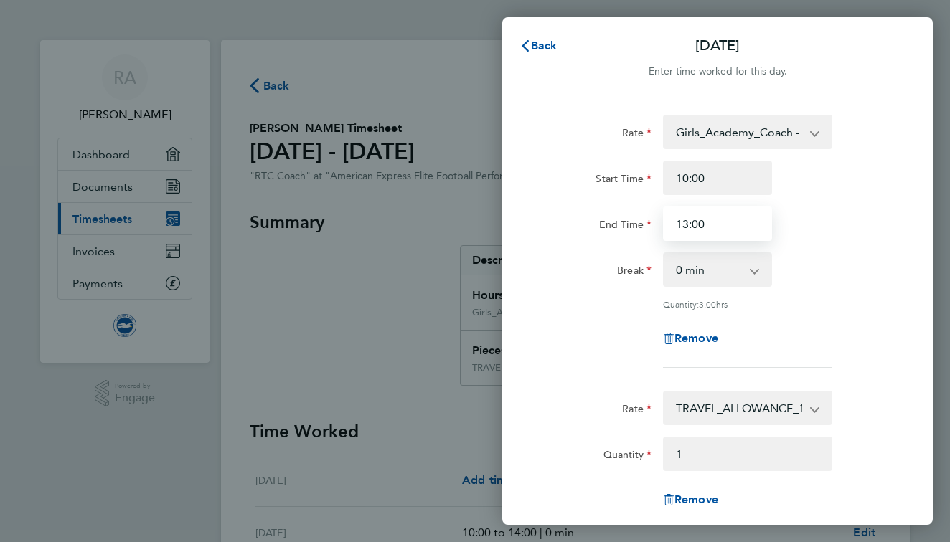
click at [724, 226] on input "13:00" at bounding box center [717, 224] width 109 height 34
type input "1"
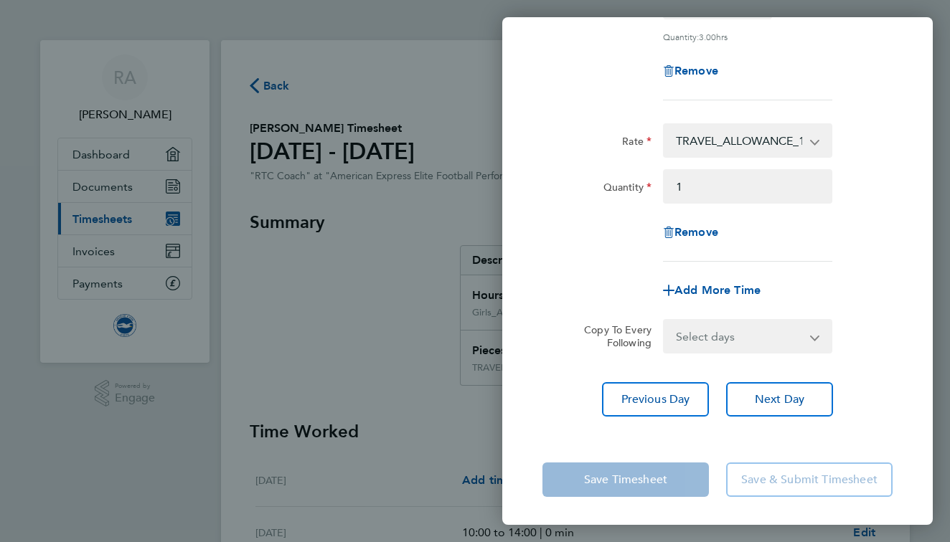
scroll to position [267, 0]
type input "19:00"
click at [841, 275] on div "Add More Time" at bounding box center [716, 291] width 361 height 34
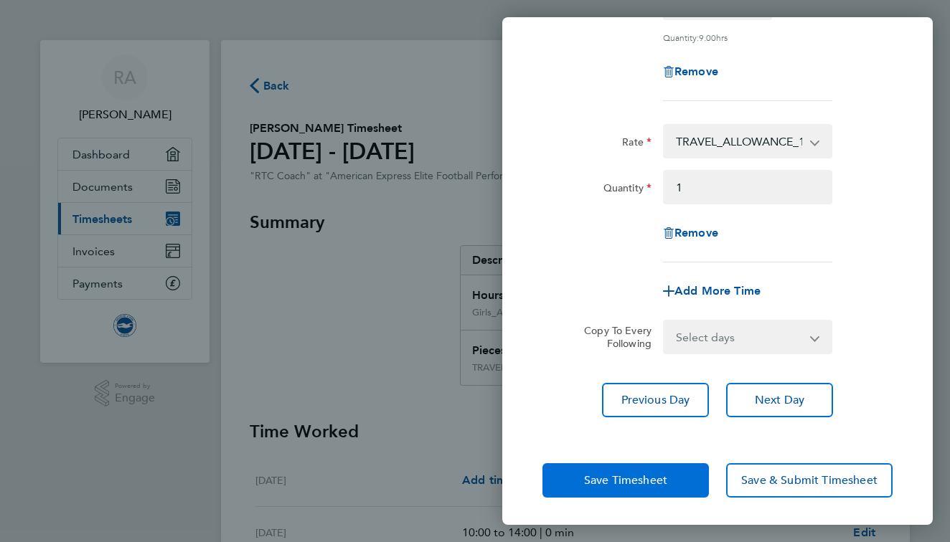
click at [667, 471] on button "Save Timesheet" at bounding box center [625, 480] width 166 height 34
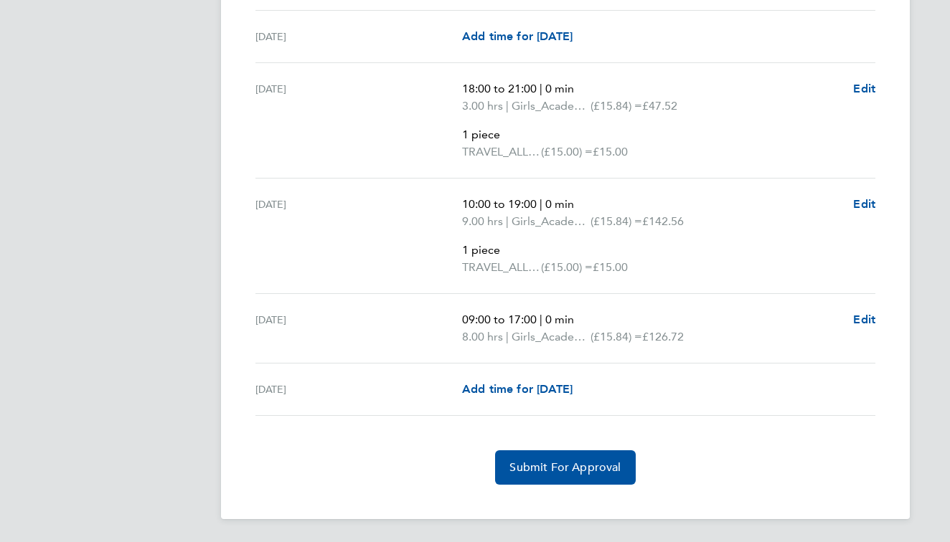
scroll to position [2752, 0]
click at [857, 322] on span "Edit" at bounding box center [864, 320] width 22 height 14
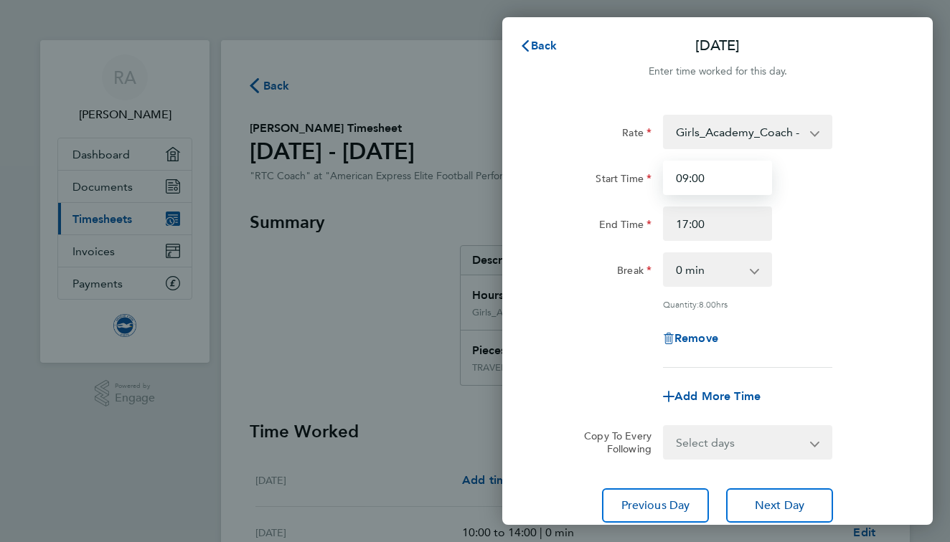
click at [687, 176] on input "09:00" at bounding box center [717, 178] width 109 height 34
type input "08:00"
click at [824, 298] on div "Rate Girls_Academy_Coach - 15.84 TRAVEL_ALLOWANCE_15 - 15.00 Start Time 08:00 E…" at bounding box center [717, 241] width 350 height 253
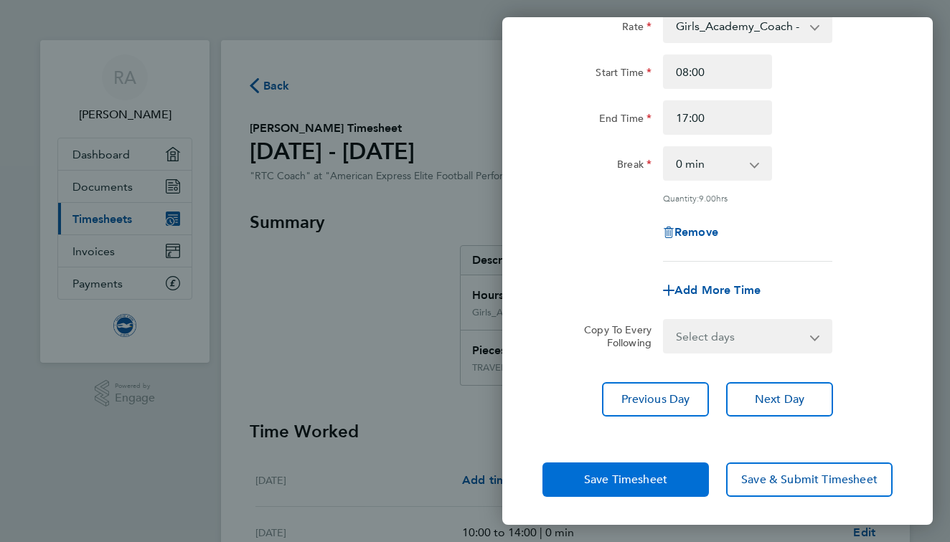
scroll to position [105, 0]
click at [648, 493] on button "Save Timesheet" at bounding box center [625, 480] width 166 height 34
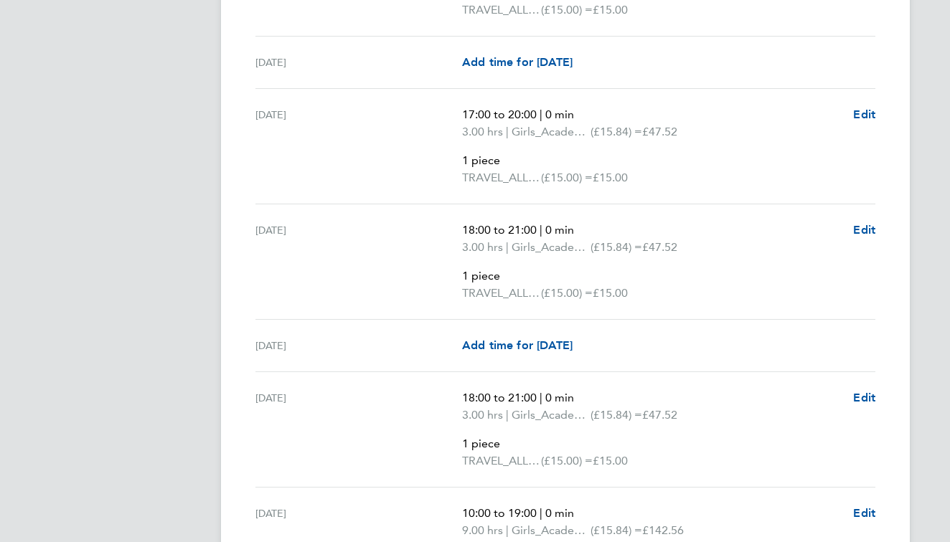
scroll to position [2454, 0]
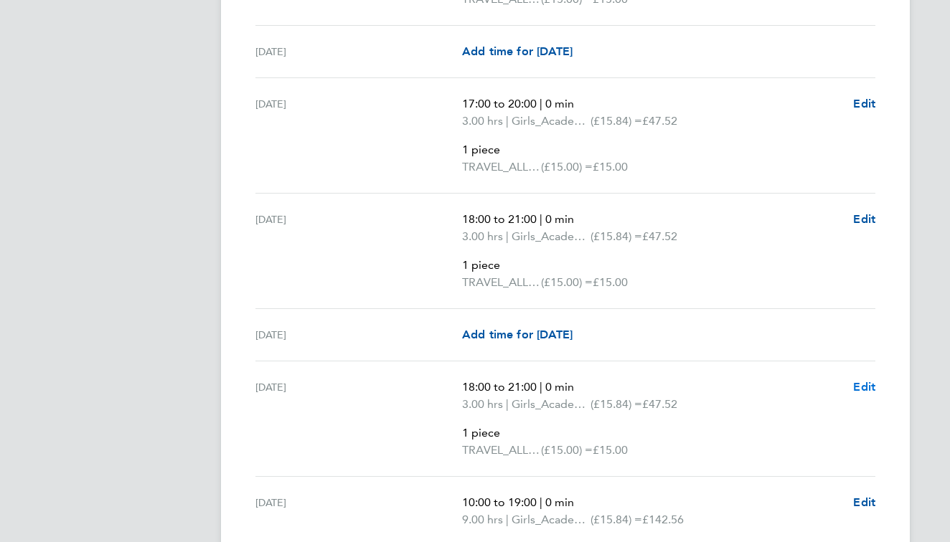
click at [859, 388] on span "Edit" at bounding box center [864, 387] width 22 height 14
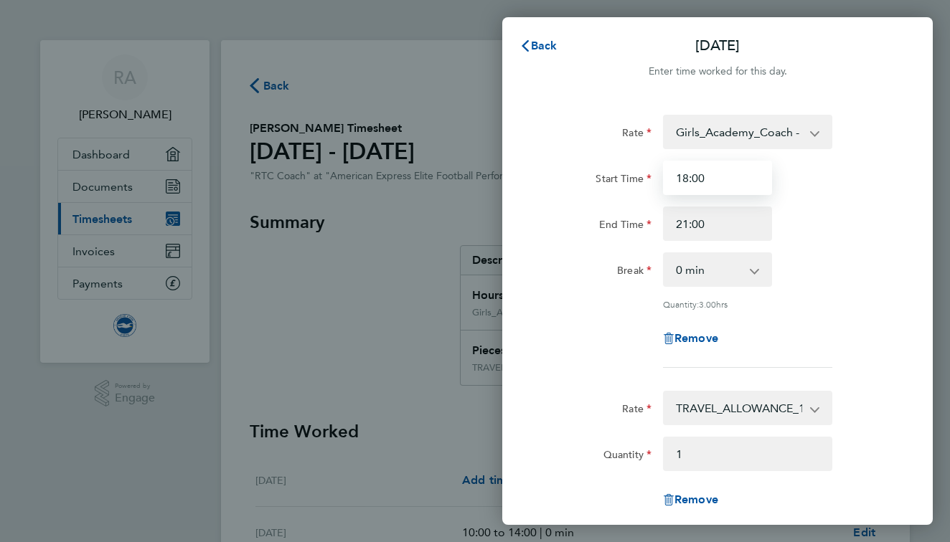
click at [701, 177] on input "18:00" at bounding box center [717, 178] width 109 height 34
type input "12:00"
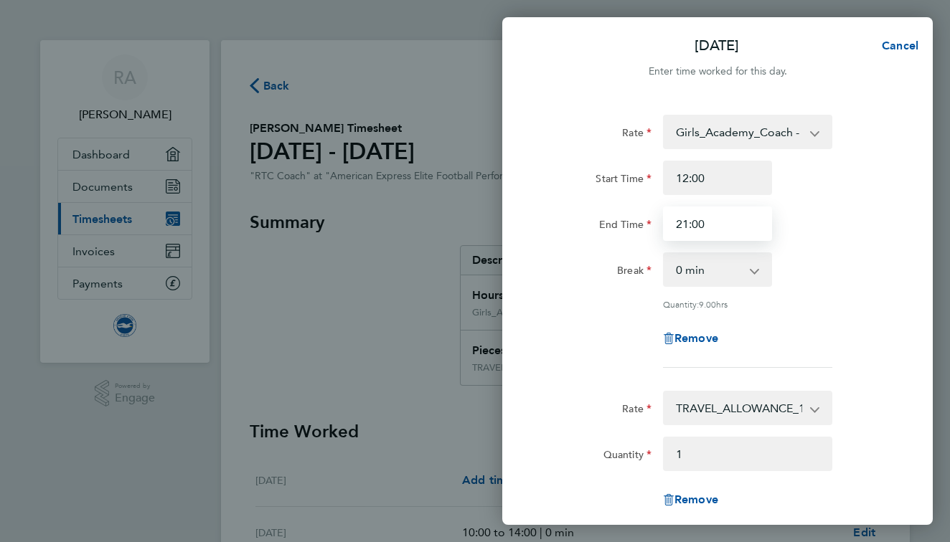
click at [716, 228] on input "21:00" at bounding box center [717, 224] width 109 height 34
type input "1"
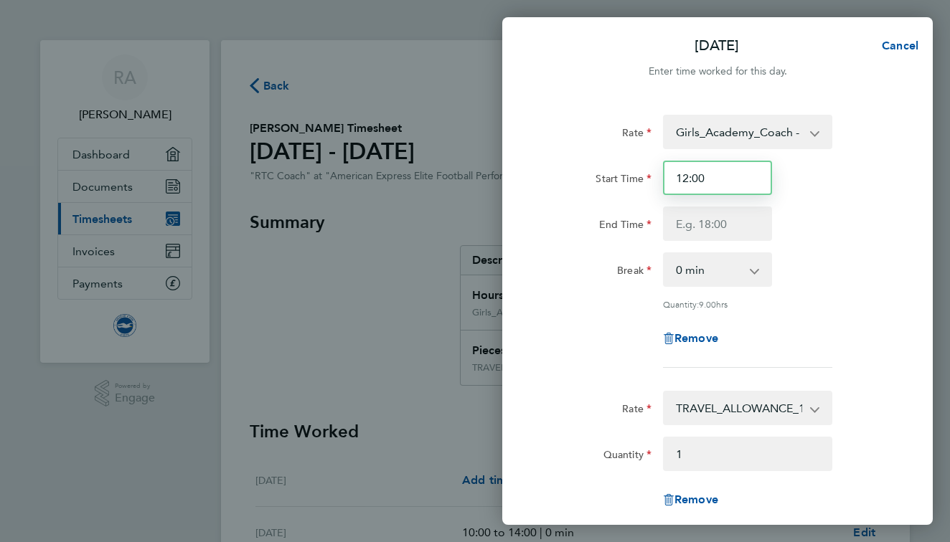
click at [695, 181] on input "12:00" at bounding box center [717, 178] width 109 height 34
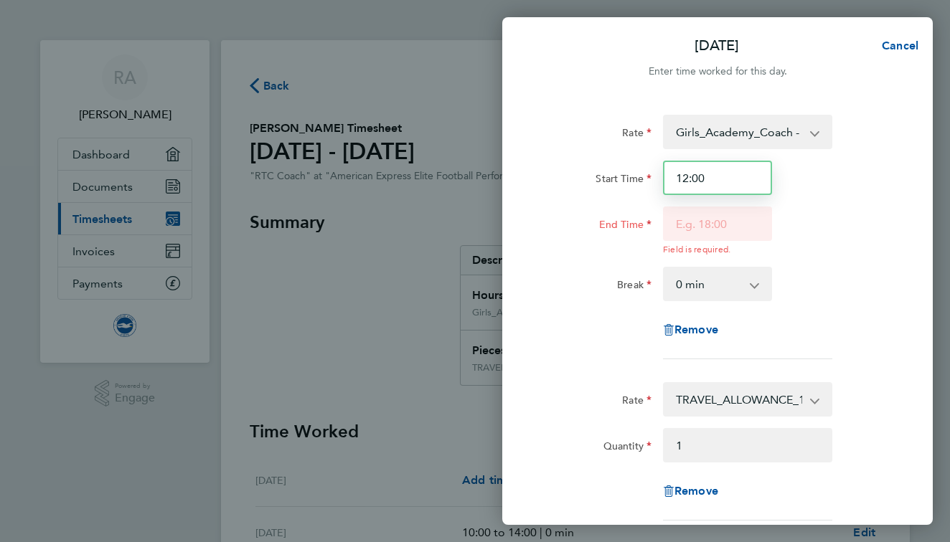
click at [695, 181] on input "12:00" at bounding box center [717, 178] width 109 height 34
type input "13:00"
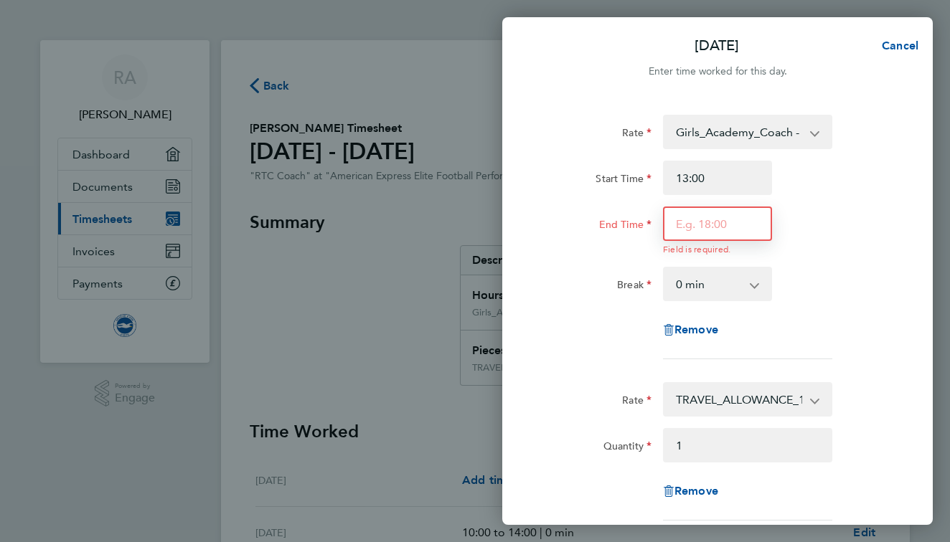
click at [704, 231] on input "End Time" at bounding box center [717, 224] width 109 height 34
type input "16:00"
click at [845, 254] on app-timesheet-line-hourly "Start Time 13:00 End Time 16:00 Field is required. Break 0 min 15 min 30 min 45…" at bounding box center [717, 231] width 350 height 141
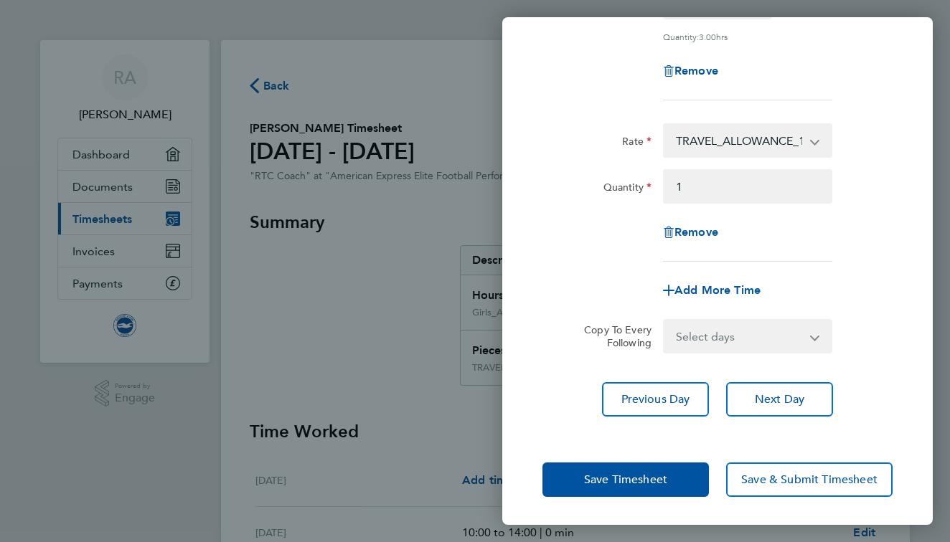
scroll to position [267, 0]
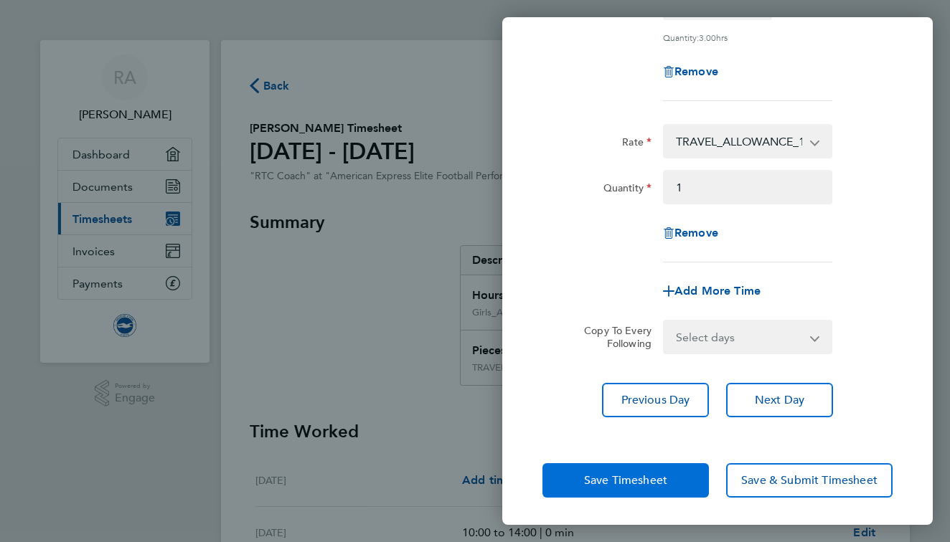
click at [659, 476] on span "Save Timesheet" at bounding box center [625, 480] width 83 height 14
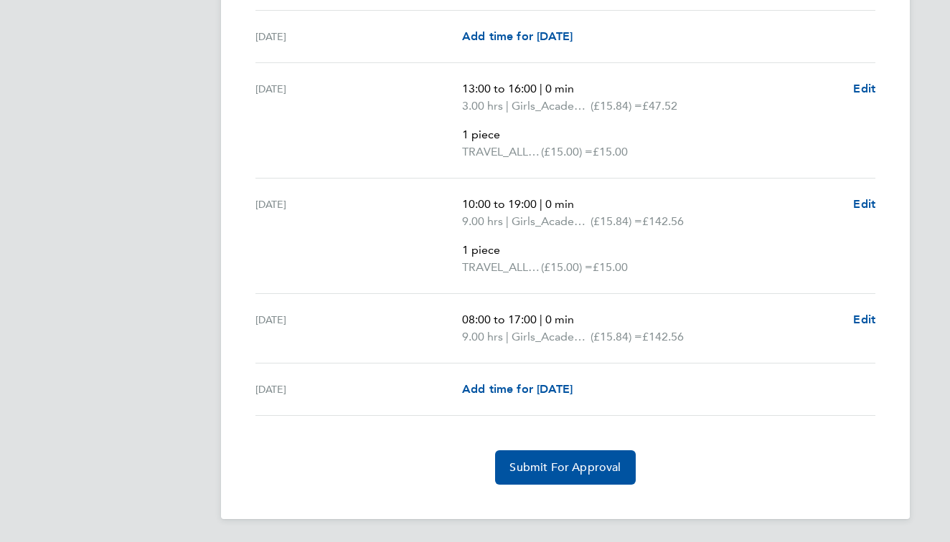
scroll to position [2752, 0]
click at [569, 457] on button "Submit For Approval" at bounding box center [565, 467] width 140 height 34
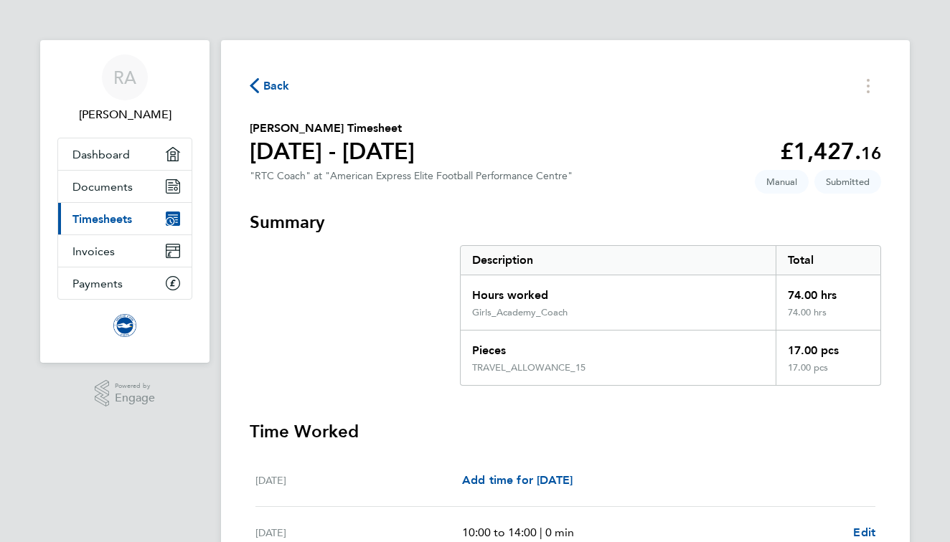
scroll to position [0, 0]
click at [269, 85] on span "Back" at bounding box center [276, 85] width 27 height 17
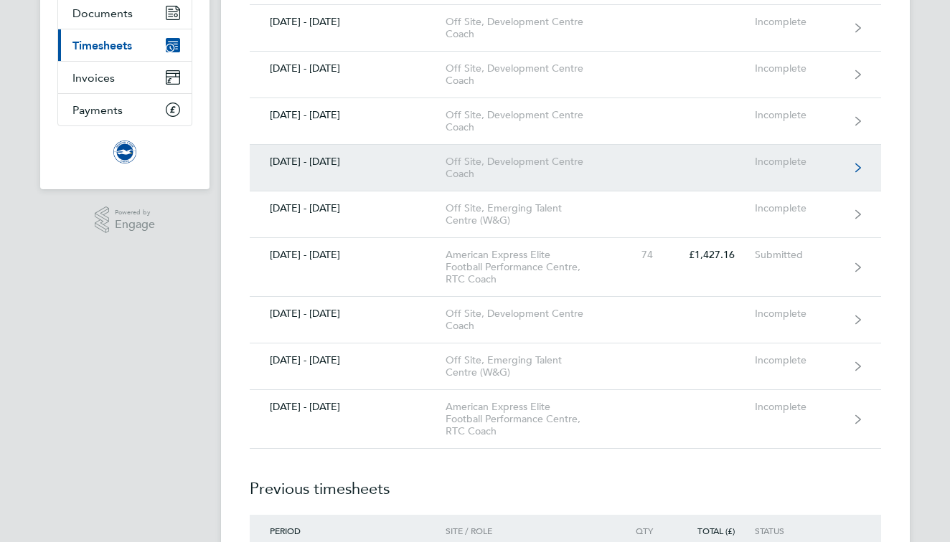
scroll to position [176, 0]
